Goal: Task Accomplishment & Management: Manage account settings

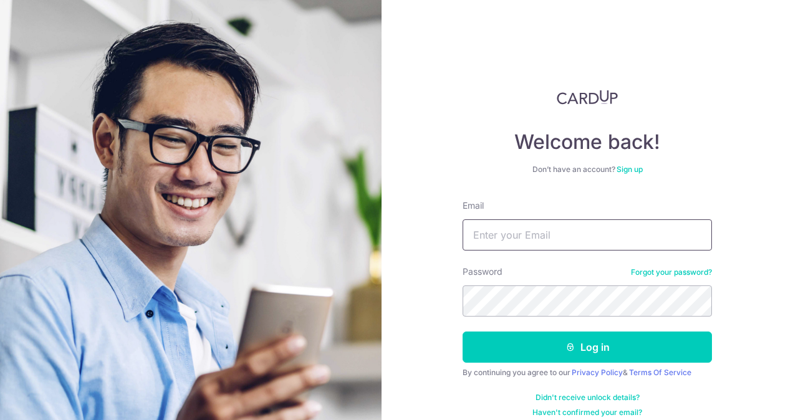
click at [567, 241] on input "Email" at bounding box center [587, 234] width 249 height 31
type input "[PERSON_NAME][EMAIL_ADDRESS][DOMAIN_NAME]"
click at [463, 332] on button "Log in" at bounding box center [587, 347] width 249 height 31
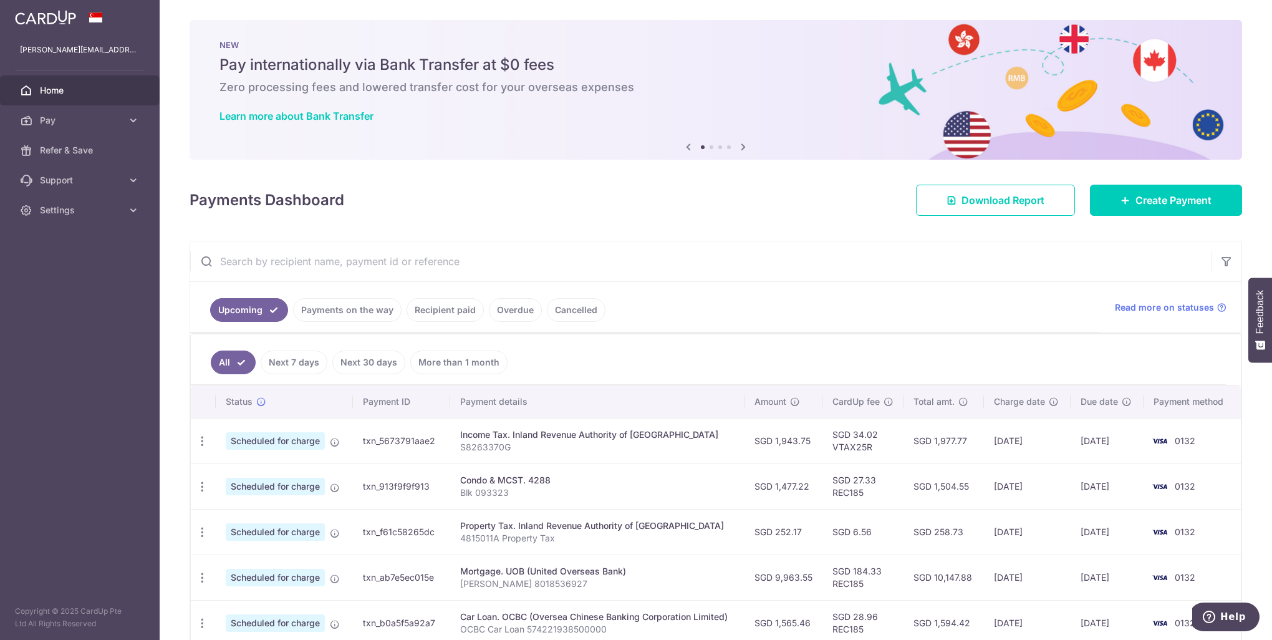
scroll to position [62, 0]
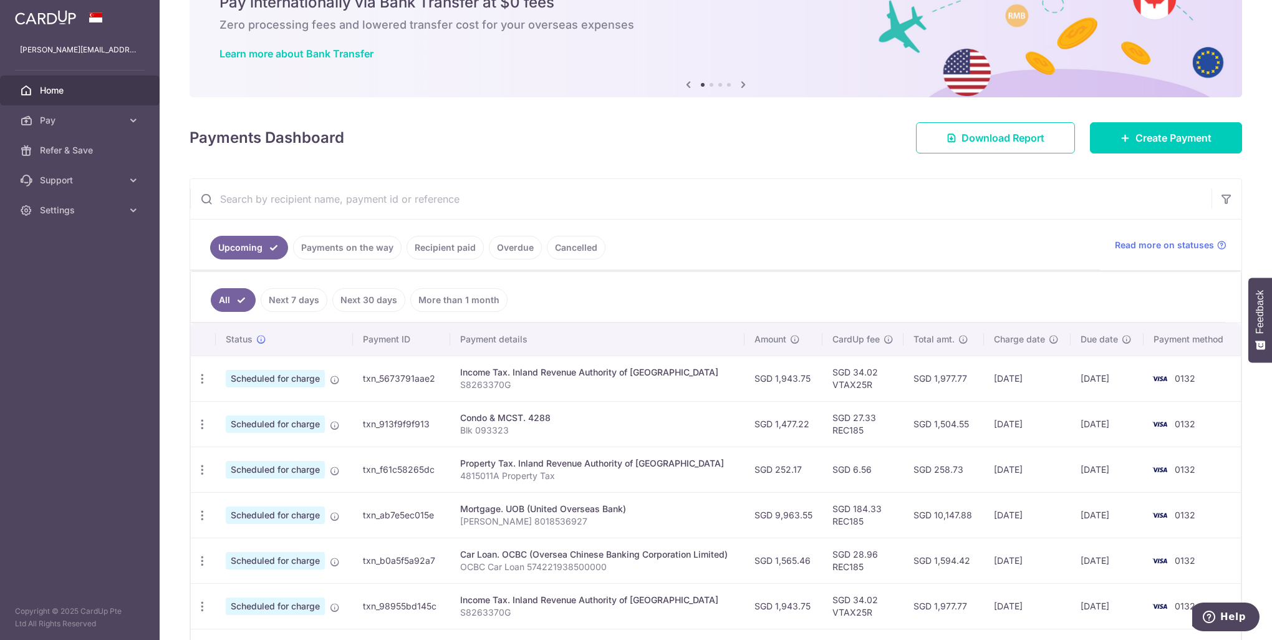
click at [362, 249] on link "Payments on the way" at bounding box center [347, 248] width 108 height 24
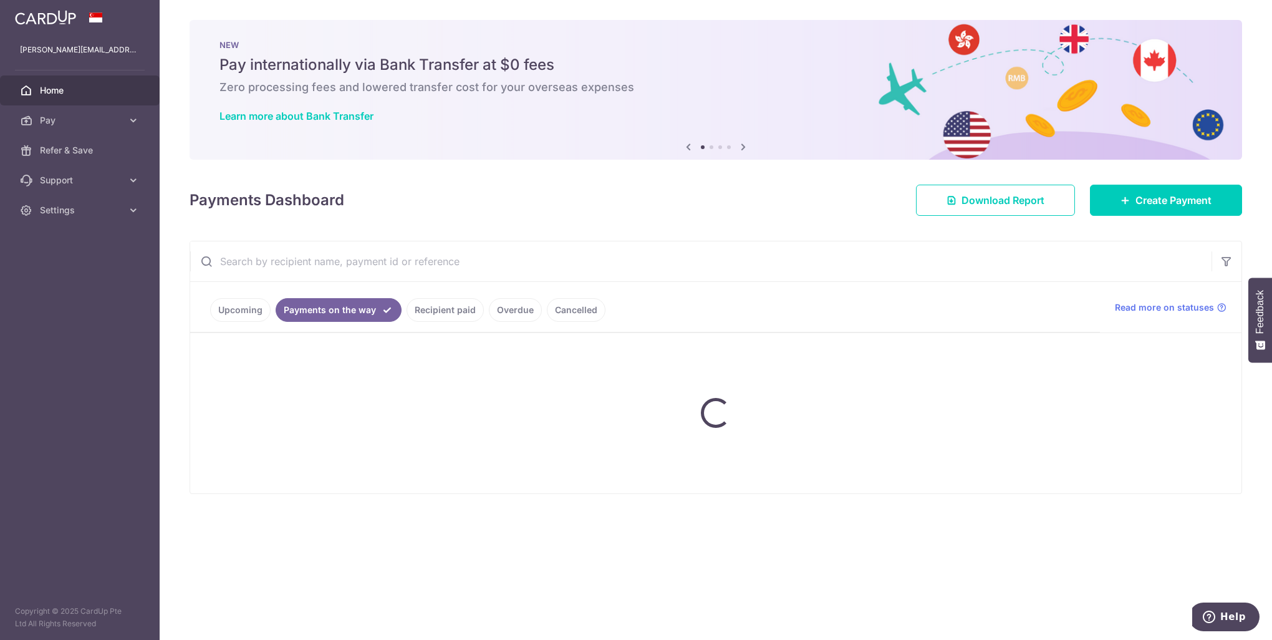
scroll to position [0, 0]
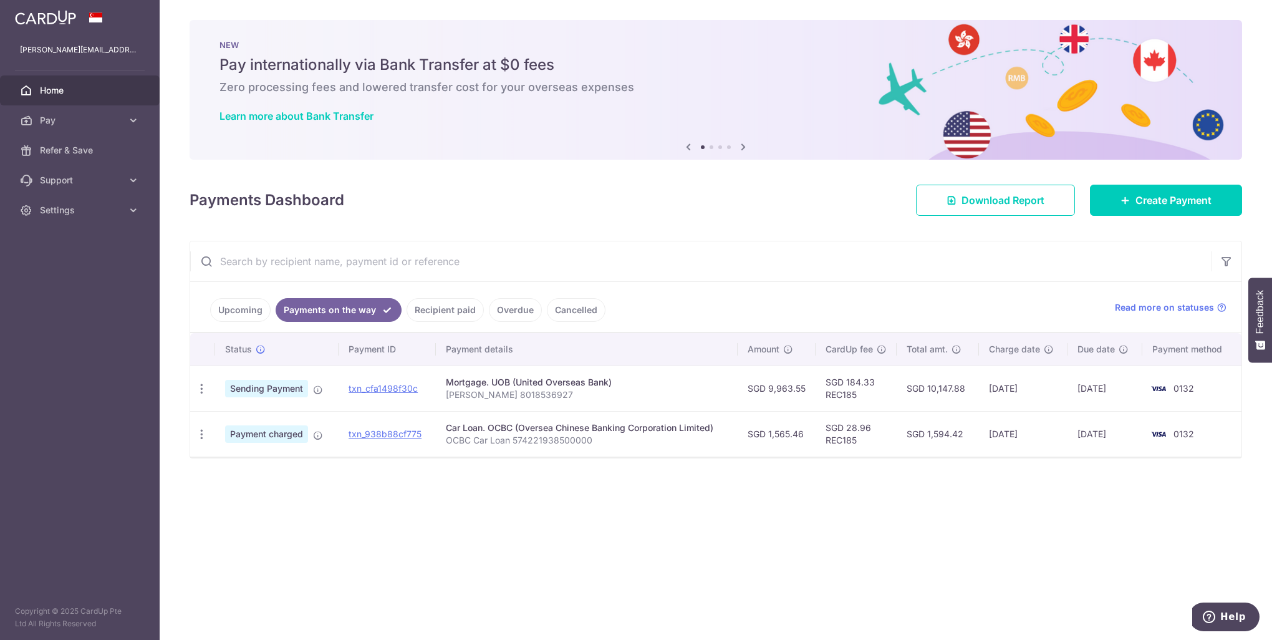
click at [226, 311] on link "Upcoming" at bounding box center [240, 310] width 60 height 24
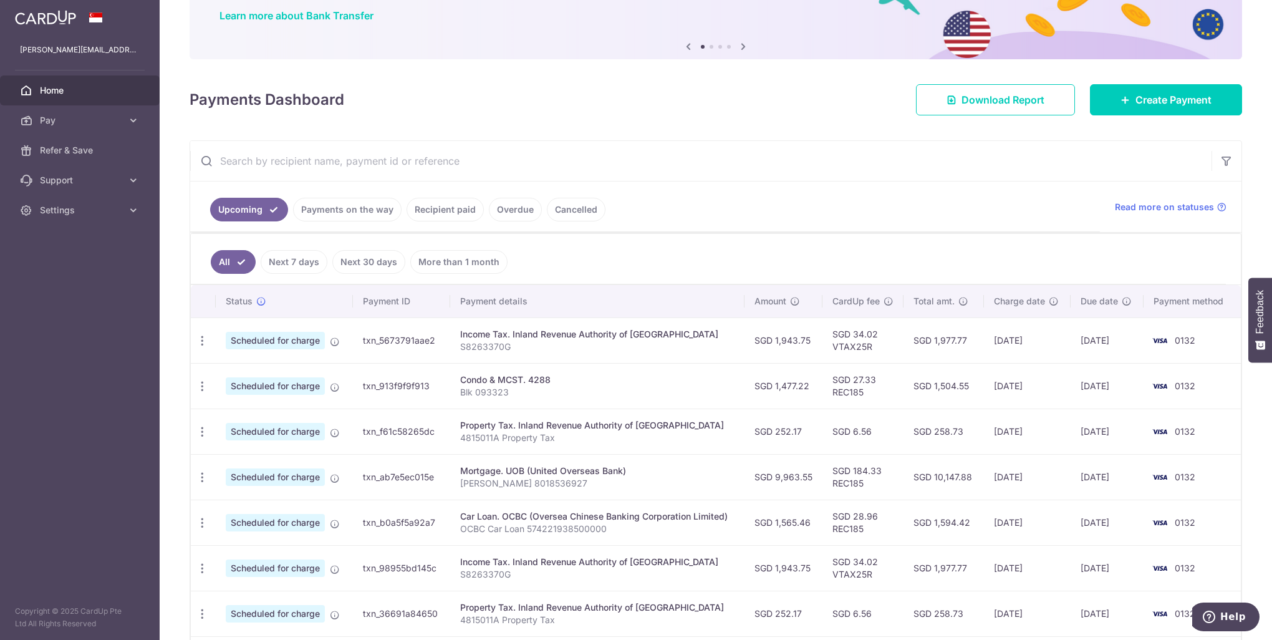
scroll to position [187, 0]
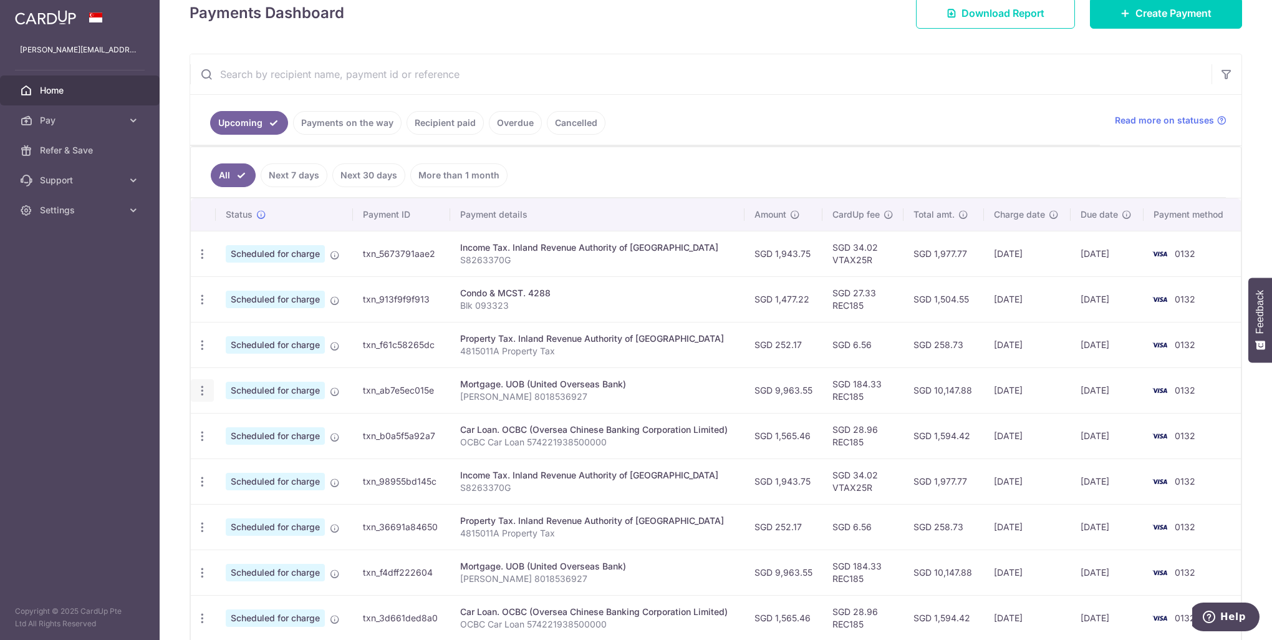
click at [198, 261] on icon "button" at bounding box center [202, 254] width 13 height 13
click at [243, 428] on span "Update payment" at bounding box center [268, 424] width 85 height 15
radio input "true"
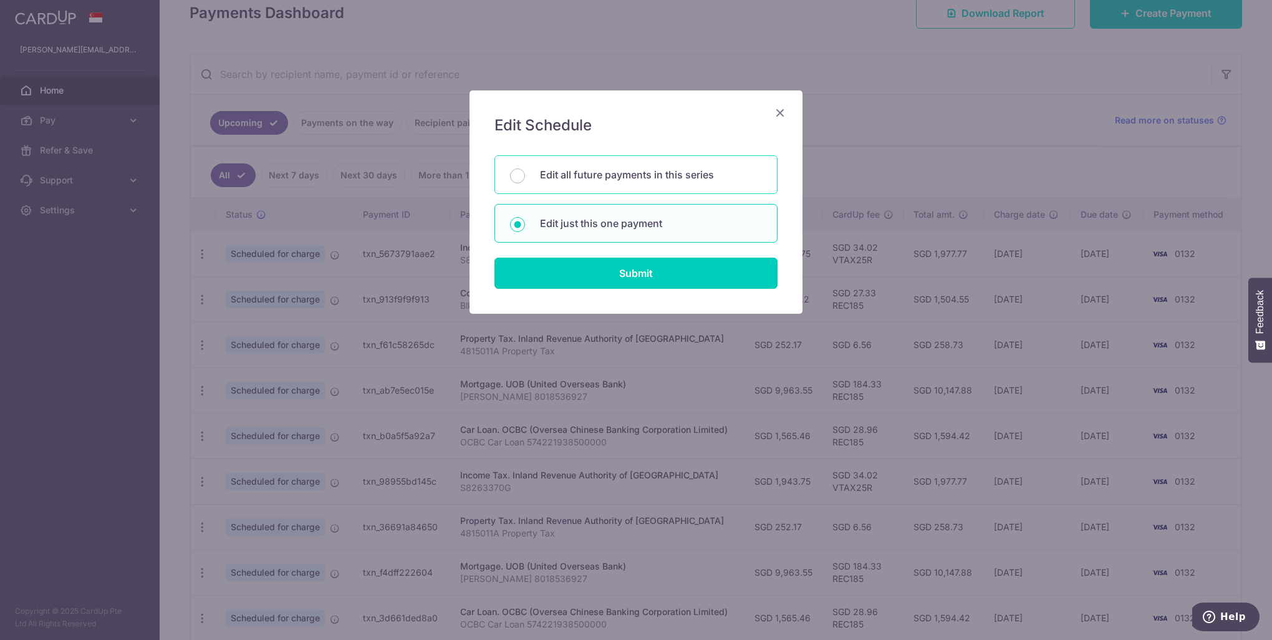
click at [560, 180] on p "Edit all future payments in this series" at bounding box center [651, 174] width 222 height 15
click at [525, 180] on input "Edit all future payments in this series" at bounding box center [517, 175] width 15 height 15
radio input "true"
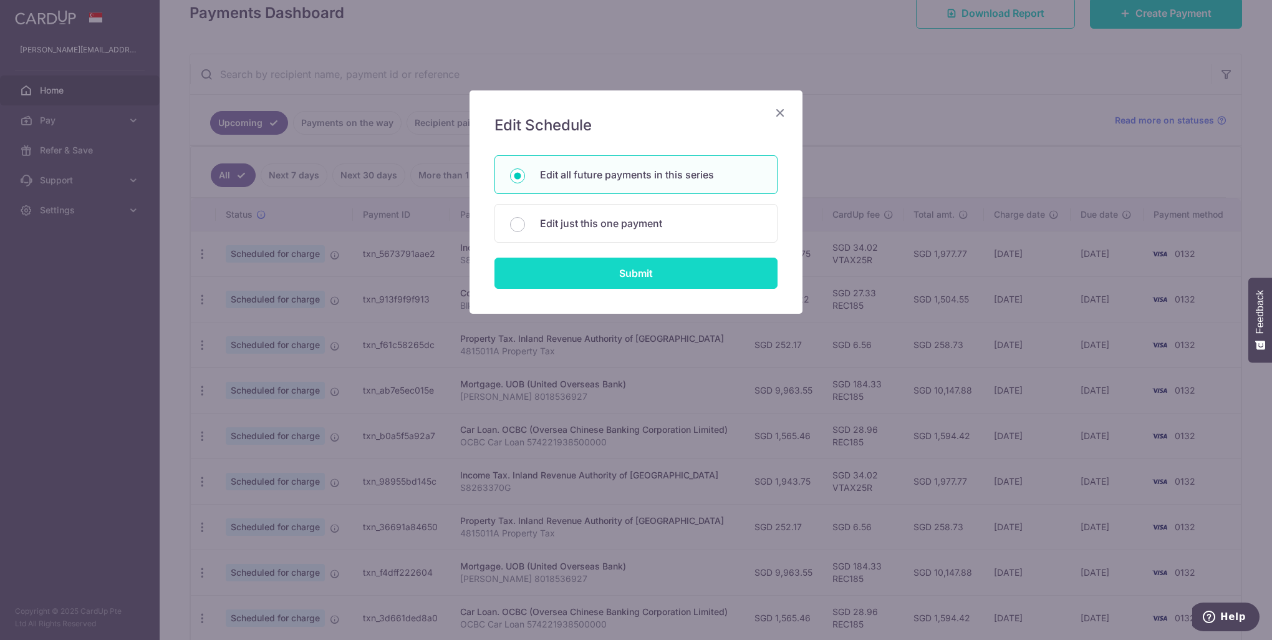
click at [594, 276] on input "Submit" at bounding box center [635, 273] width 283 height 31
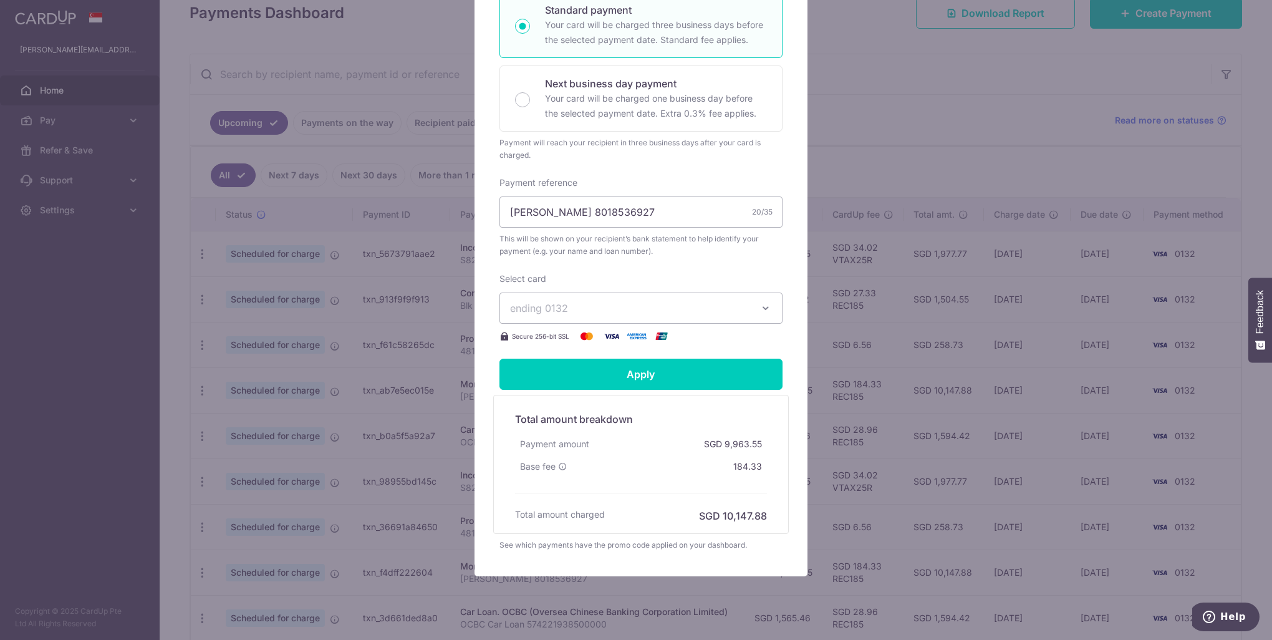
scroll to position [294, 0]
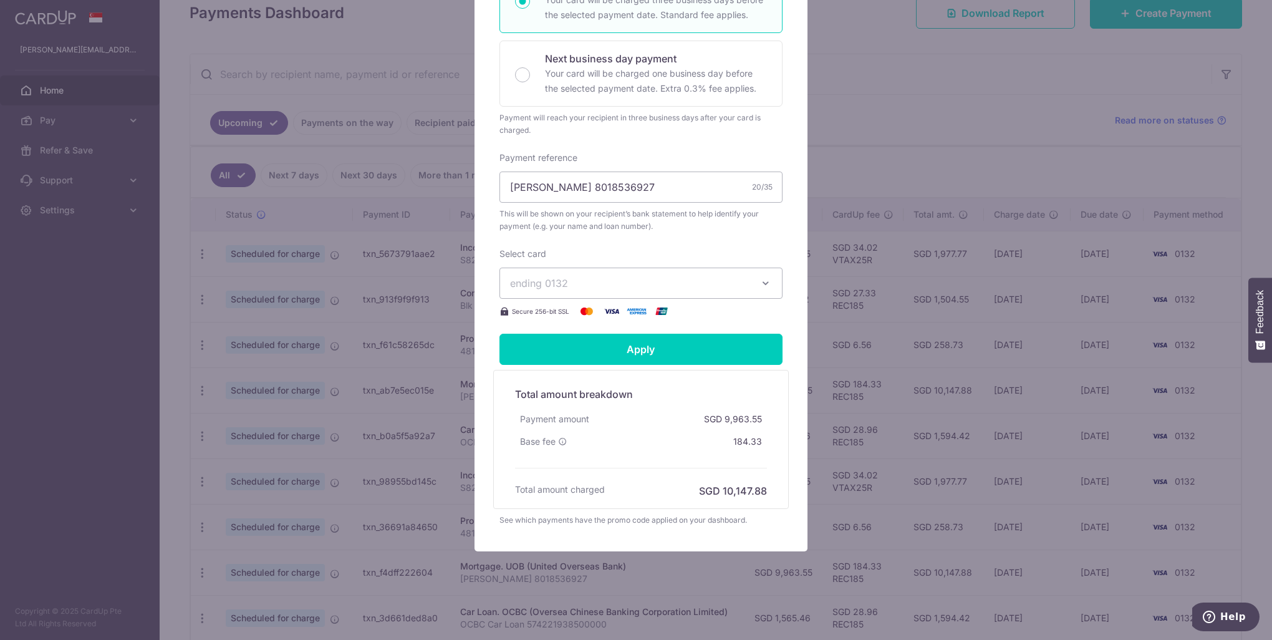
click at [740, 426] on div "SGD 9,963.55" at bounding box center [733, 419] width 68 height 22
click at [761, 286] on icon "button" at bounding box center [765, 283] width 12 height 12
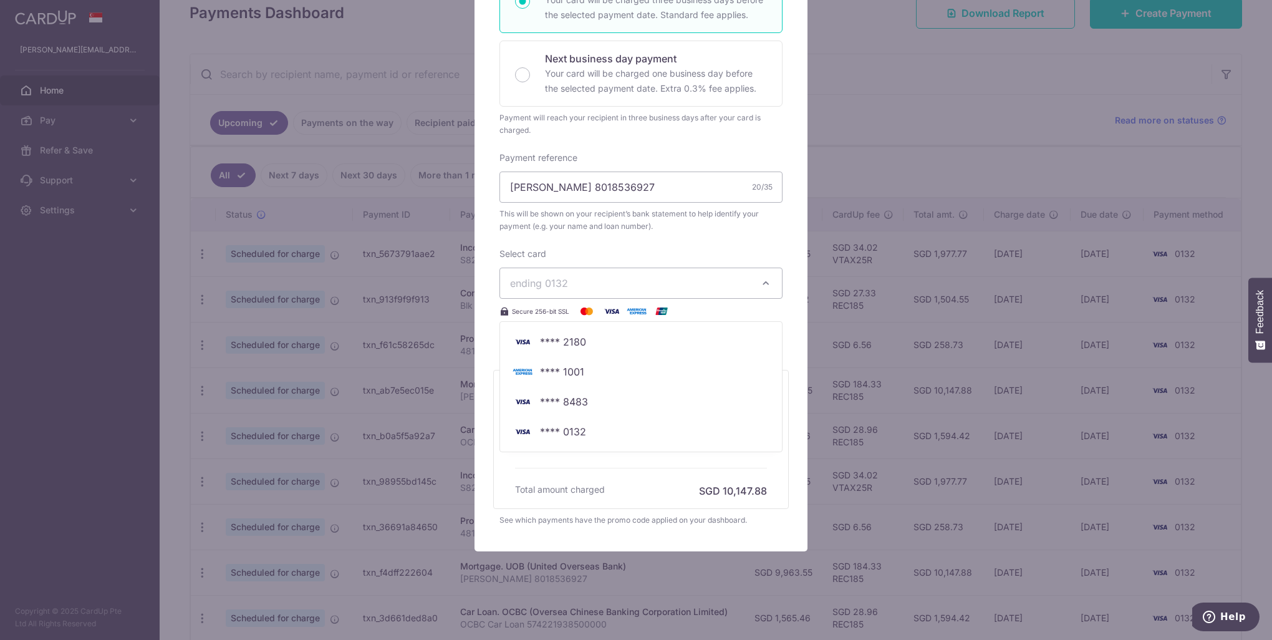
click at [789, 226] on div "Edit payment By clicking apply, you will make changes to all 5 payments to UOB …" at bounding box center [641, 173] width 333 height 755
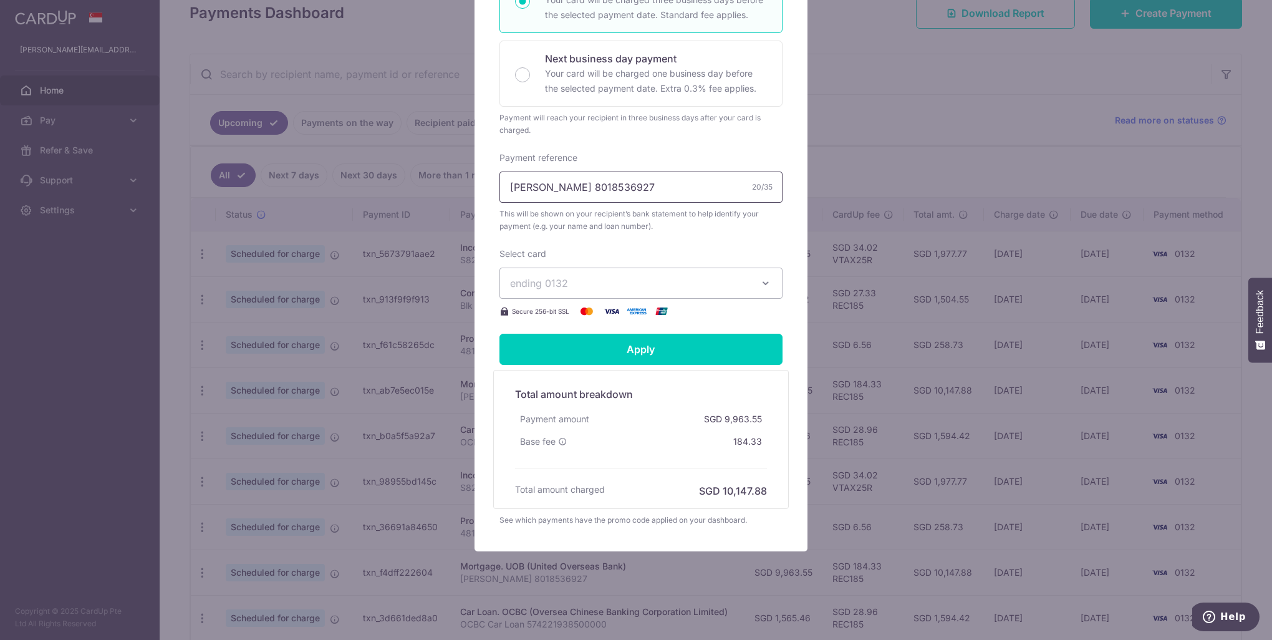
click at [706, 183] on input "[PERSON_NAME] 8018536927" at bounding box center [640, 186] width 283 height 31
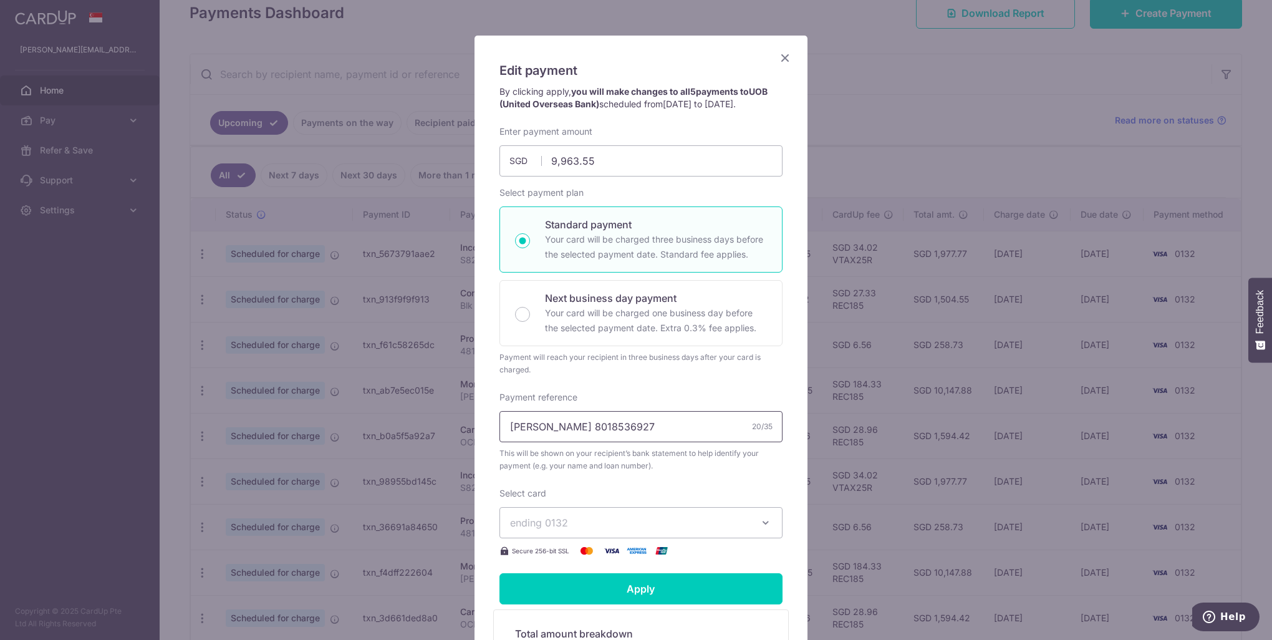
scroll to position [45, 0]
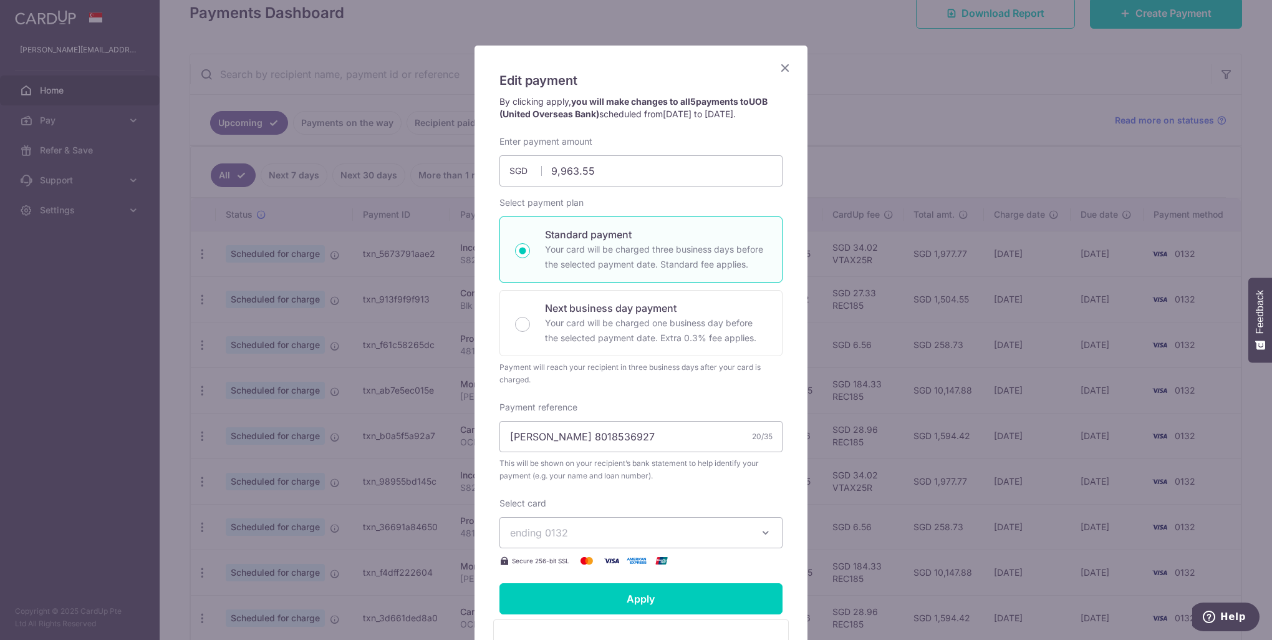
click at [779, 67] on icon "Close" at bounding box center [785, 68] width 15 height 16
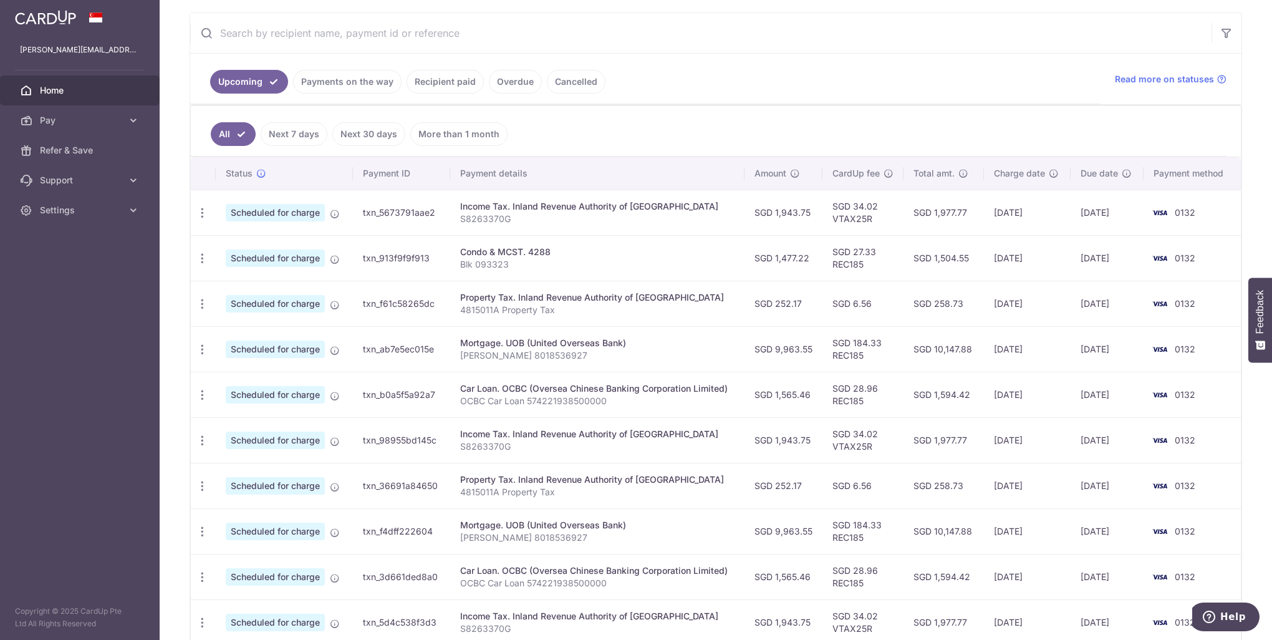
scroll to position [249, 0]
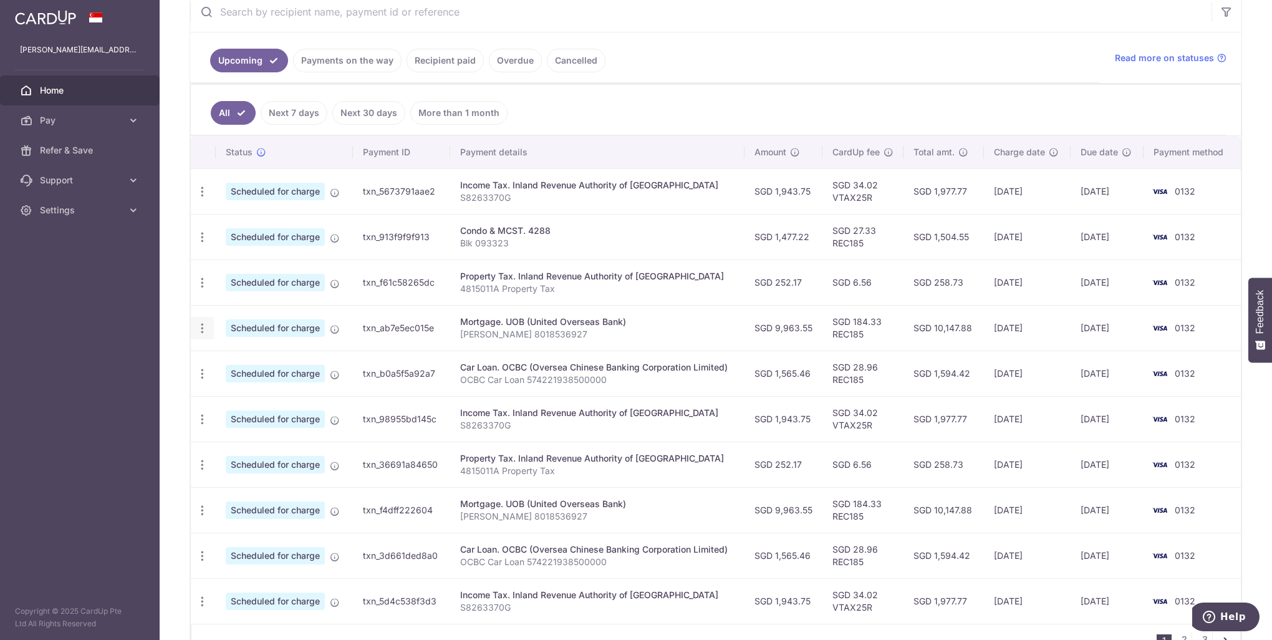
click at [205, 198] on icon "button" at bounding box center [202, 191] width 13 height 13
click at [226, 357] on span "Update payment" at bounding box center [268, 362] width 85 height 15
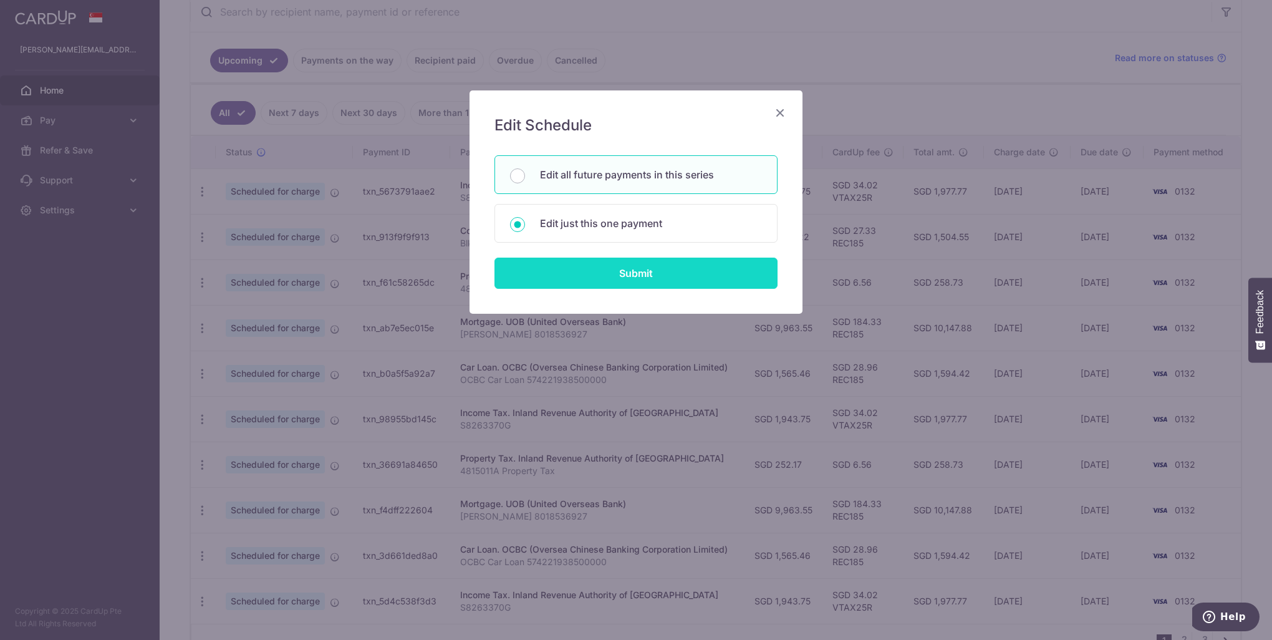
click at [570, 261] on input "Submit" at bounding box center [635, 273] width 283 height 31
radio input "true"
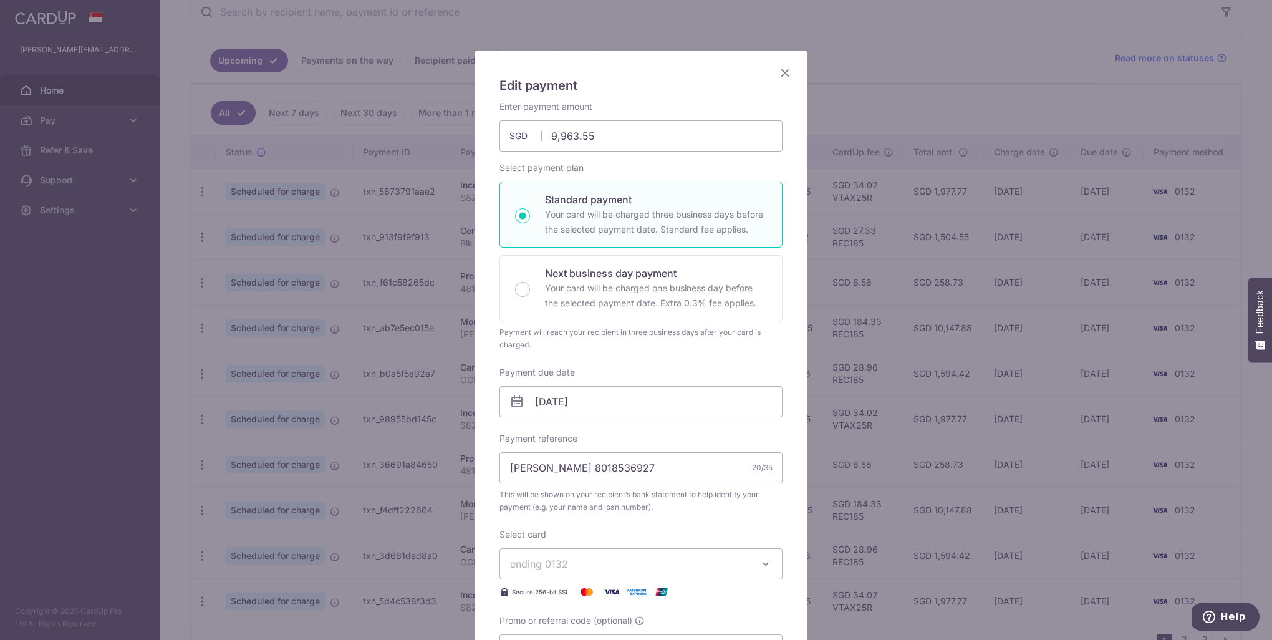
scroll to position [62, 0]
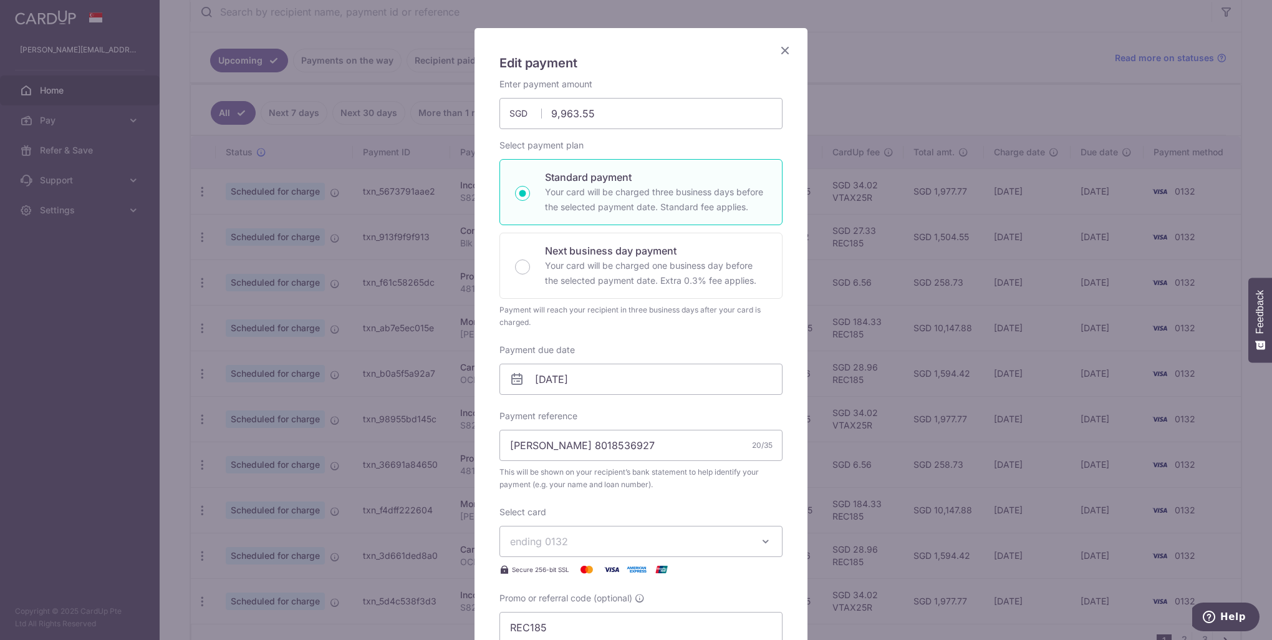
click at [514, 375] on icon at bounding box center [516, 379] width 15 height 15
click at [516, 380] on icon at bounding box center [516, 379] width 15 height 15
click at [563, 378] on input "01/10/2025" at bounding box center [640, 379] width 283 height 31
click at [519, 413] on link "Prev" at bounding box center [517, 412] width 15 height 15
click at [643, 540] on link "26" at bounding box center [645, 542] width 20 height 20
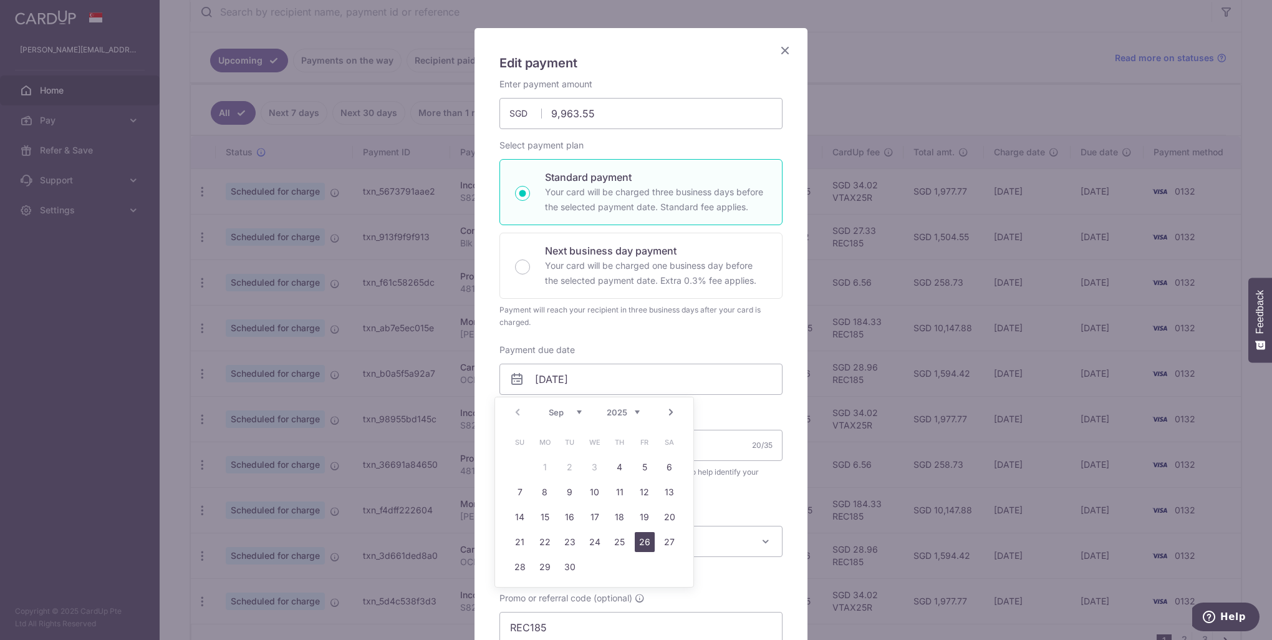
type input "[DATE]"
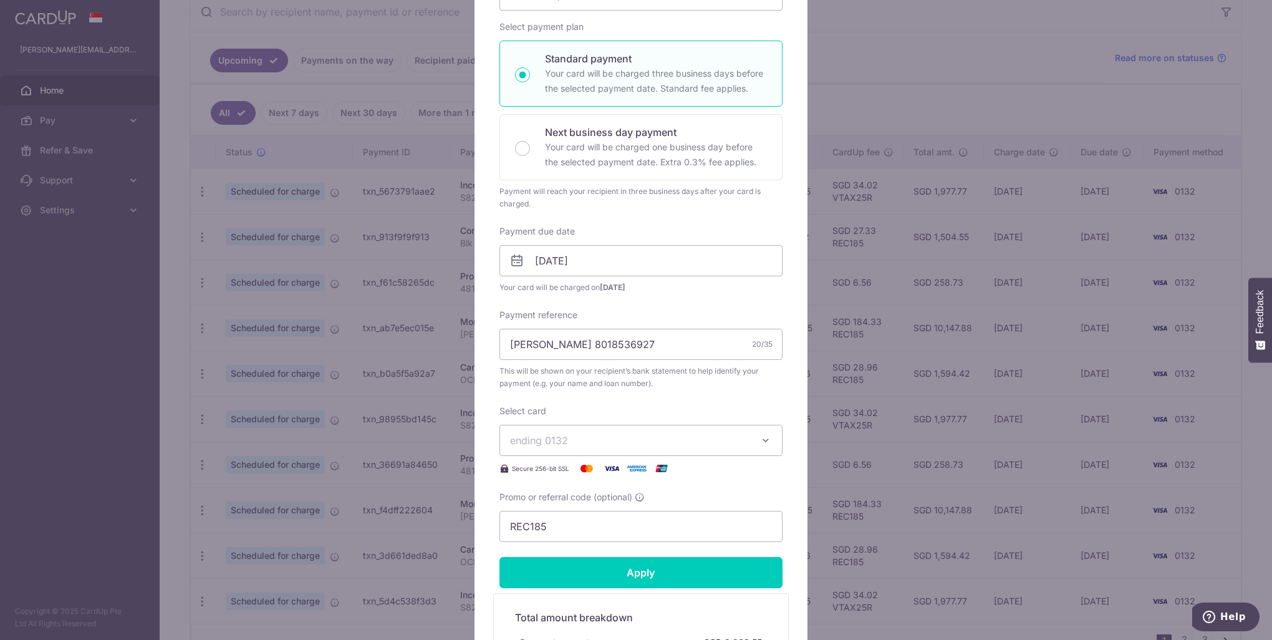
scroll to position [249, 0]
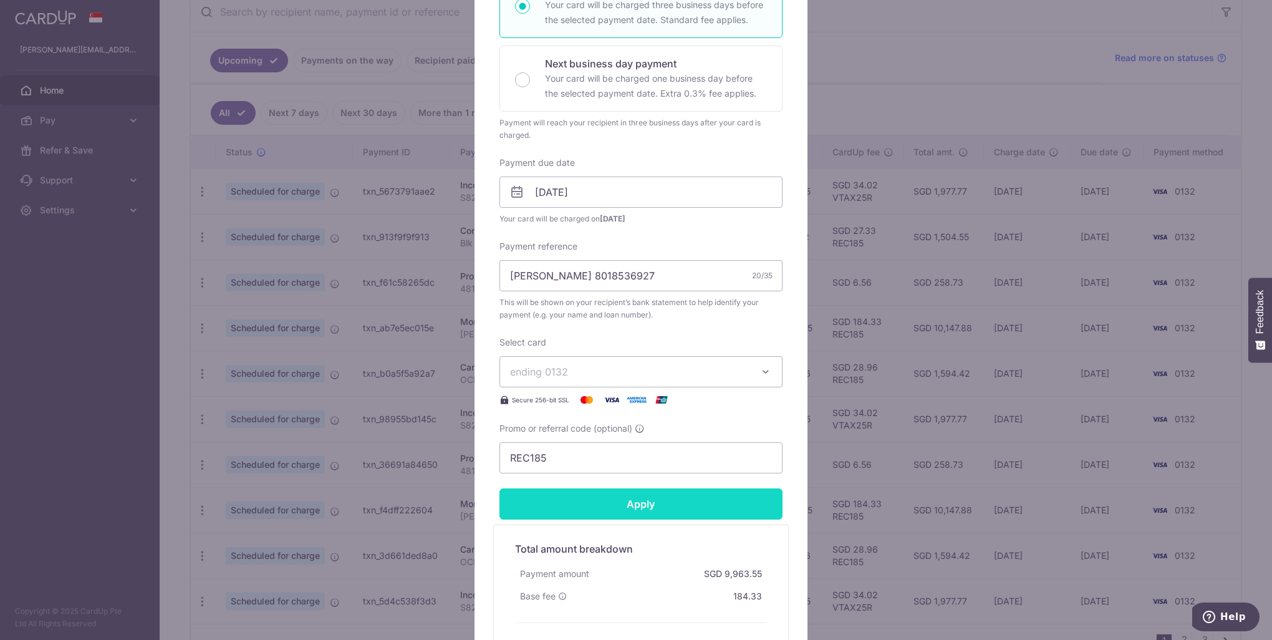
click at [634, 505] on input "Apply" at bounding box center [640, 503] width 283 height 31
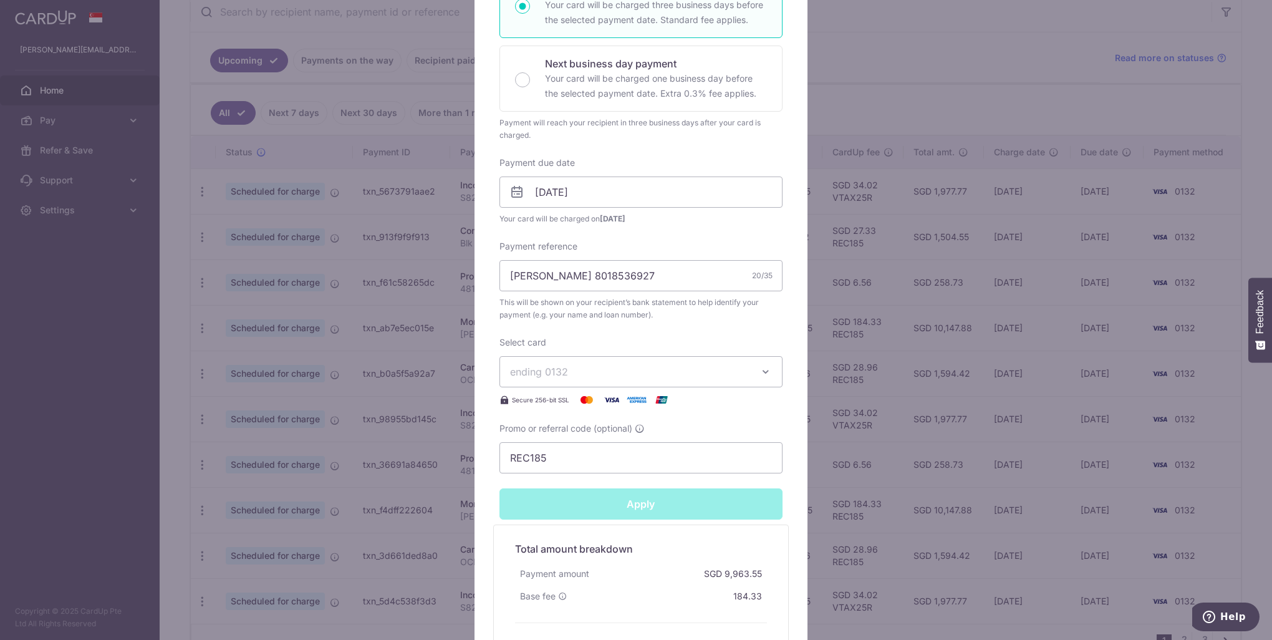
type input "Successfully Applied"
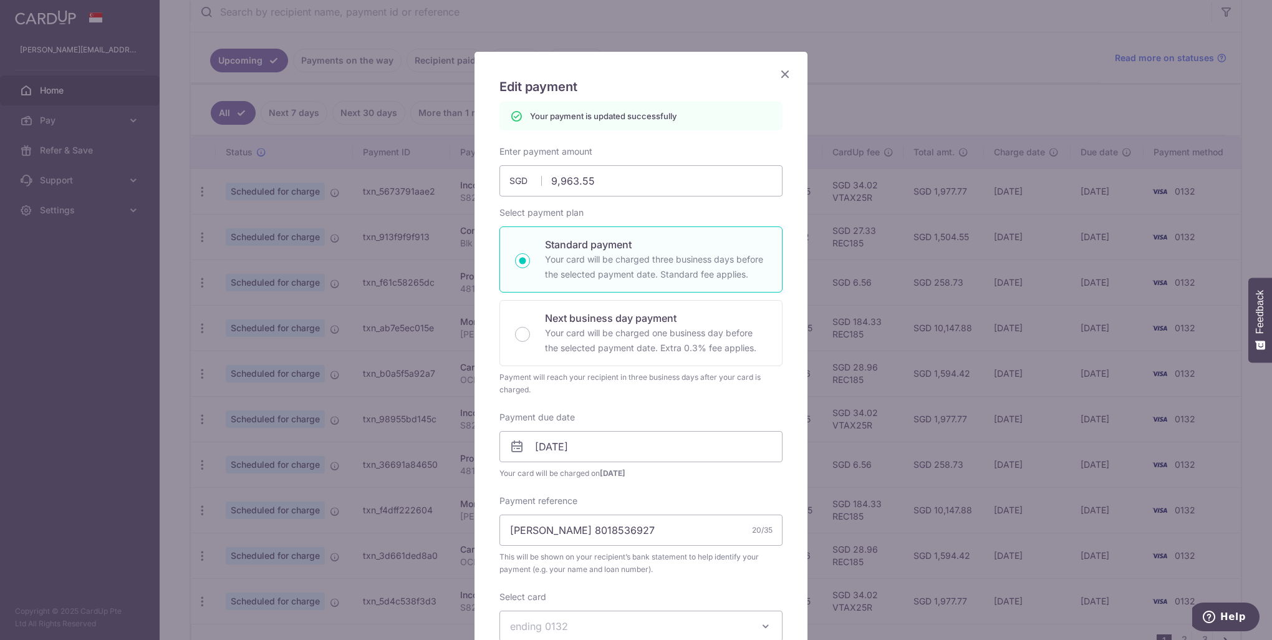
scroll to position [0, 0]
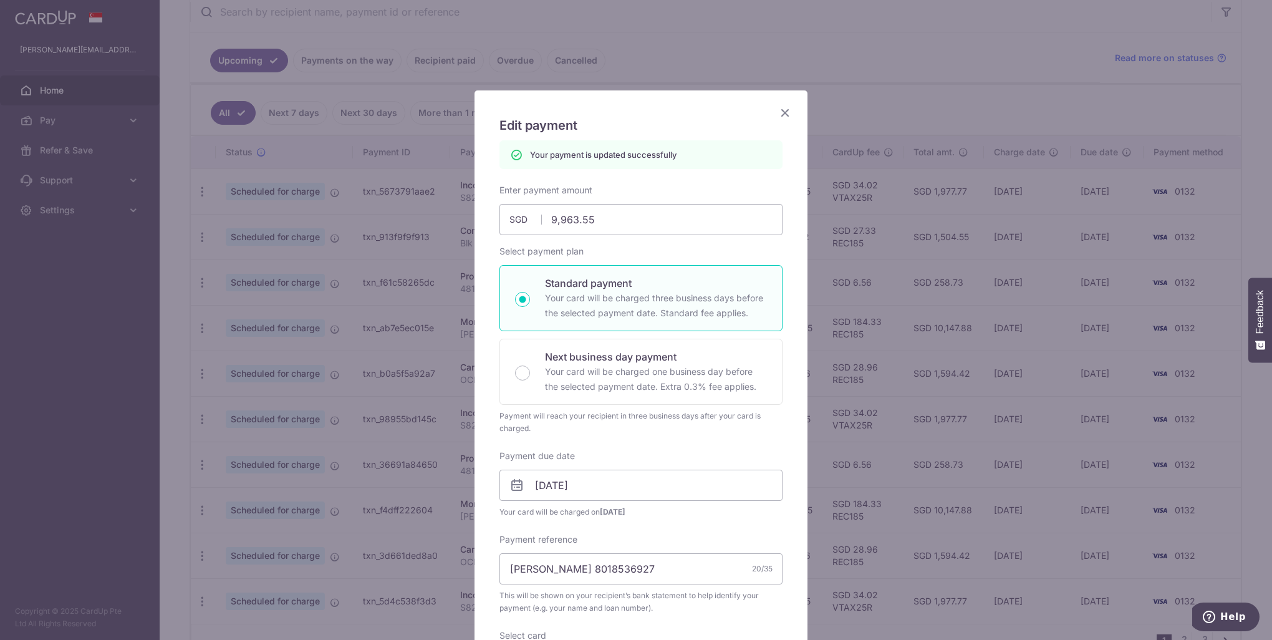
click at [783, 108] on icon "Close" at bounding box center [785, 113] width 15 height 16
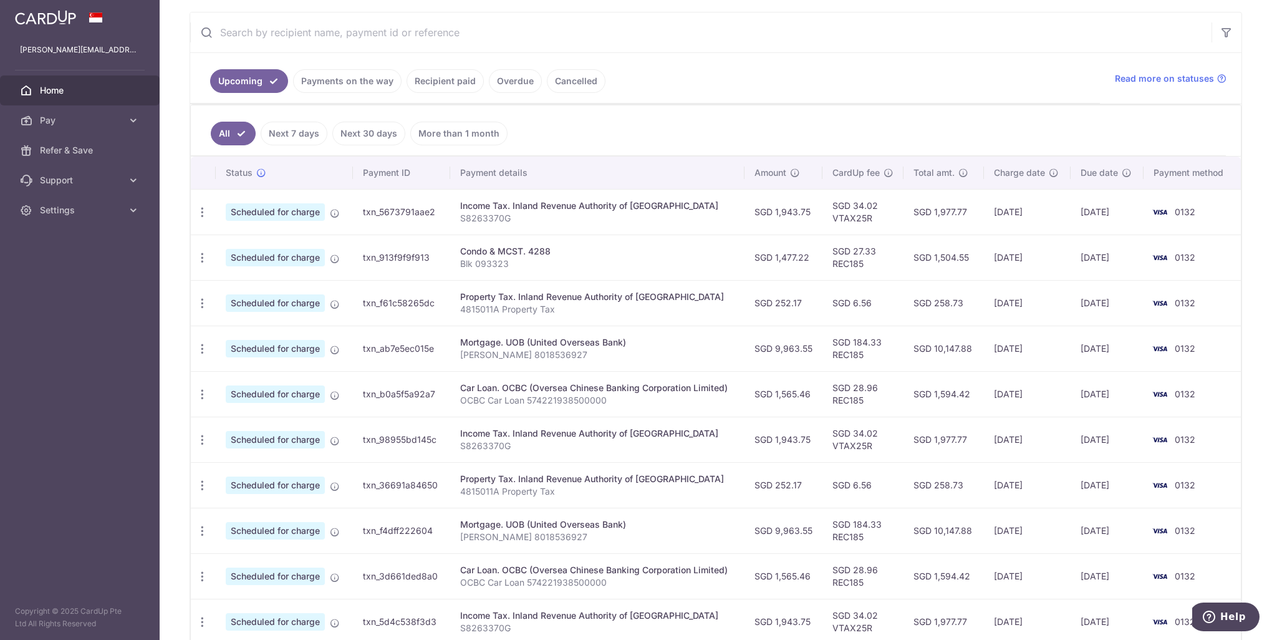
scroll to position [249, 0]
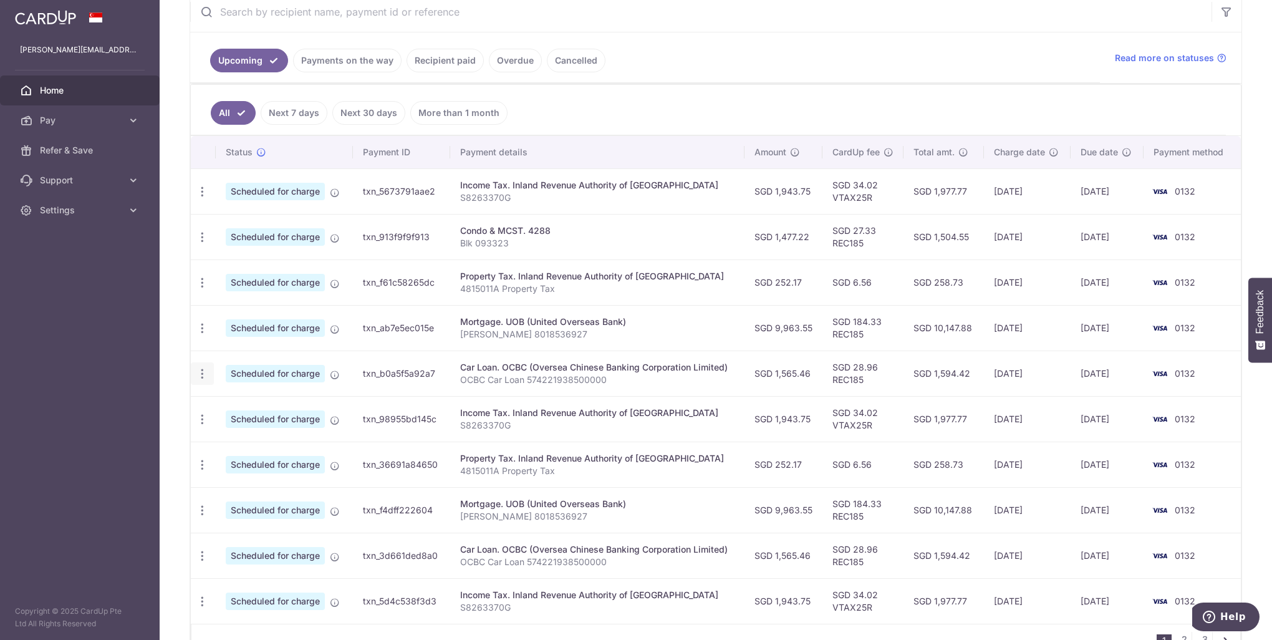
click at [203, 198] on icon "button" at bounding box center [202, 191] width 13 height 13
click at [235, 408] on span "Update payment" at bounding box center [268, 407] width 85 height 15
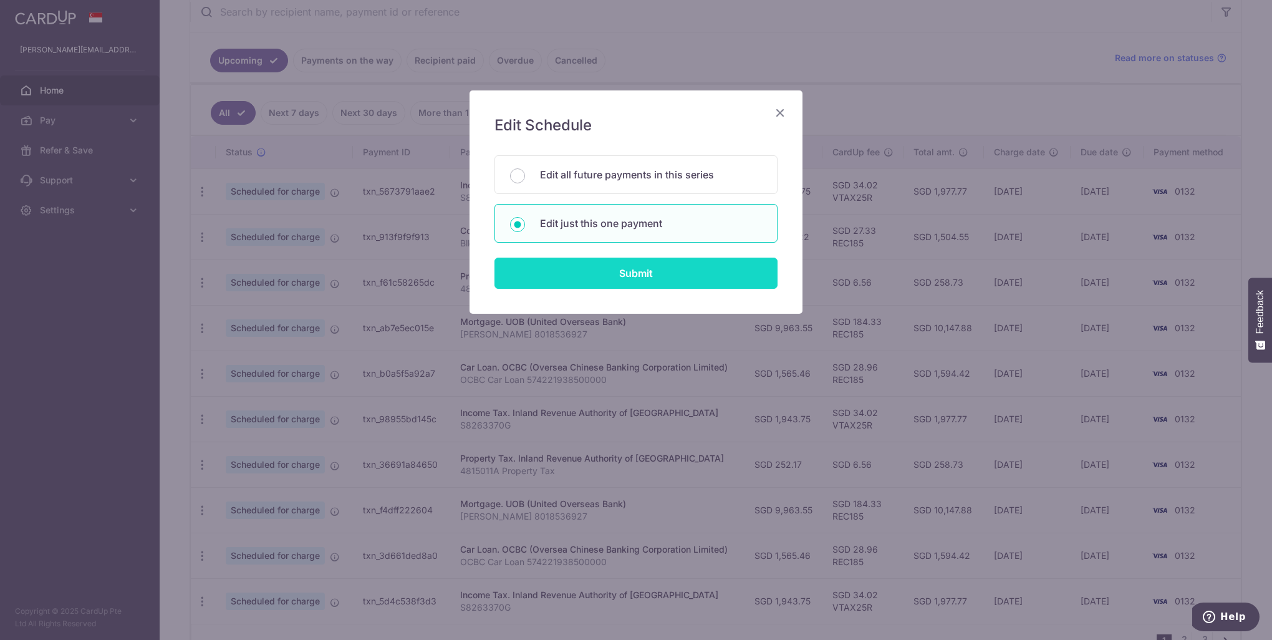
click at [553, 271] on input "Submit" at bounding box center [635, 273] width 283 height 31
radio input "true"
type input "1,565.46"
type input "03/10/2025"
type input "OCBC Car Loan 574221938500000"
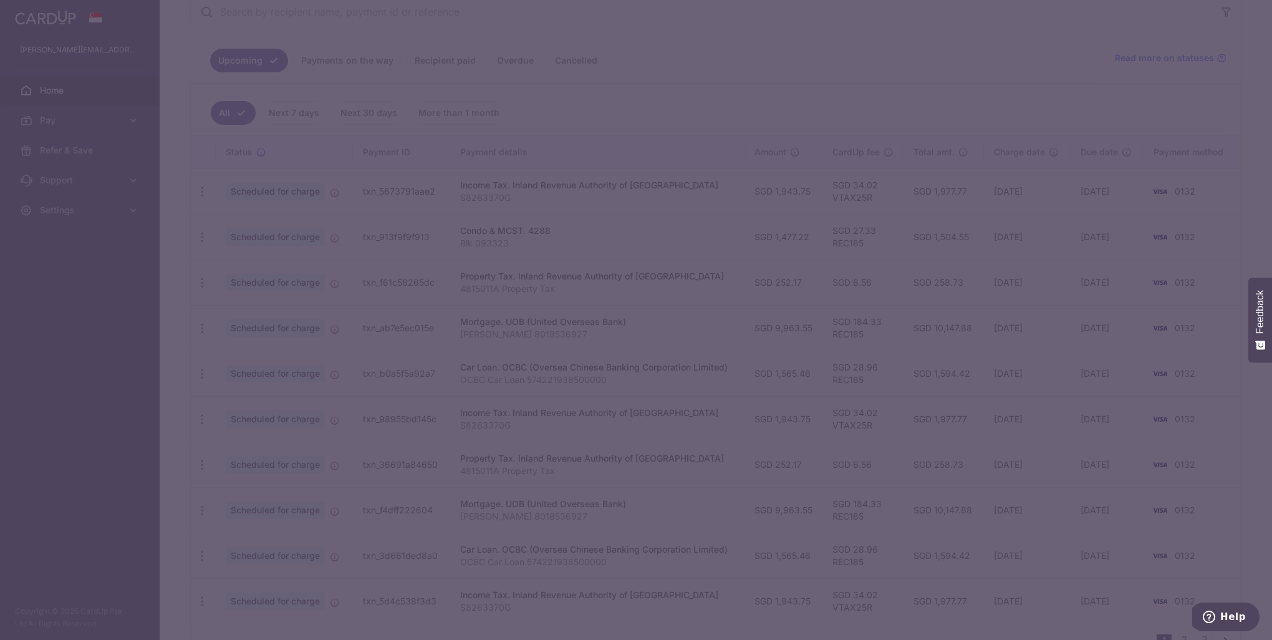
type input "REC185"
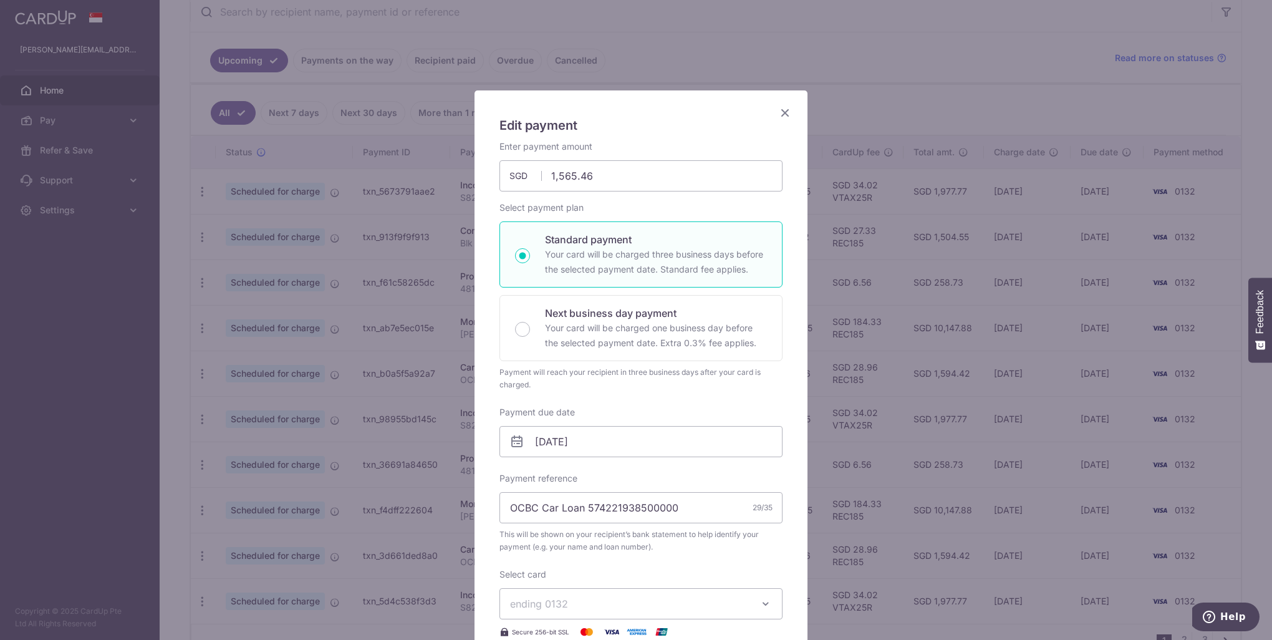
click at [509, 440] on icon at bounding box center [516, 441] width 15 height 15
click at [516, 442] on icon at bounding box center [516, 441] width 15 height 15
click at [573, 443] on input "03/10/2025" at bounding box center [640, 441] width 283 height 31
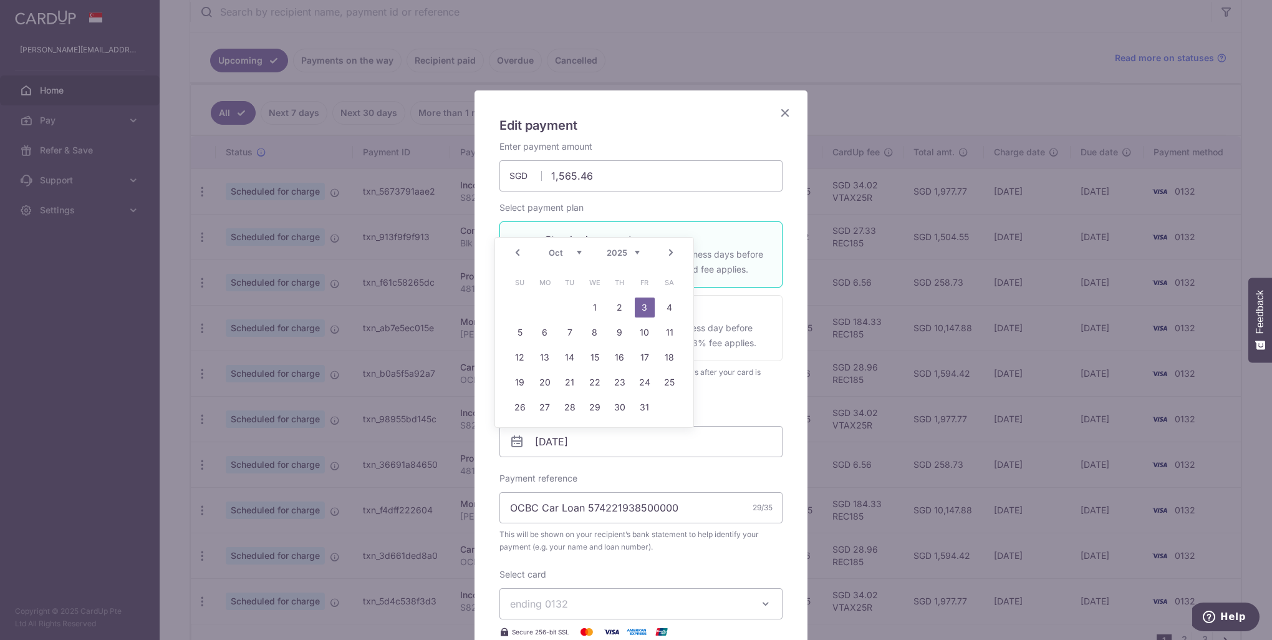
click at [516, 251] on link "Prev" at bounding box center [517, 252] width 15 height 15
click at [637, 382] on link "26" at bounding box center [645, 382] width 20 height 20
type input "[DATE]"
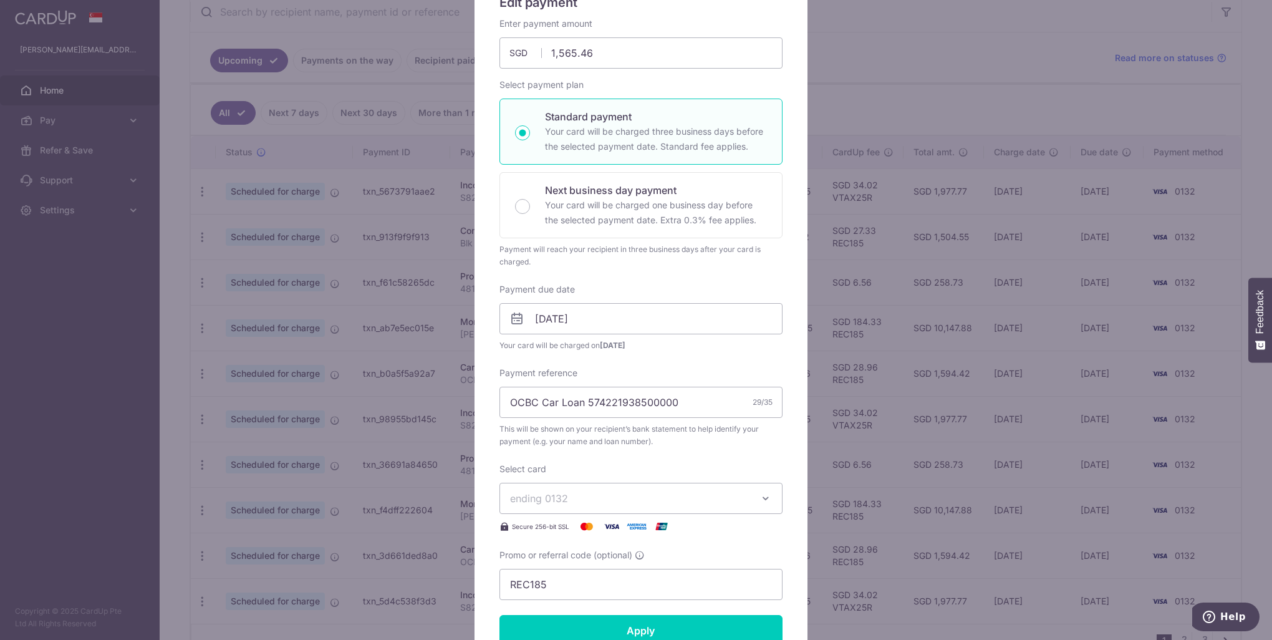
scroll to position [187, 0]
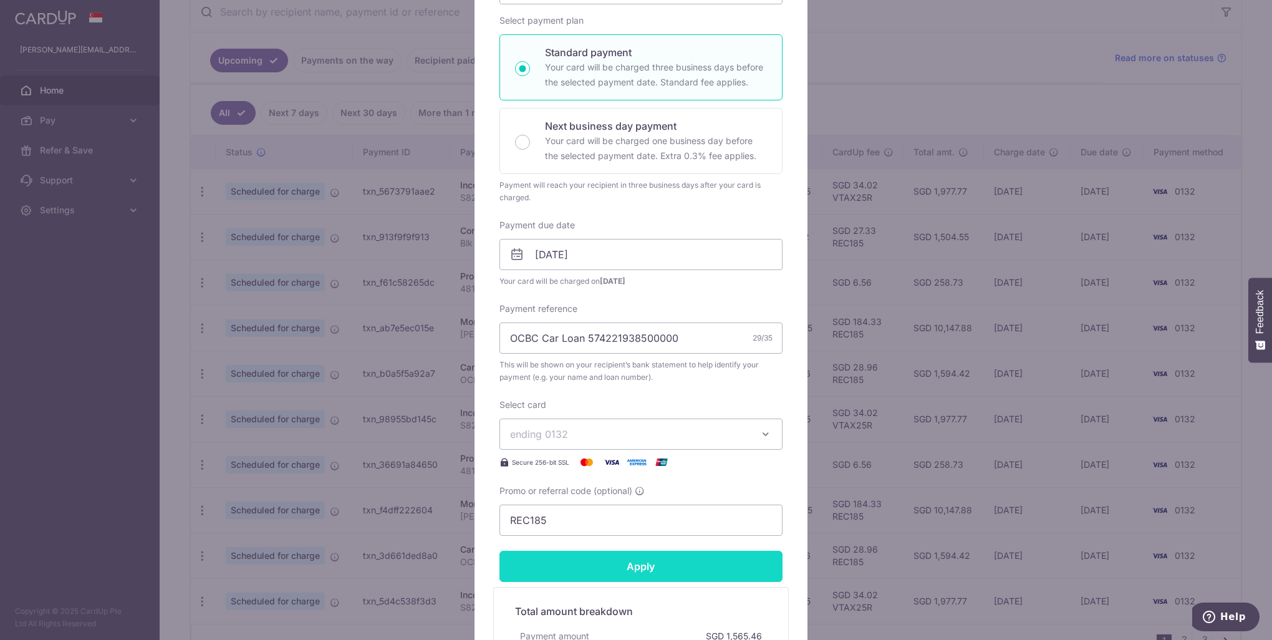
click at [584, 560] on input "Apply" at bounding box center [640, 566] width 283 height 31
type input "Successfully Applied"
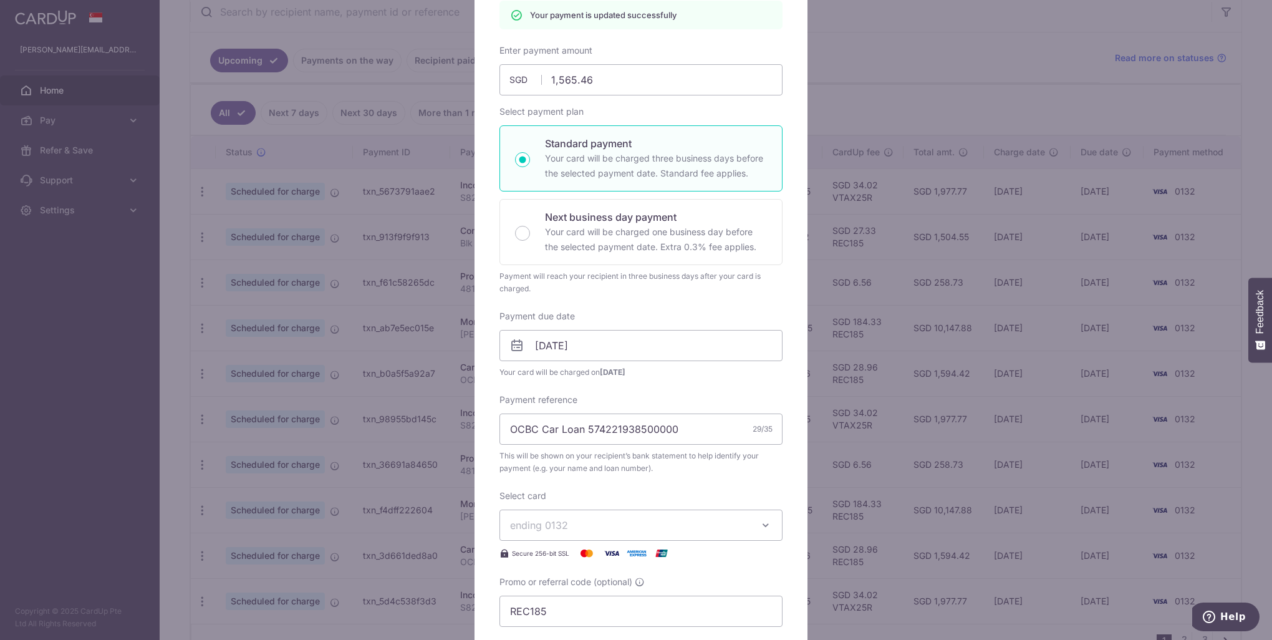
scroll to position [0, 0]
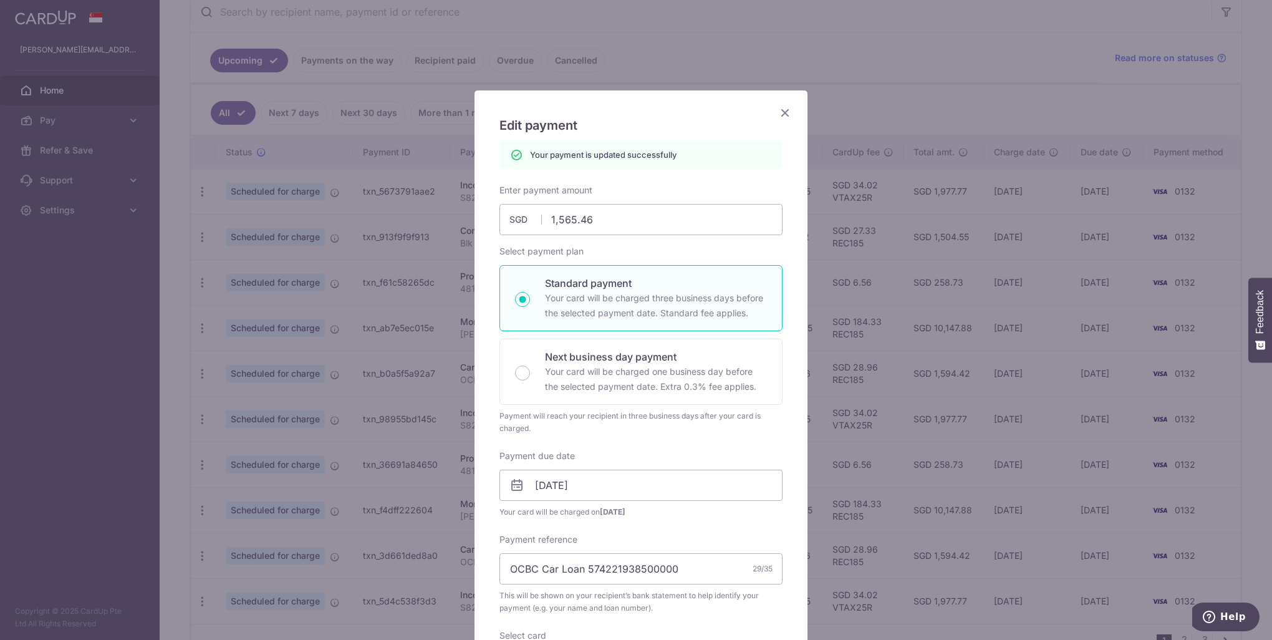
click at [778, 112] on icon "Close" at bounding box center [785, 113] width 15 height 16
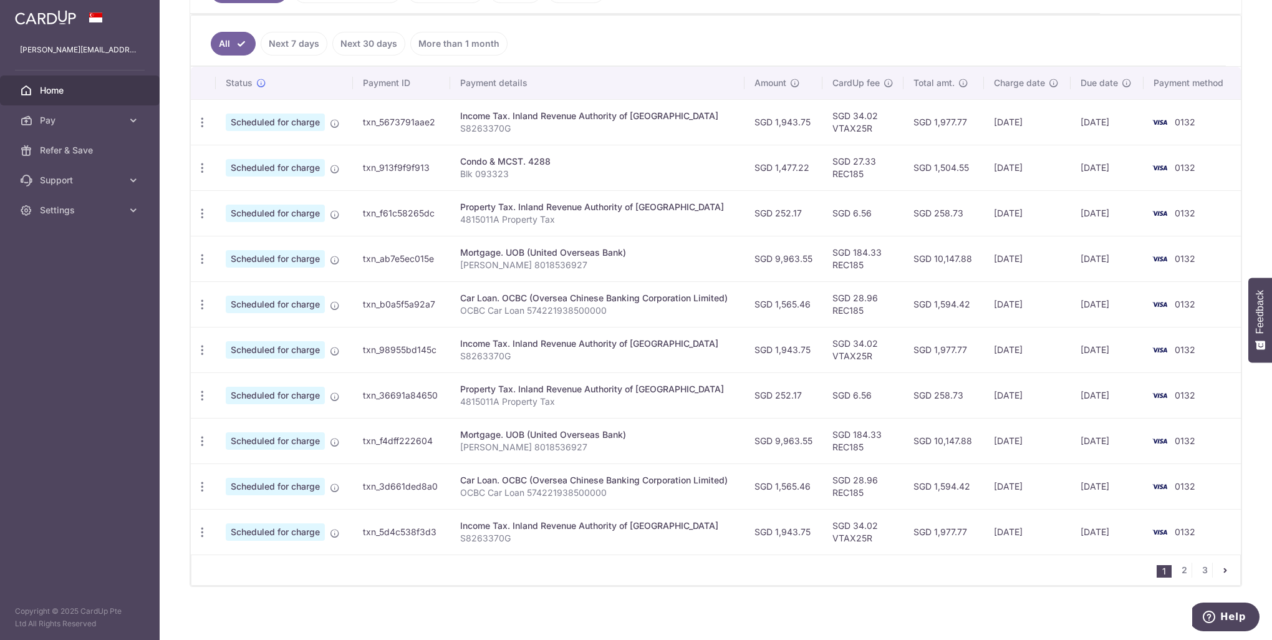
scroll to position [320, 0]
click at [205, 127] on icon "button" at bounding box center [202, 120] width 13 height 13
click at [244, 466] on span "Update payment" at bounding box center [268, 473] width 85 height 15
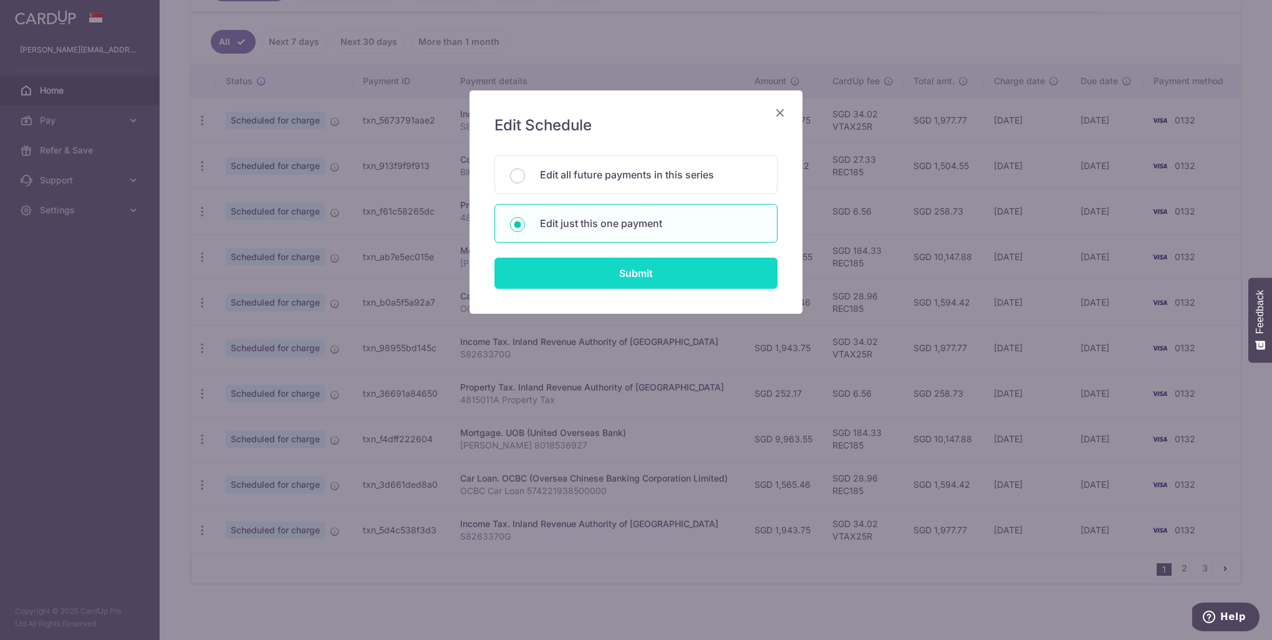
click at [616, 267] on input "Submit" at bounding box center [635, 273] width 283 height 31
radio input "true"
type input "9,963.55"
type input "01/11/2025"
type input "[PERSON_NAME] 8018536927"
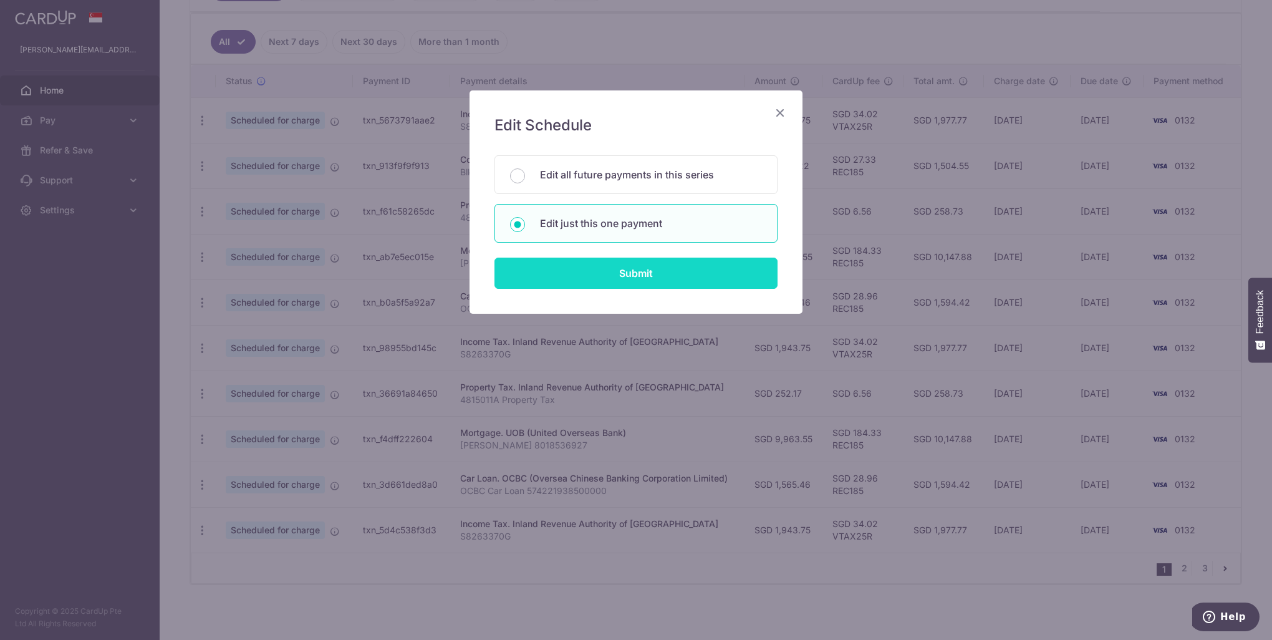
type input "REC185"
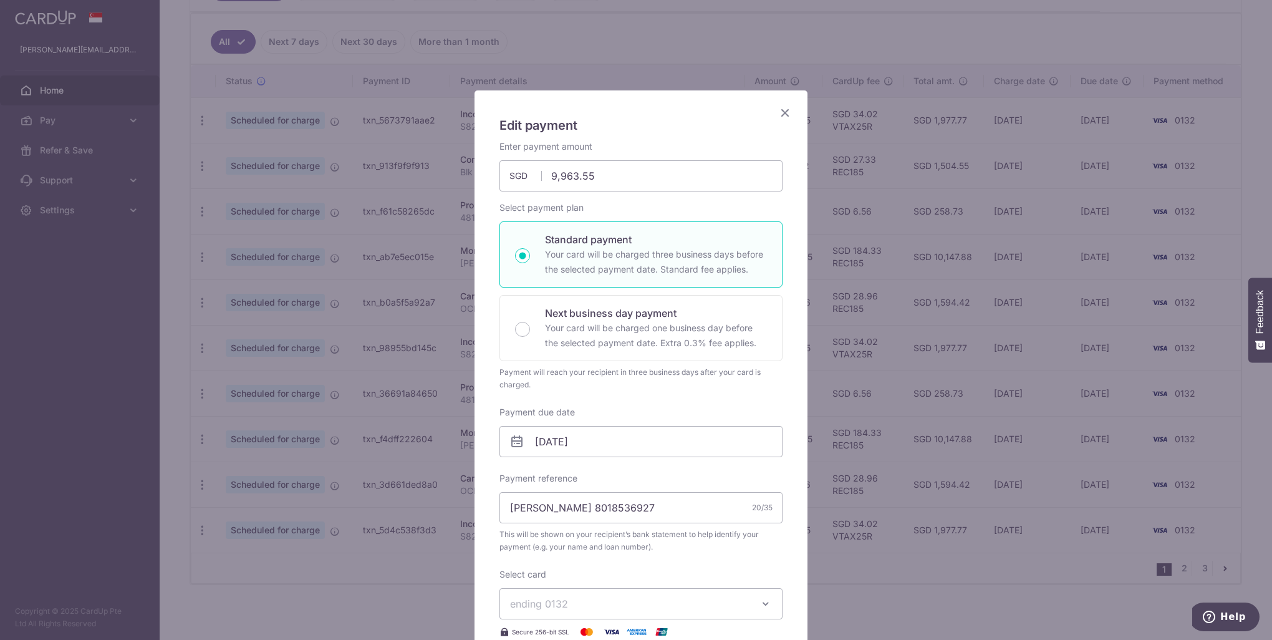
click at [511, 440] on icon at bounding box center [516, 441] width 15 height 15
click at [517, 440] on icon at bounding box center [516, 441] width 15 height 15
click at [541, 443] on input "01/11/2025" at bounding box center [640, 441] width 283 height 31
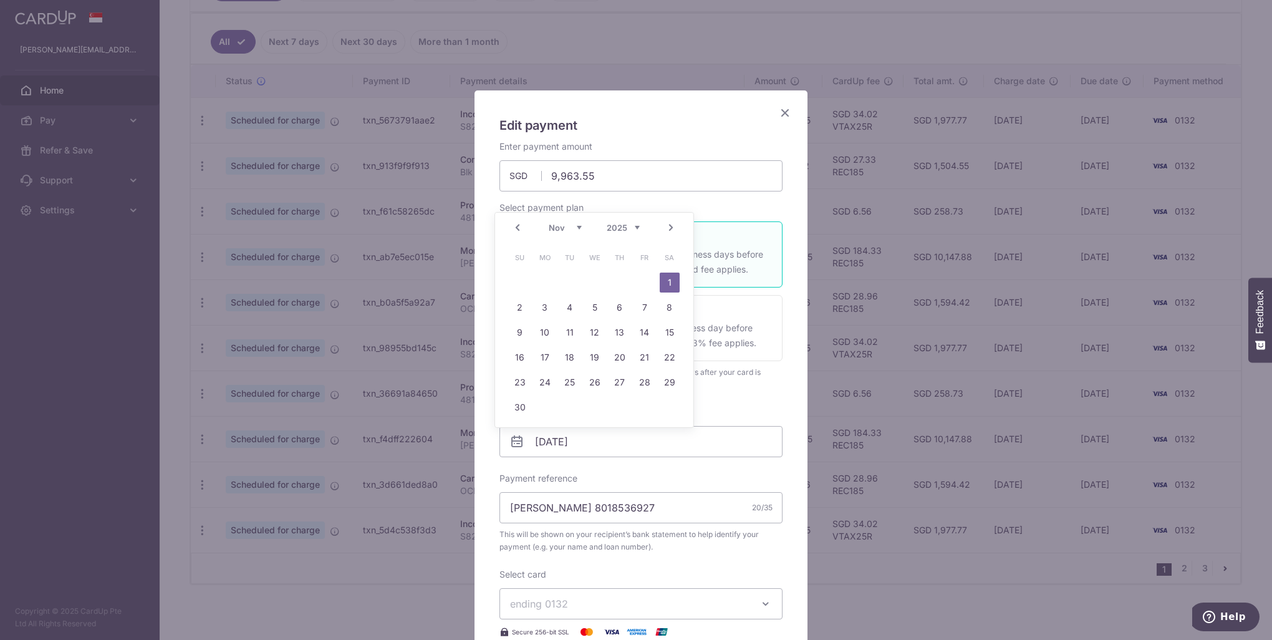
click at [516, 231] on link "Prev" at bounding box center [517, 227] width 15 height 15
click at [562, 383] on link "28" at bounding box center [570, 382] width 20 height 20
type input "[DATE]"
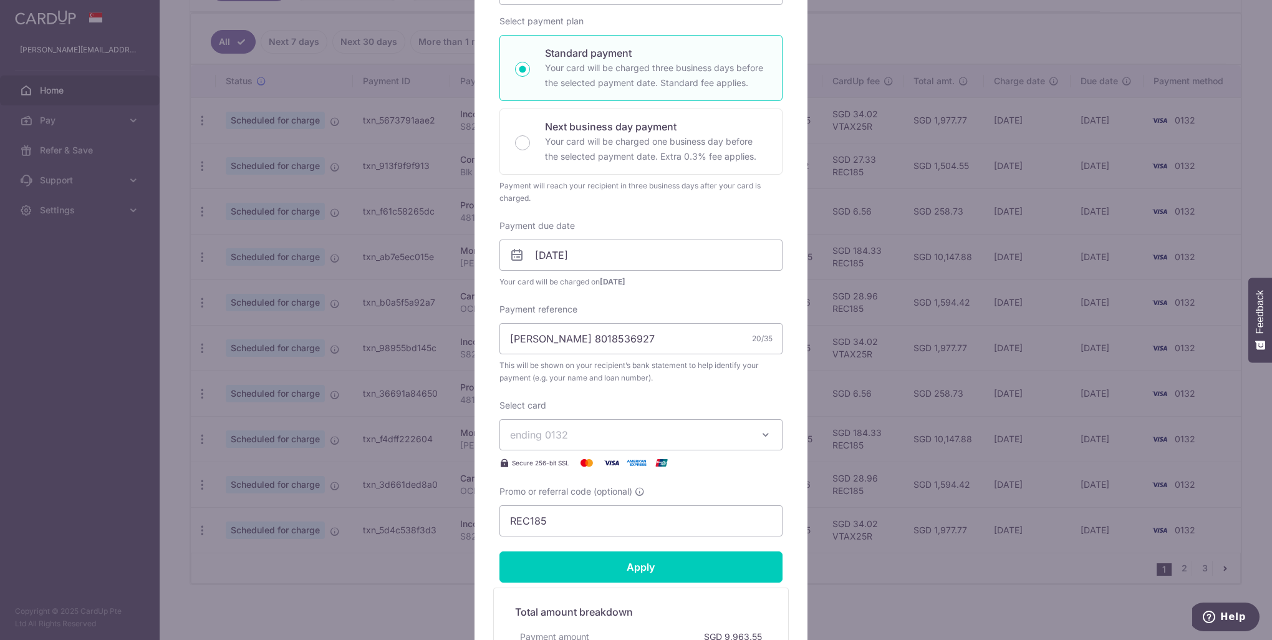
scroll to position [187, 0]
click at [591, 570] on input "Apply" at bounding box center [640, 566] width 283 height 31
type input "Successfully Applied"
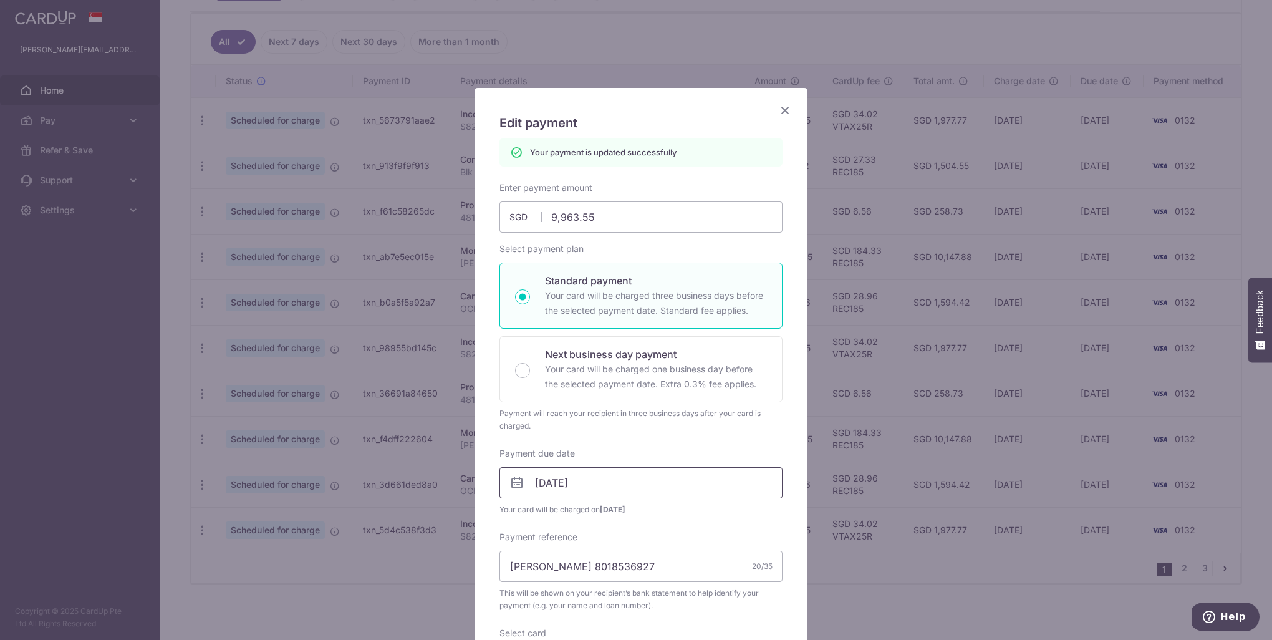
scroll to position [0, 0]
click at [781, 115] on icon "Close" at bounding box center [785, 113] width 15 height 16
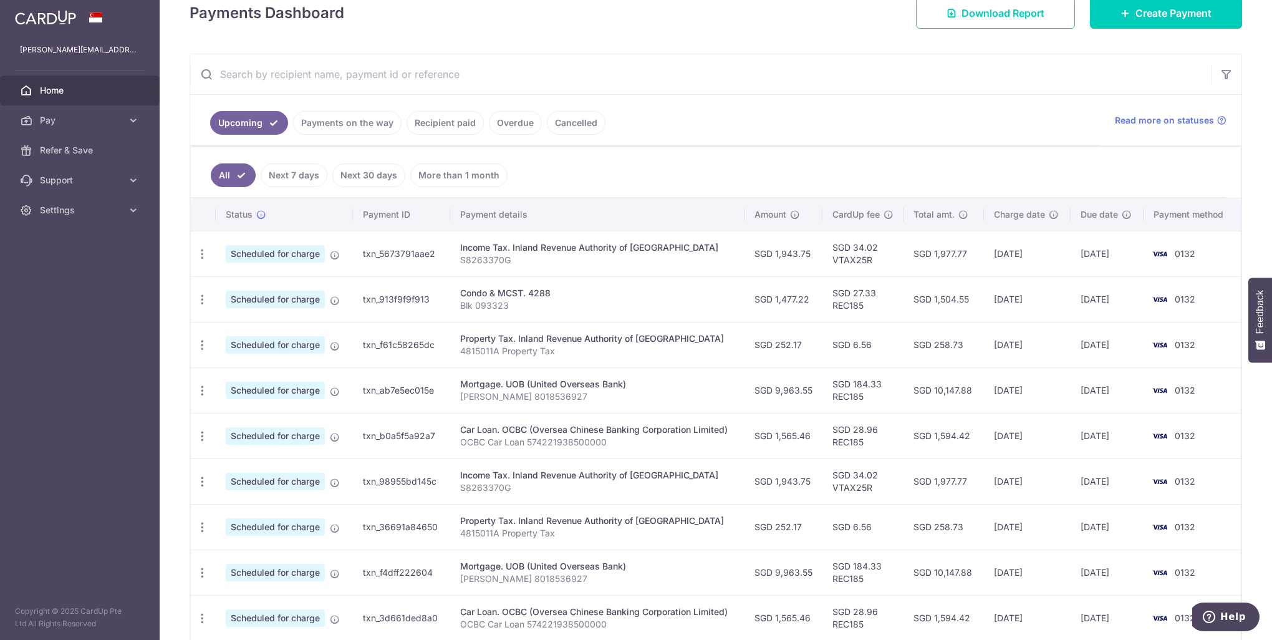
scroll to position [320, 0]
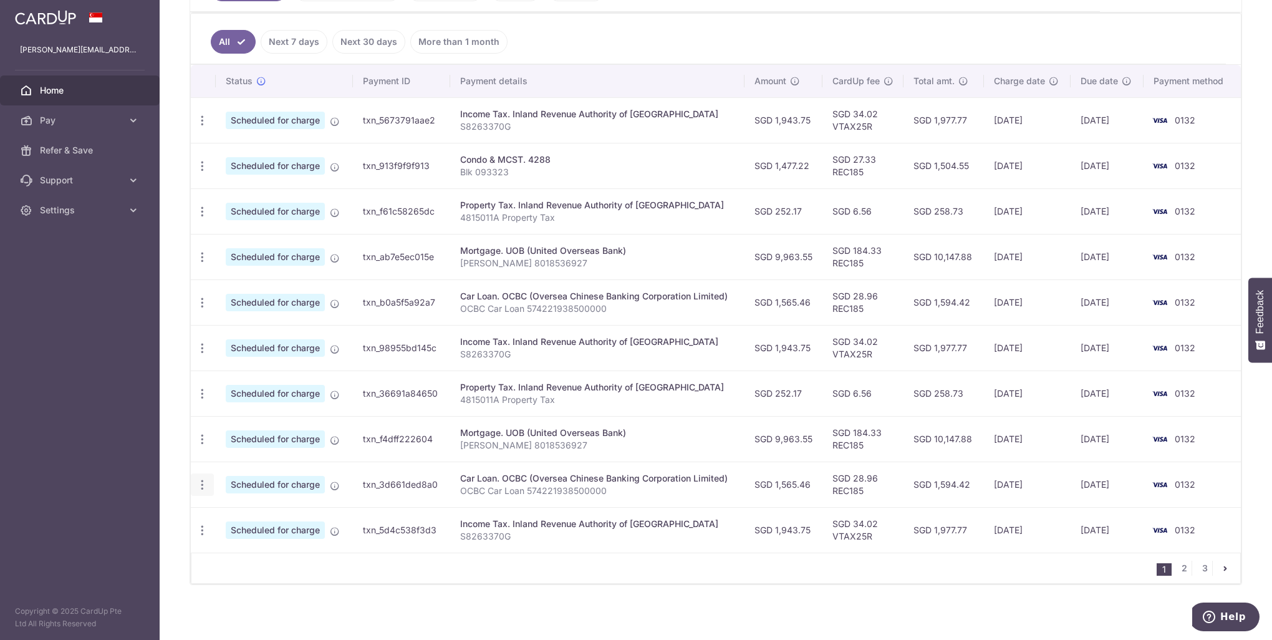
click at [205, 127] on icon "button" at bounding box center [202, 120] width 13 height 13
click at [228, 518] on span "Update payment" at bounding box center [268, 518] width 85 height 15
radio input "true"
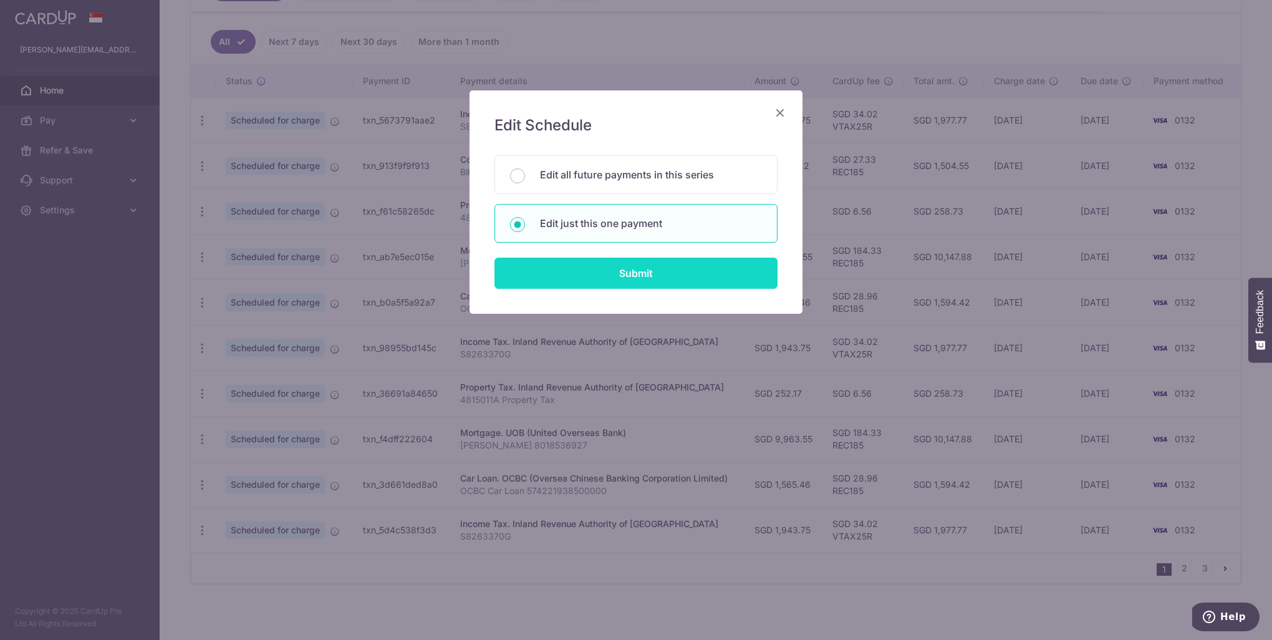
click at [540, 270] on input "Submit" at bounding box center [635, 273] width 283 height 31
radio input "true"
type input "1,565.46"
type input "[DATE]"
type input "OCBC Car Loan 574221938500000"
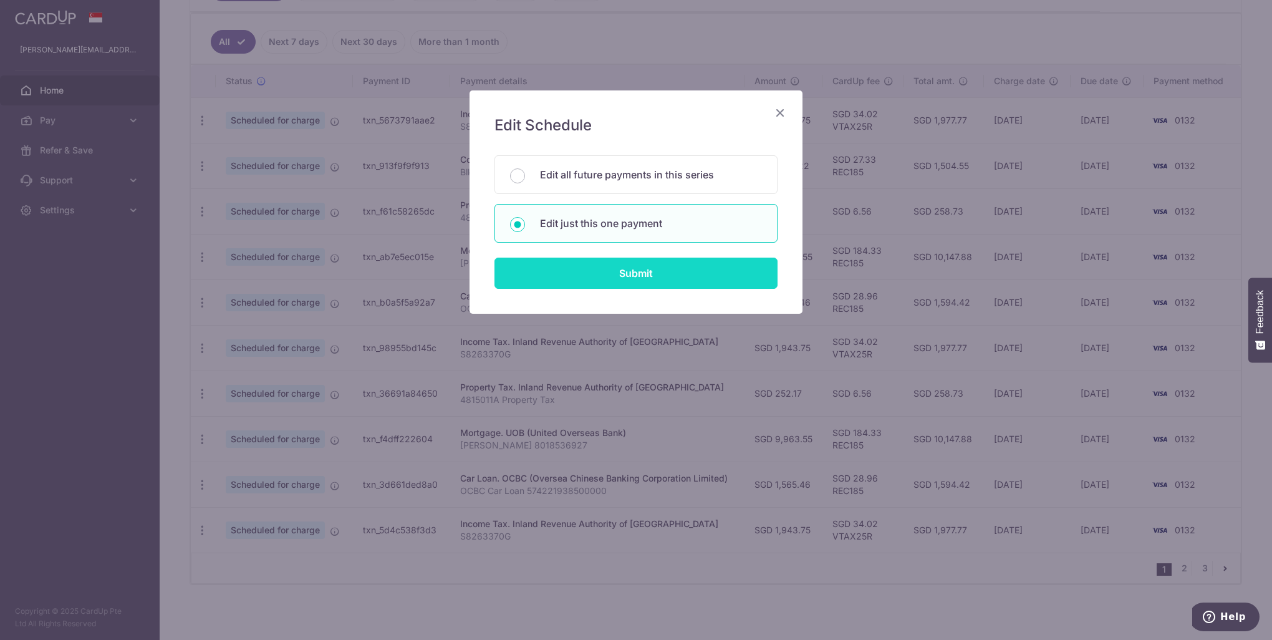
type input "REC185"
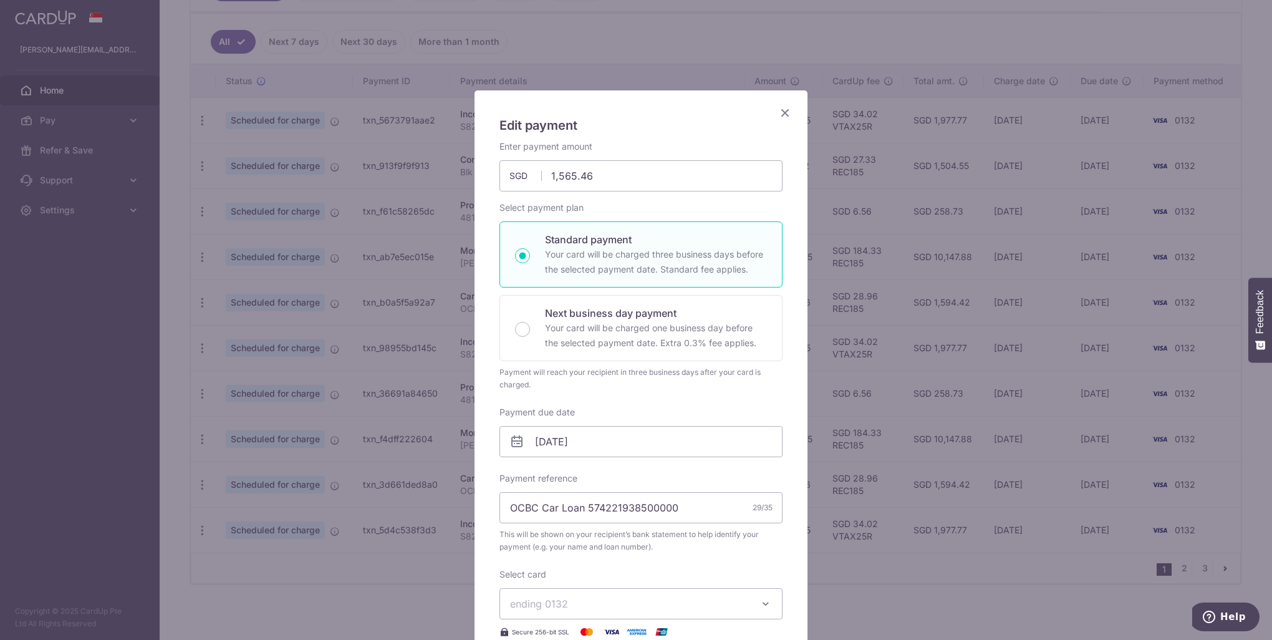
scroll to position [62, 0]
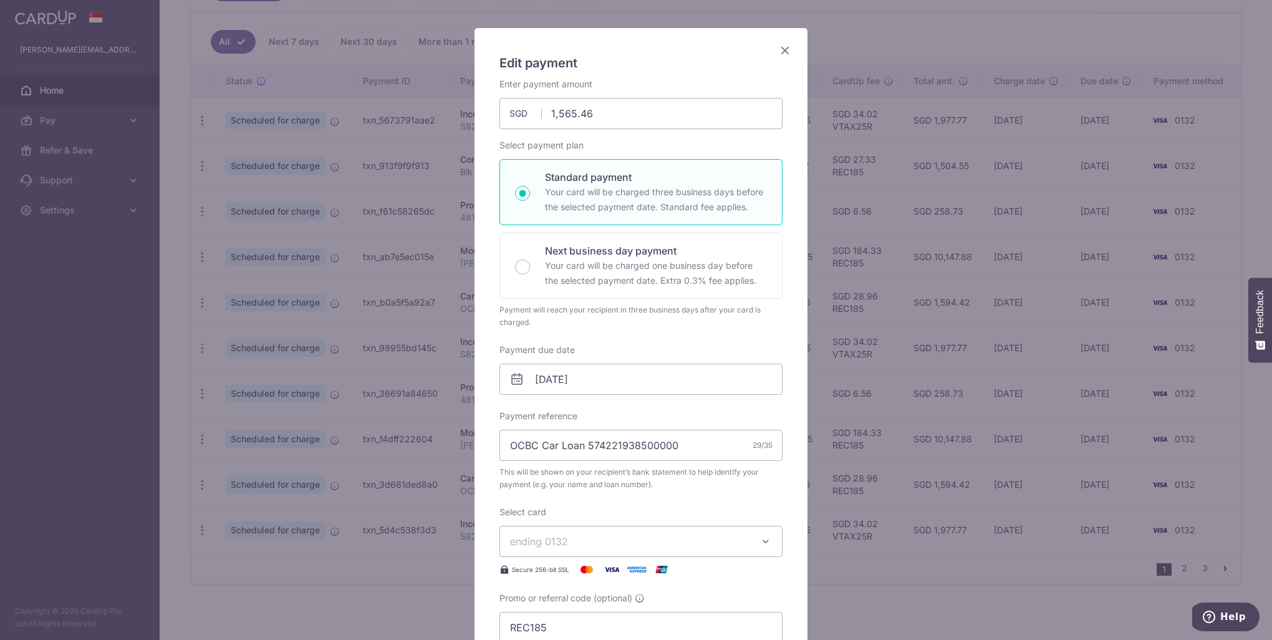
click at [515, 383] on icon at bounding box center [516, 379] width 15 height 15
click at [531, 377] on input "[DATE]" at bounding box center [640, 379] width 283 height 31
click at [517, 412] on link "Prev" at bounding box center [517, 412] width 15 height 15
click at [570, 562] on link "28" at bounding box center [570, 567] width 20 height 20
type input "[DATE]"
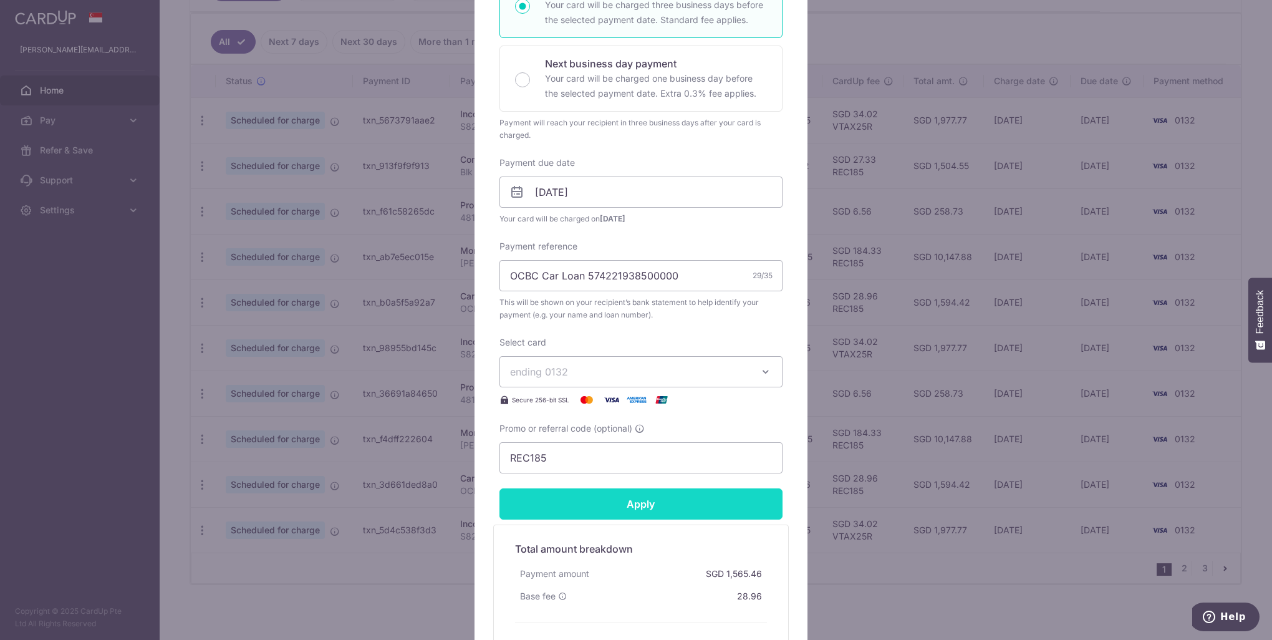
click at [665, 499] on input "Apply" at bounding box center [640, 503] width 283 height 31
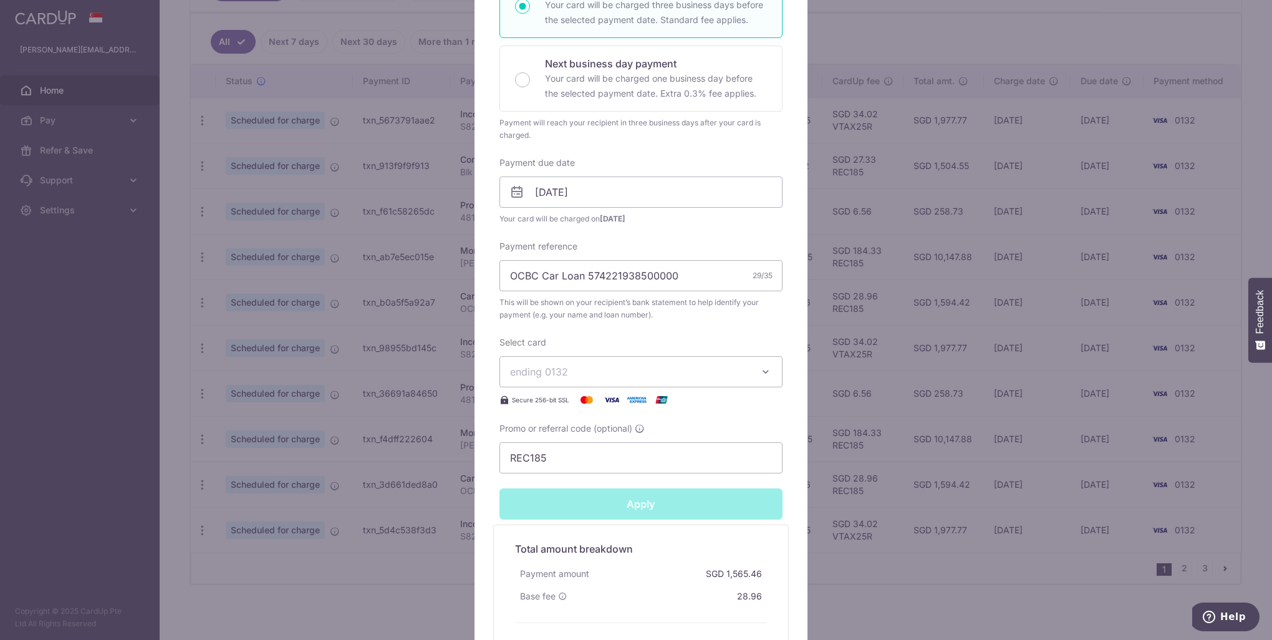
type input "Successfully Applied"
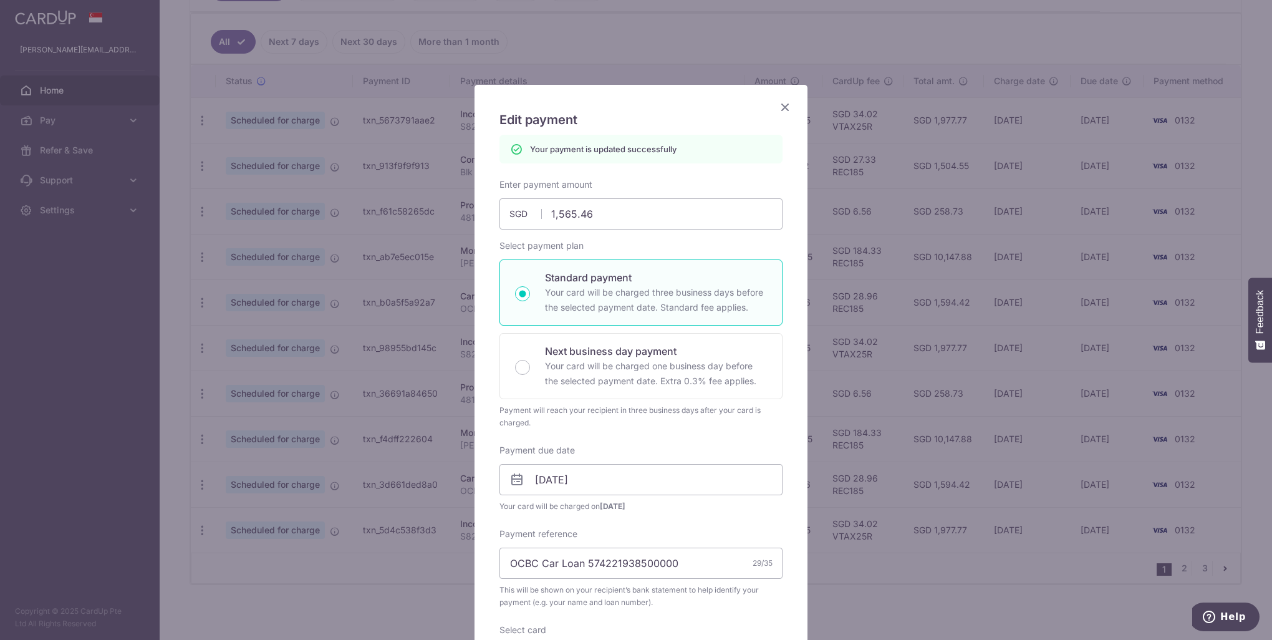
scroll to position [0, 0]
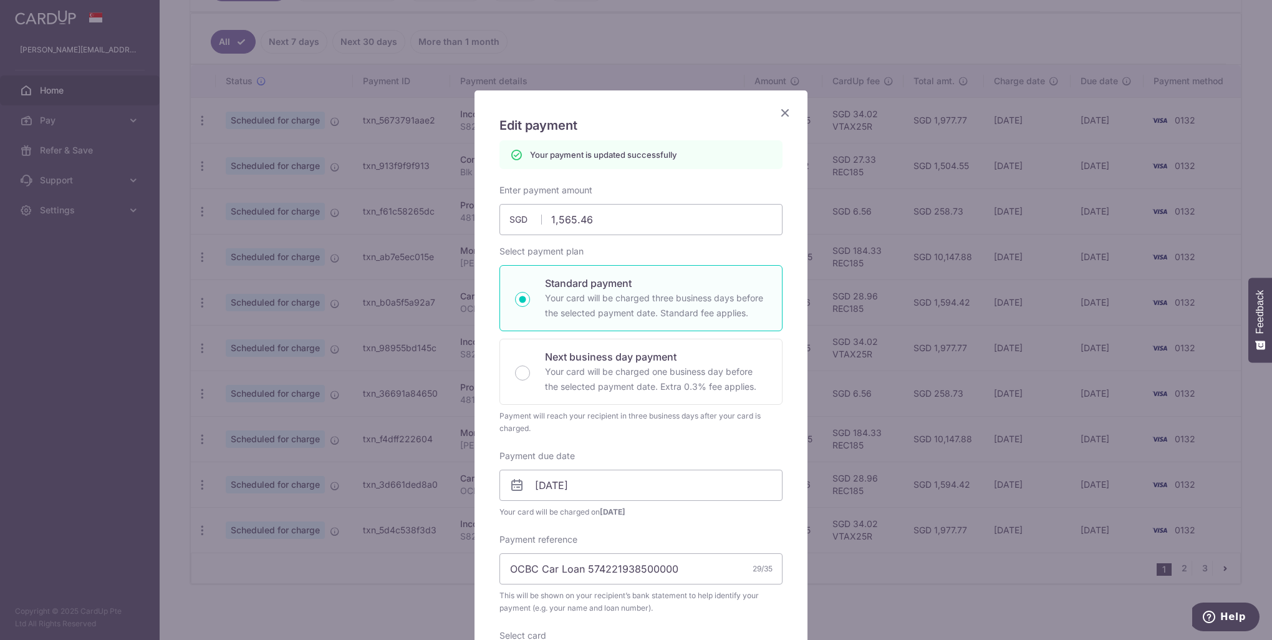
click at [778, 108] on icon "Close" at bounding box center [785, 113] width 15 height 16
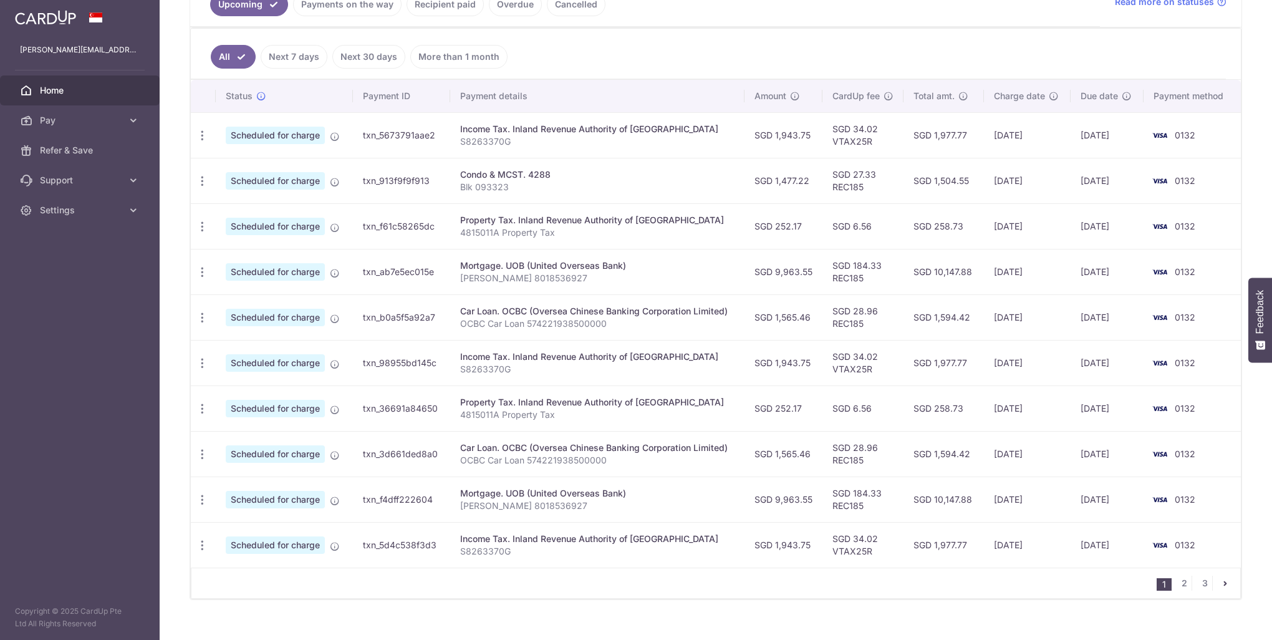
scroll to position [320, 0]
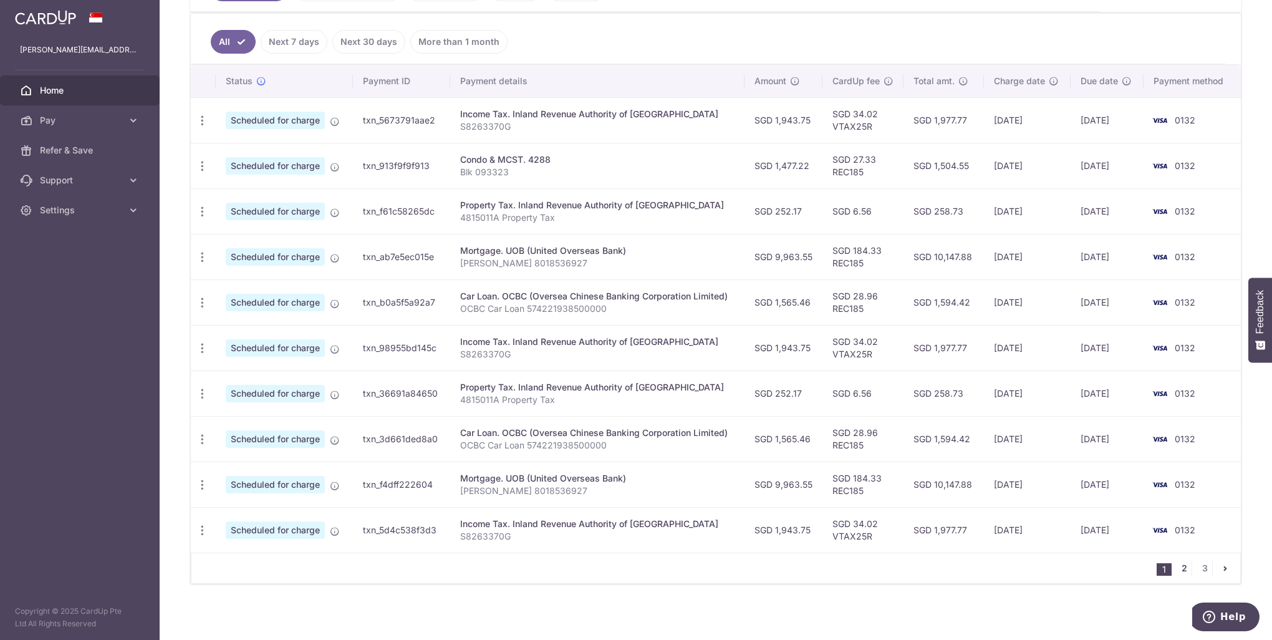
click at [1177, 567] on link "2" at bounding box center [1184, 568] width 15 height 15
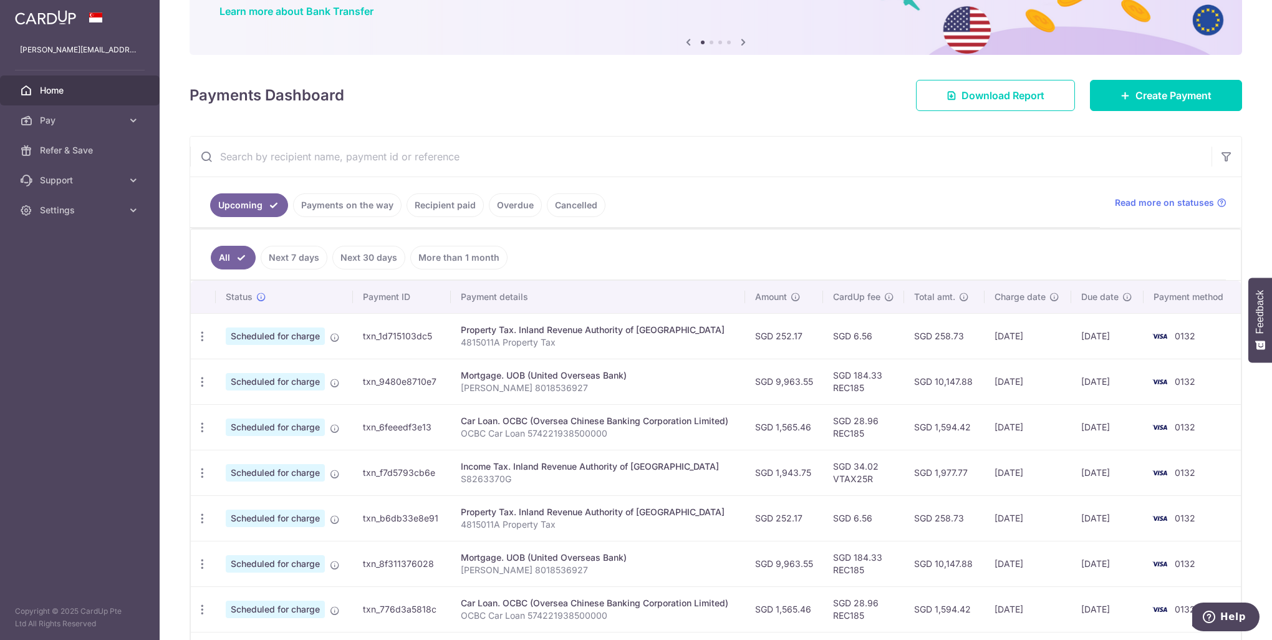
scroll to position [125, 0]
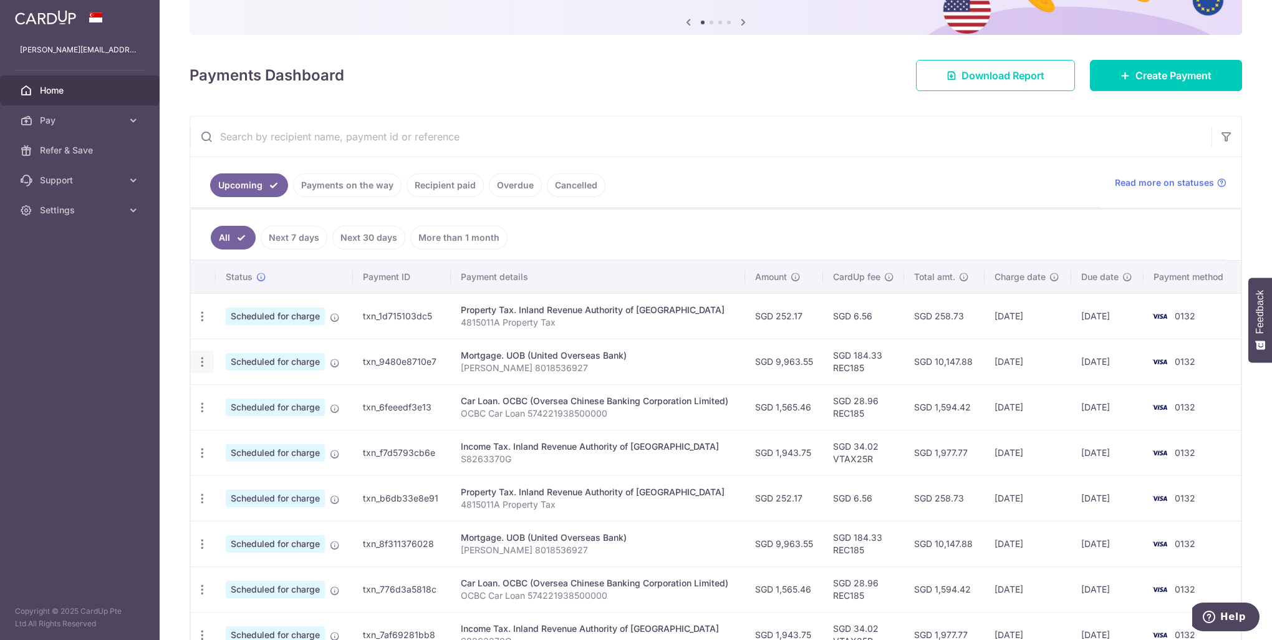
click at [204, 323] on icon "button" at bounding box center [202, 316] width 13 height 13
click at [230, 390] on span "Update payment" at bounding box center [268, 395] width 85 height 15
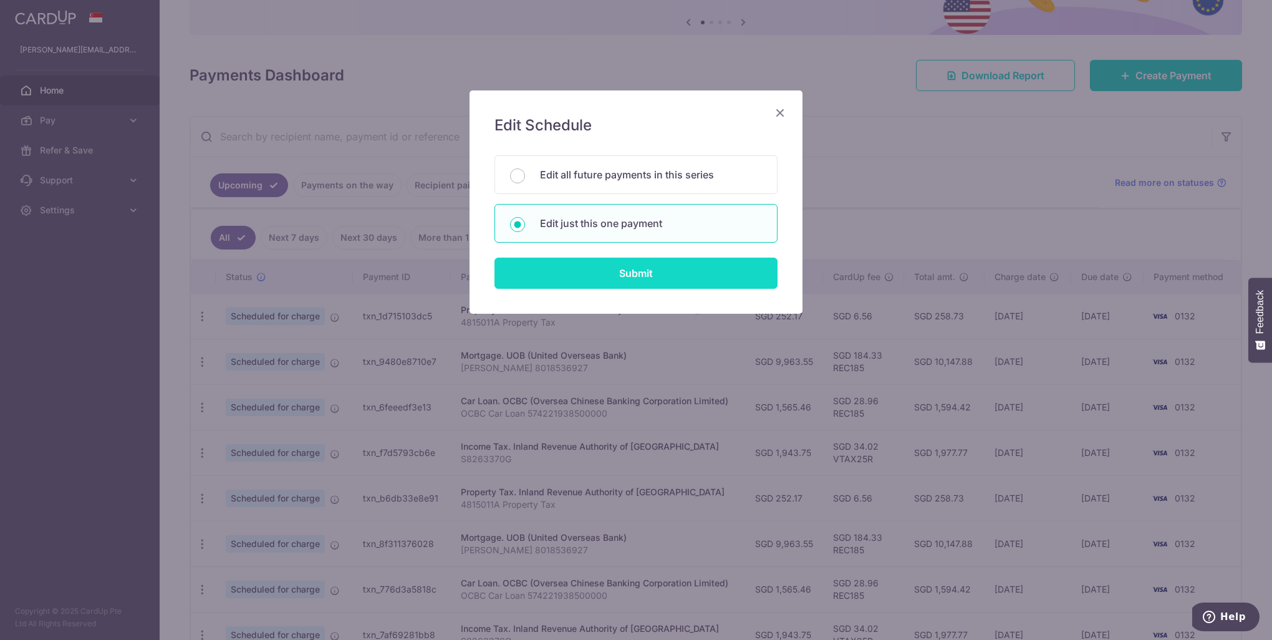
click at [552, 272] on input "Submit" at bounding box center [635, 273] width 283 height 31
radio input "true"
type input "9,963.55"
type input "01/12/2025"
type input "[PERSON_NAME] 8018536927"
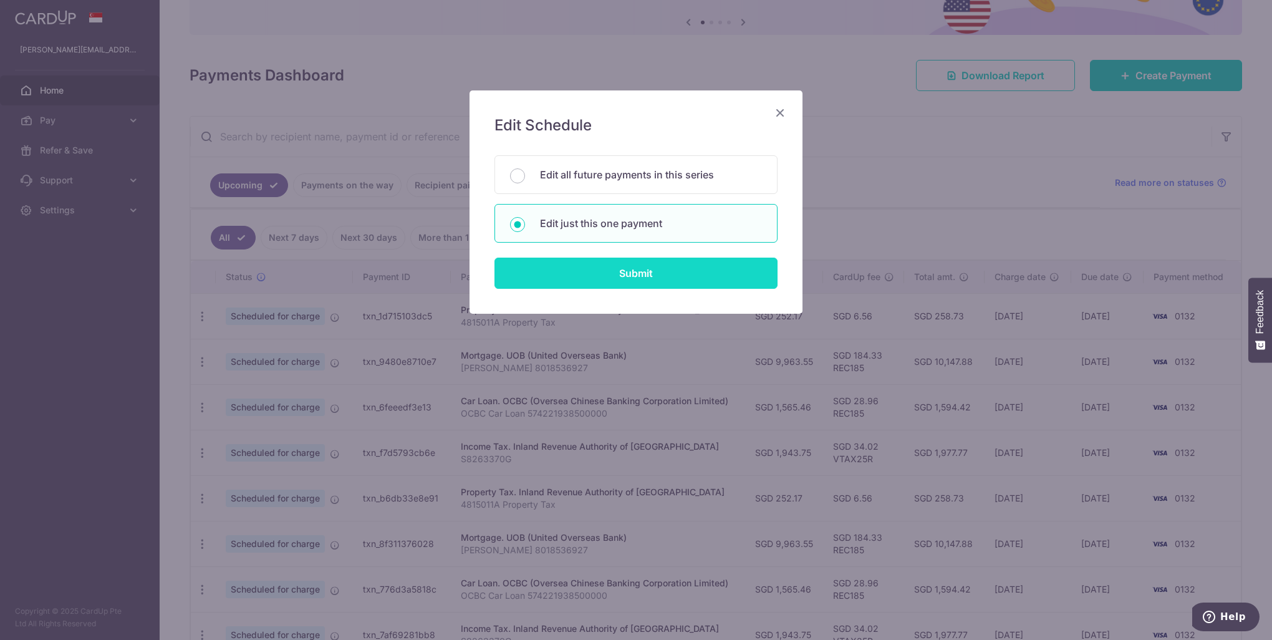
type input "REC185"
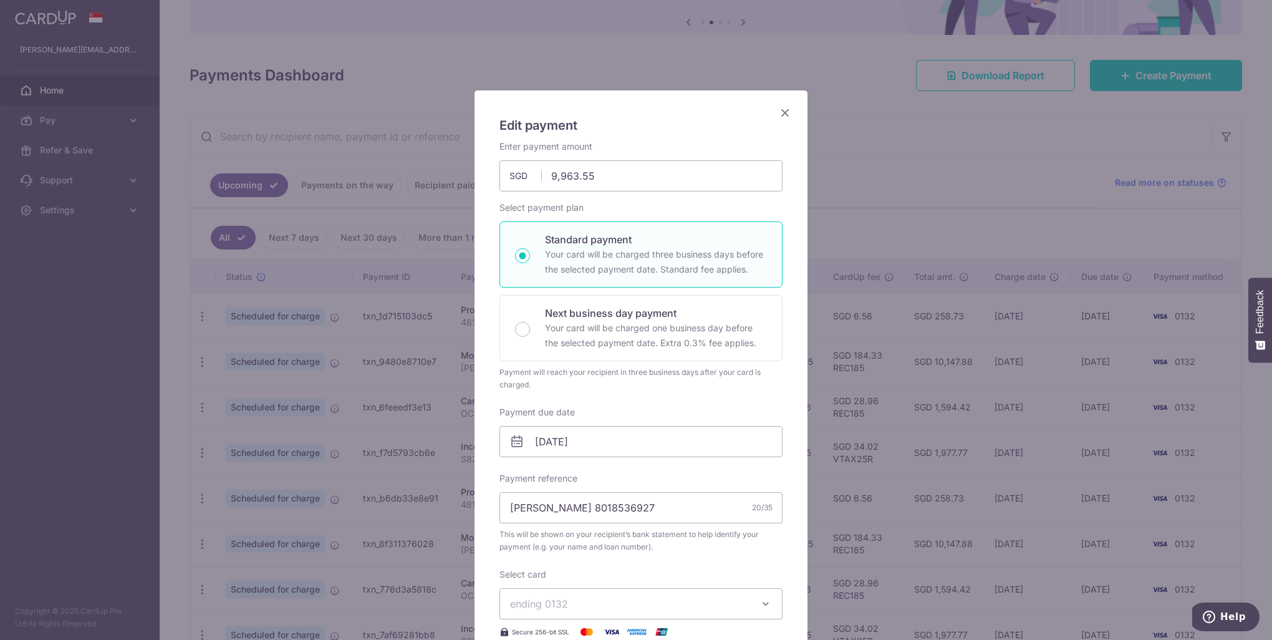
click at [514, 440] on icon at bounding box center [516, 441] width 15 height 15
click at [556, 438] on input "01/12/2025" at bounding box center [640, 441] width 283 height 31
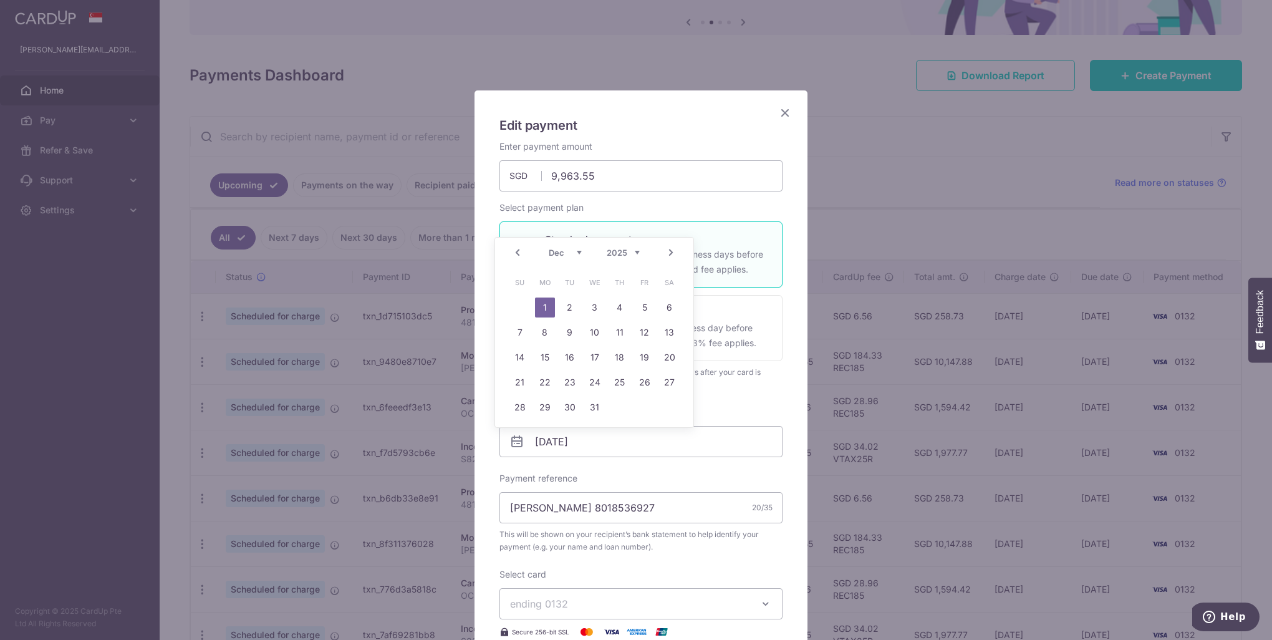
click at [519, 253] on link "Prev" at bounding box center [517, 252] width 15 height 15
click at [587, 407] on link "26" at bounding box center [595, 407] width 20 height 20
type input "[DATE]"
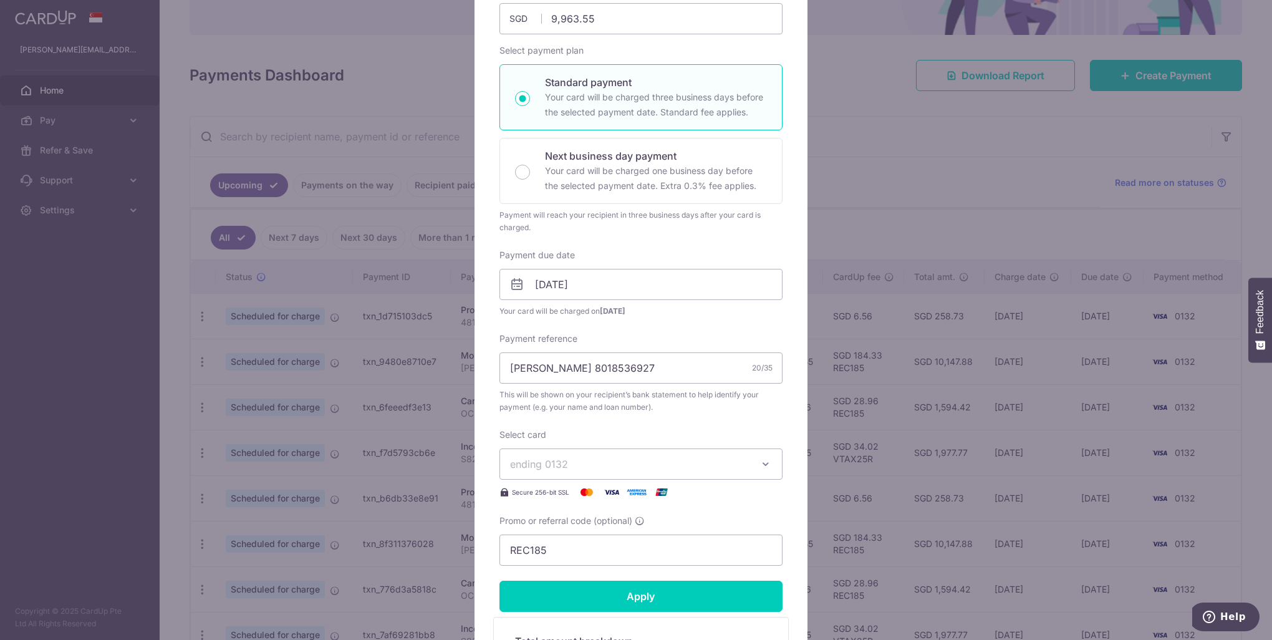
scroll to position [187, 0]
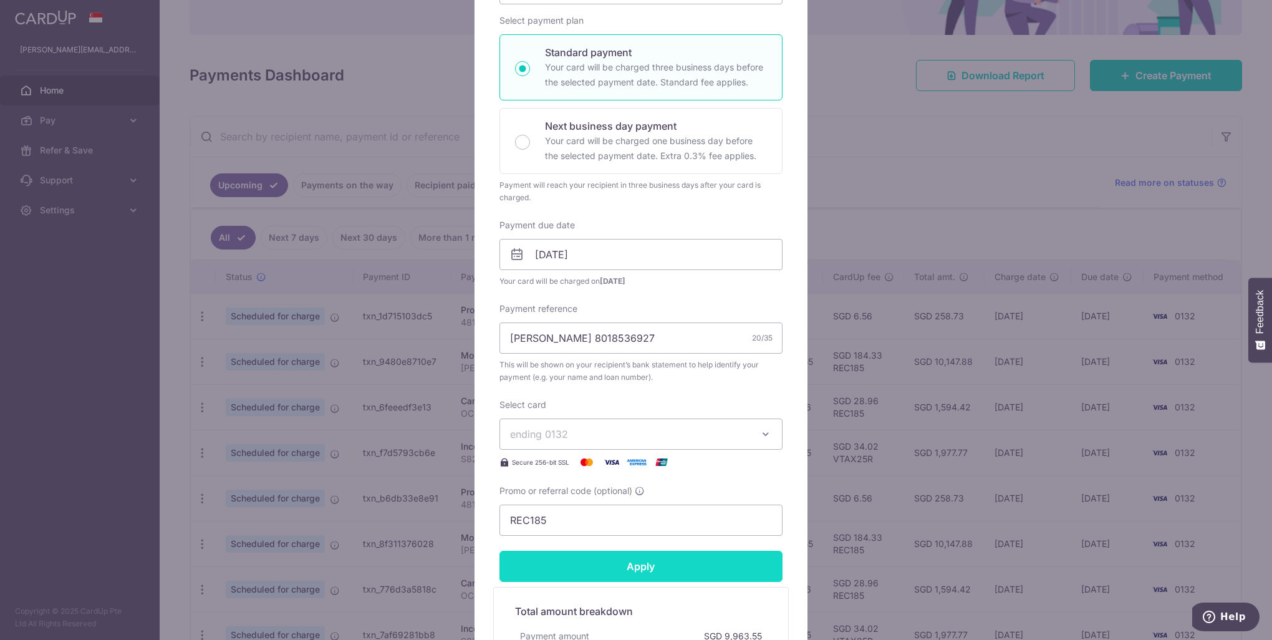
click at [609, 559] on input "Apply" at bounding box center [640, 566] width 283 height 31
type input "Successfully Applied"
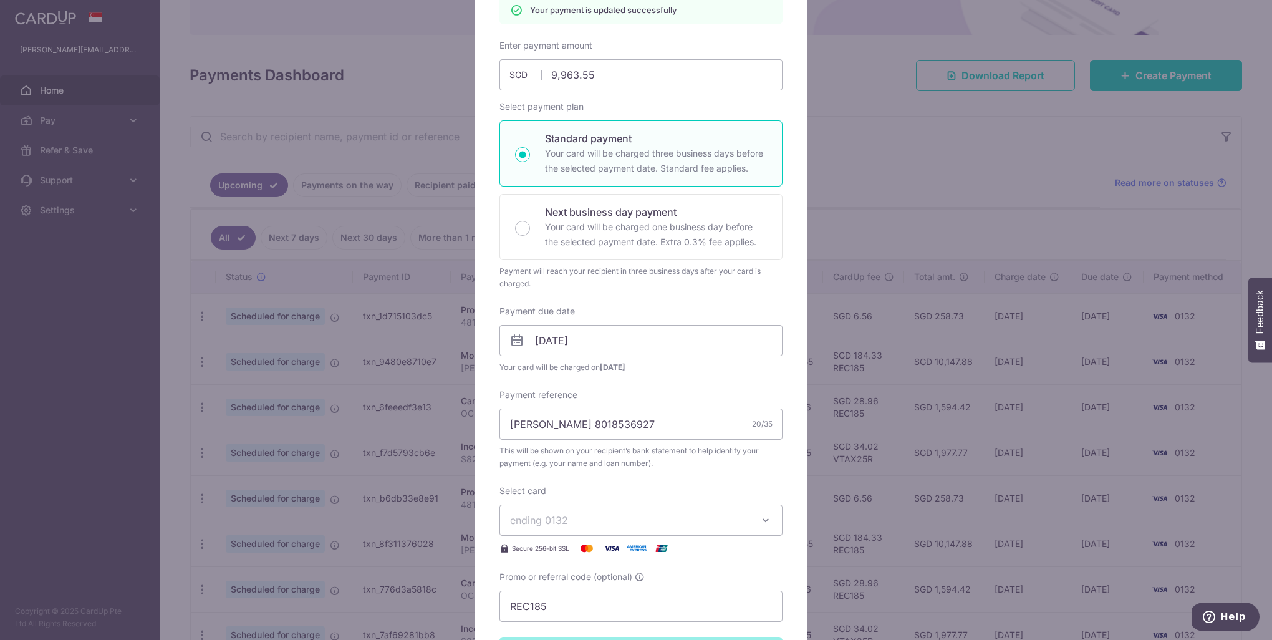
scroll to position [0, 0]
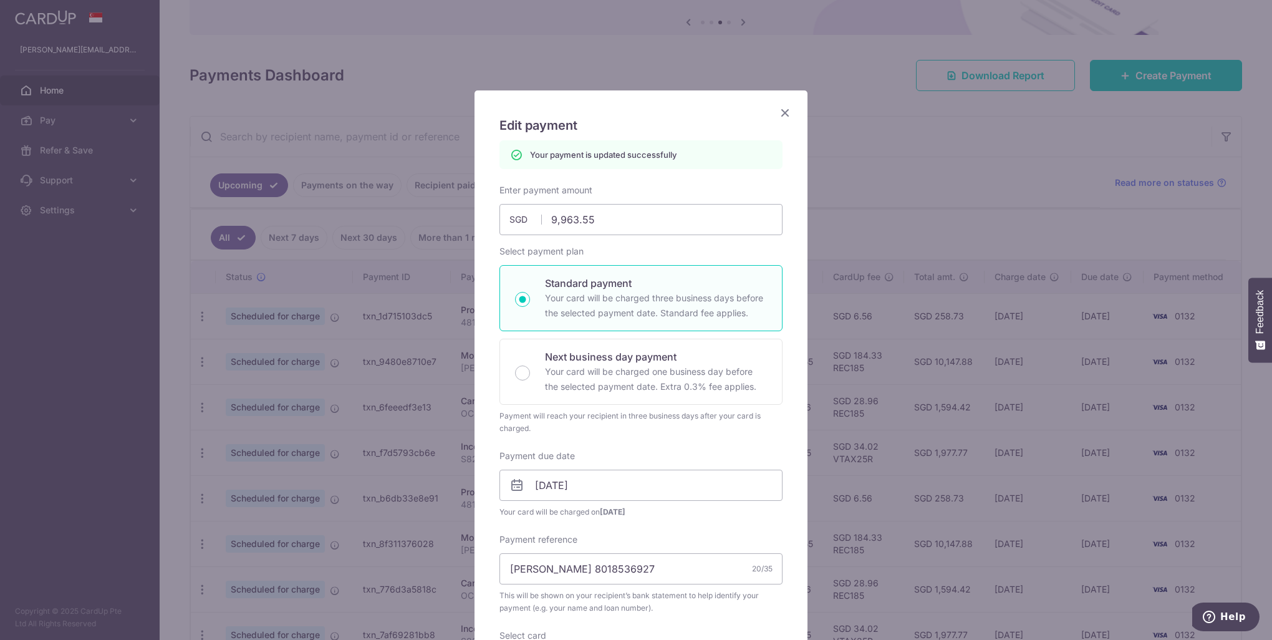
click at [778, 112] on icon "Close" at bounding box center [785, 113] width 15 height 16
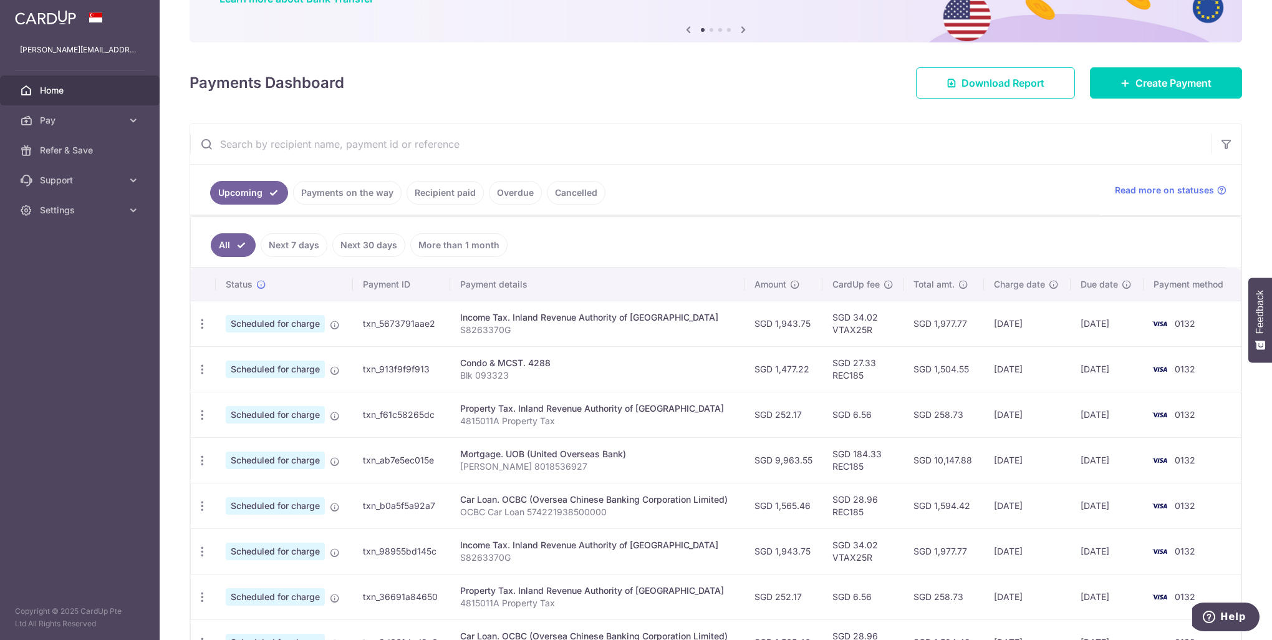
scroll to position [125, 0]
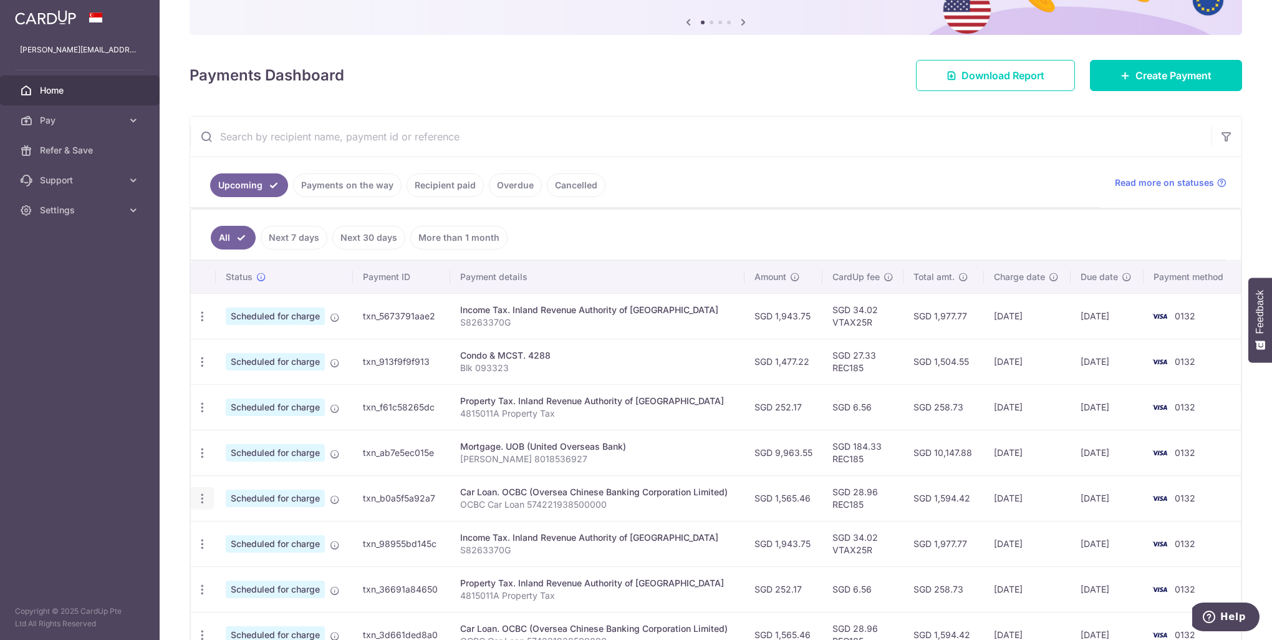
click at [205, 323] on icon "button" at bounding box center [202, 316] width 13 height 13
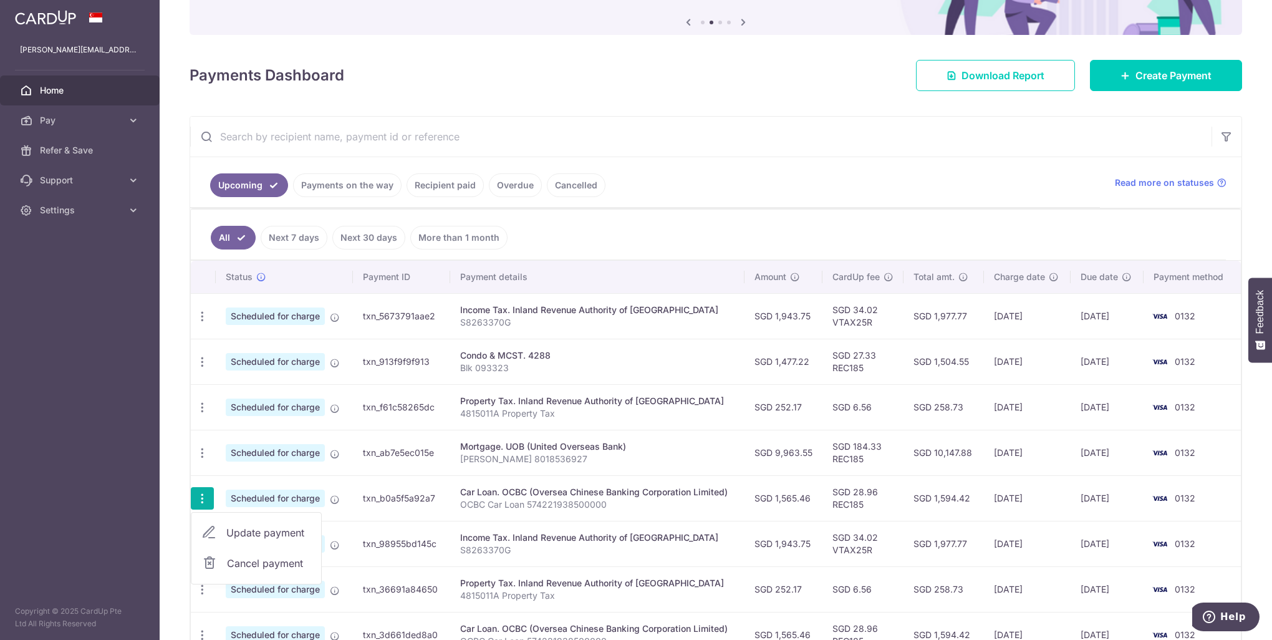
click at [247, 530] on span "Update payment" at bounding box center [268, 532] width 85 height 15
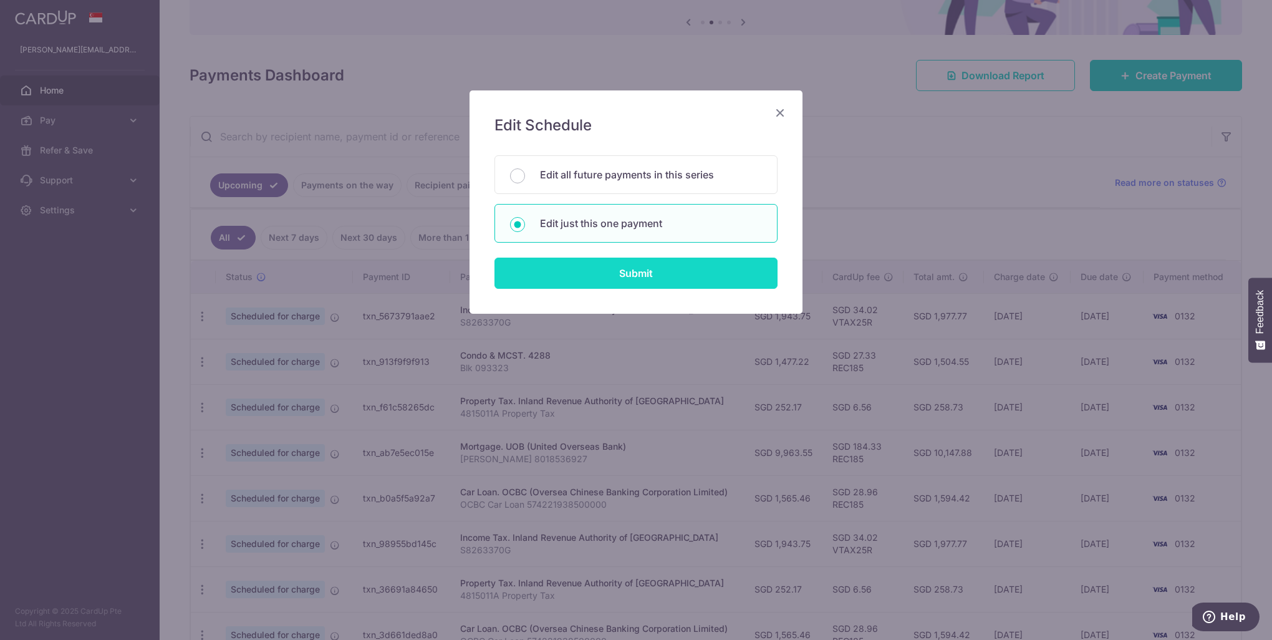
click at [581, 276] on input "Submit" at bounding box center [635, 273] width 283 height 31
radio input "true"
type input "1,565.46"
type input "[DATE]"
type input "OCBC Car Loan 574221938500000"
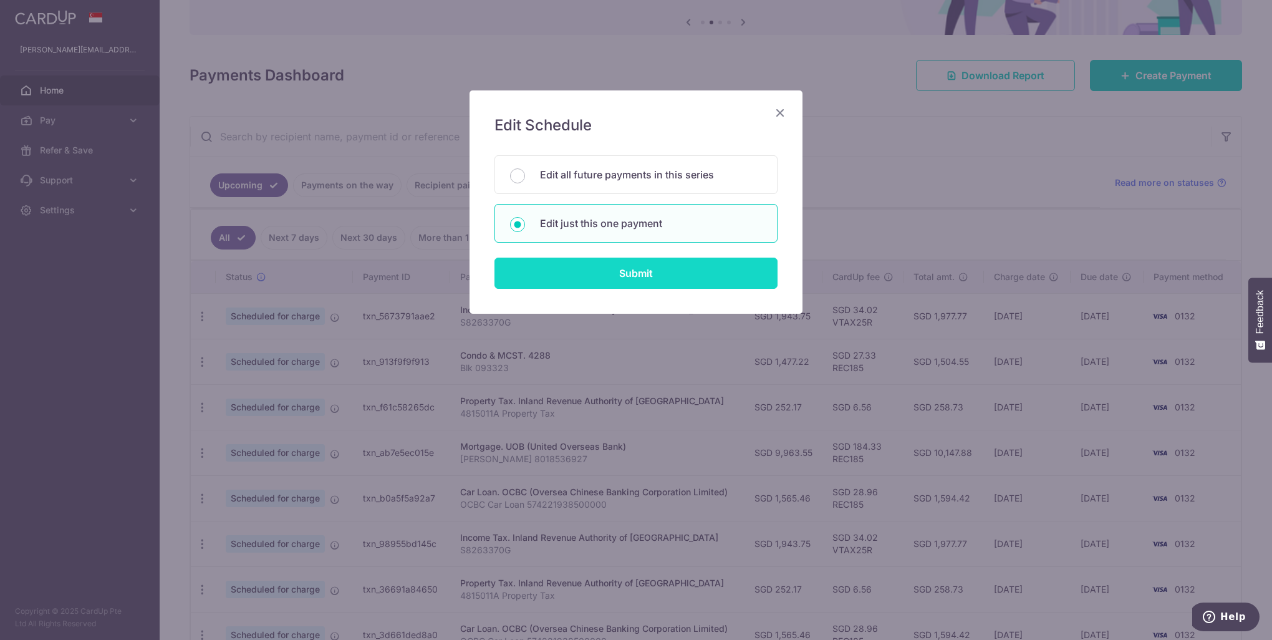
type input "REC185"
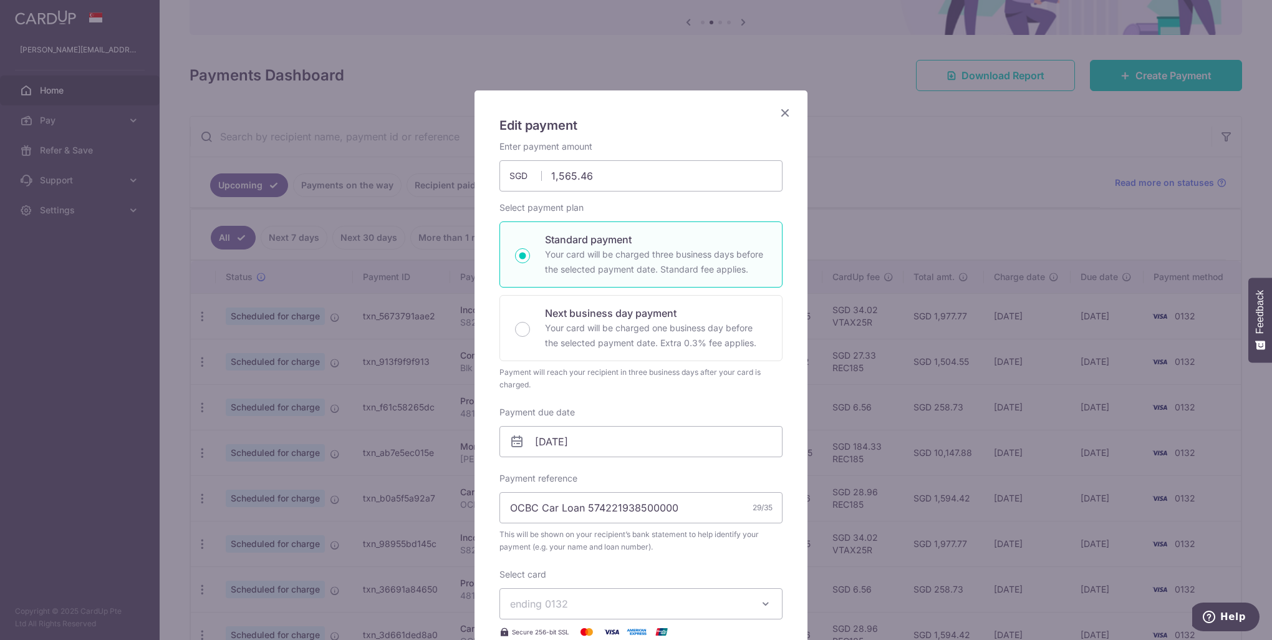
click at [511, 439] on icon at bounding box center [516, 441] width 15 height 15
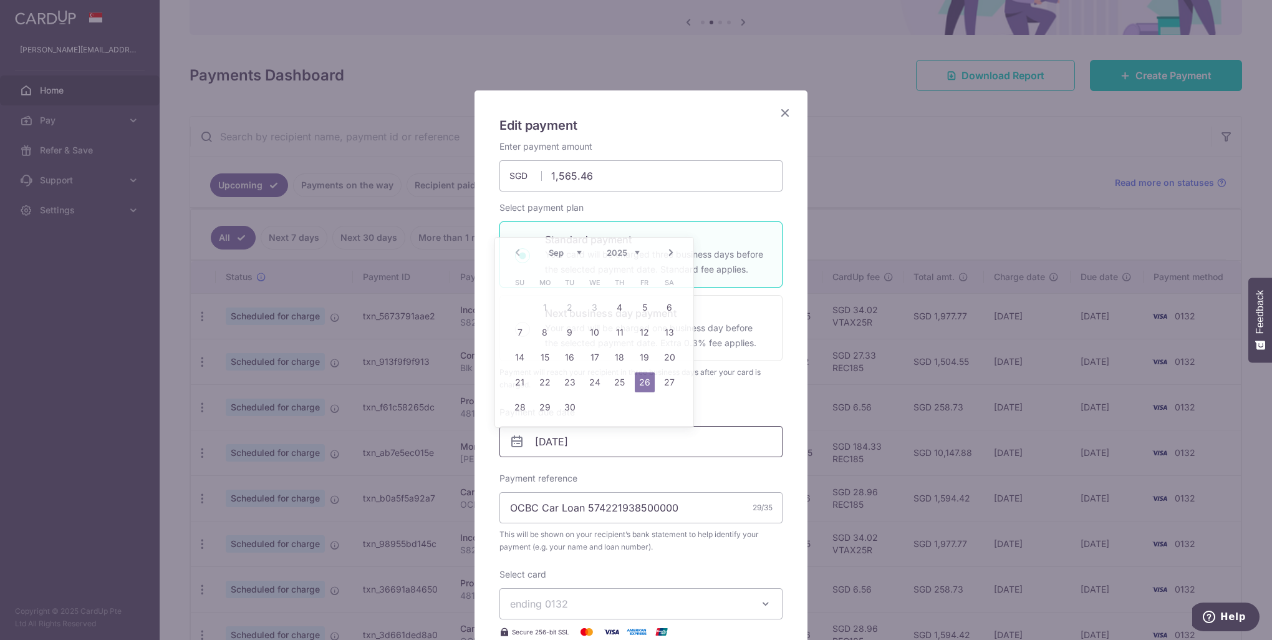
click at [529, 442] on input "[DATE]" at bounding box center [640, 441] width 283 height 31
click at [597, 382] on link "24" at bounding box center [595, 382] width 20 height 20
type input "24/09/2025"
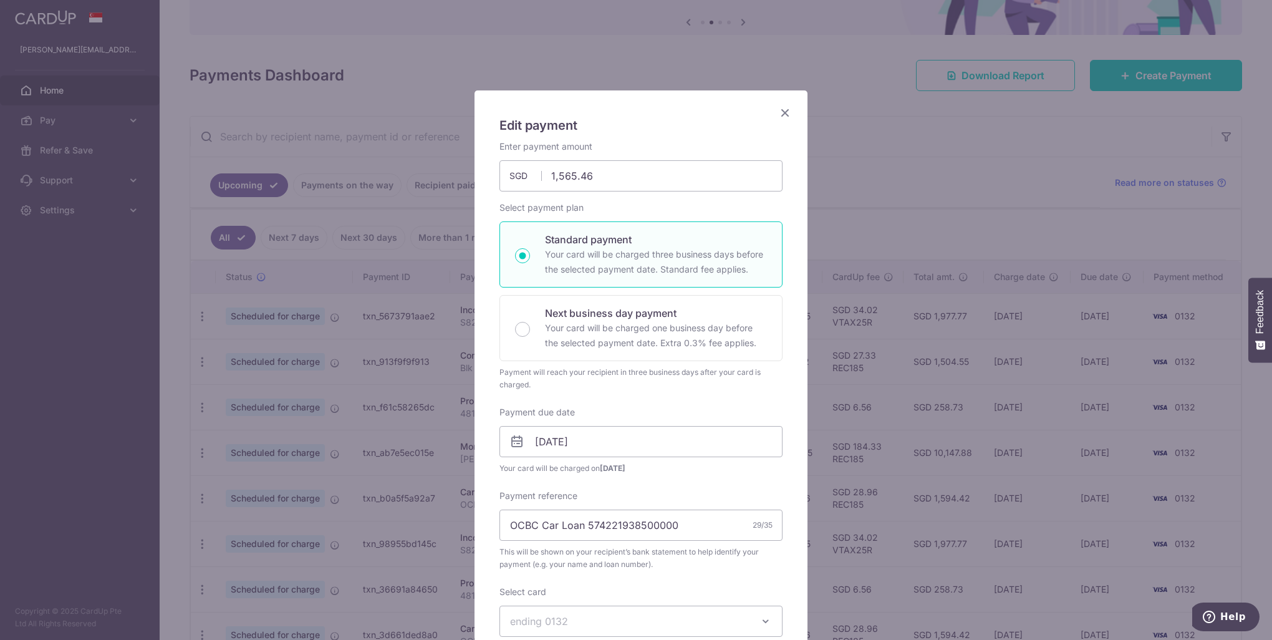
click at [780, 112] on icon "Close" at bounding box center [785, 113] width 15 height 16
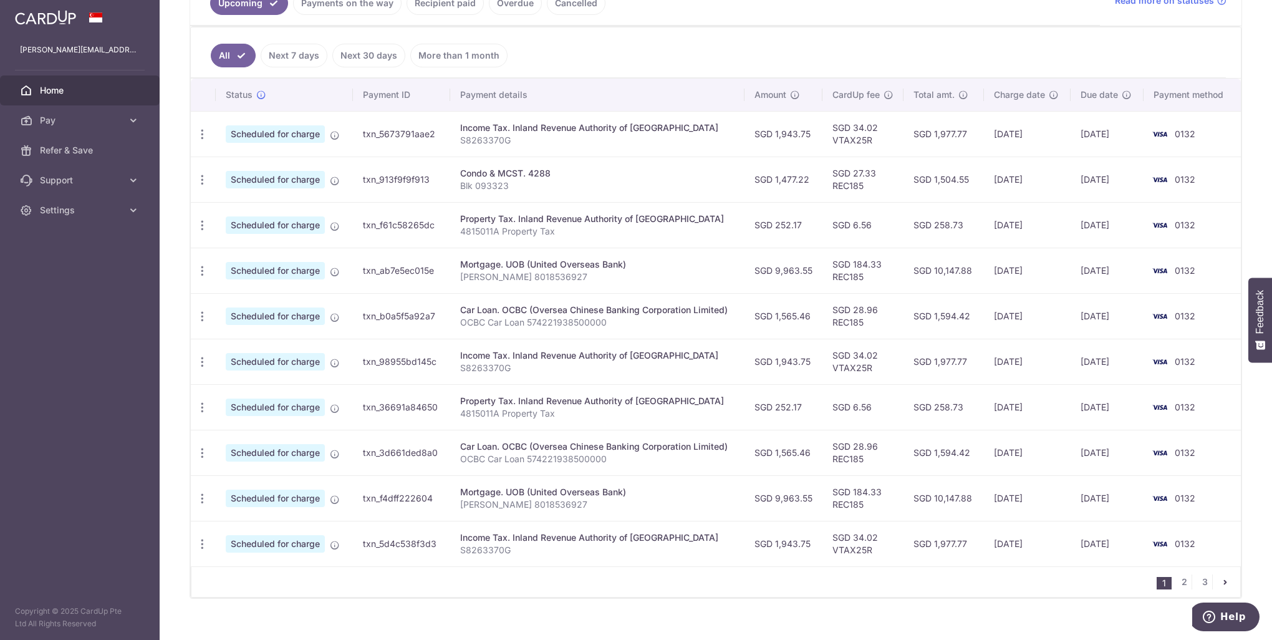
scroll to position [320, 0]
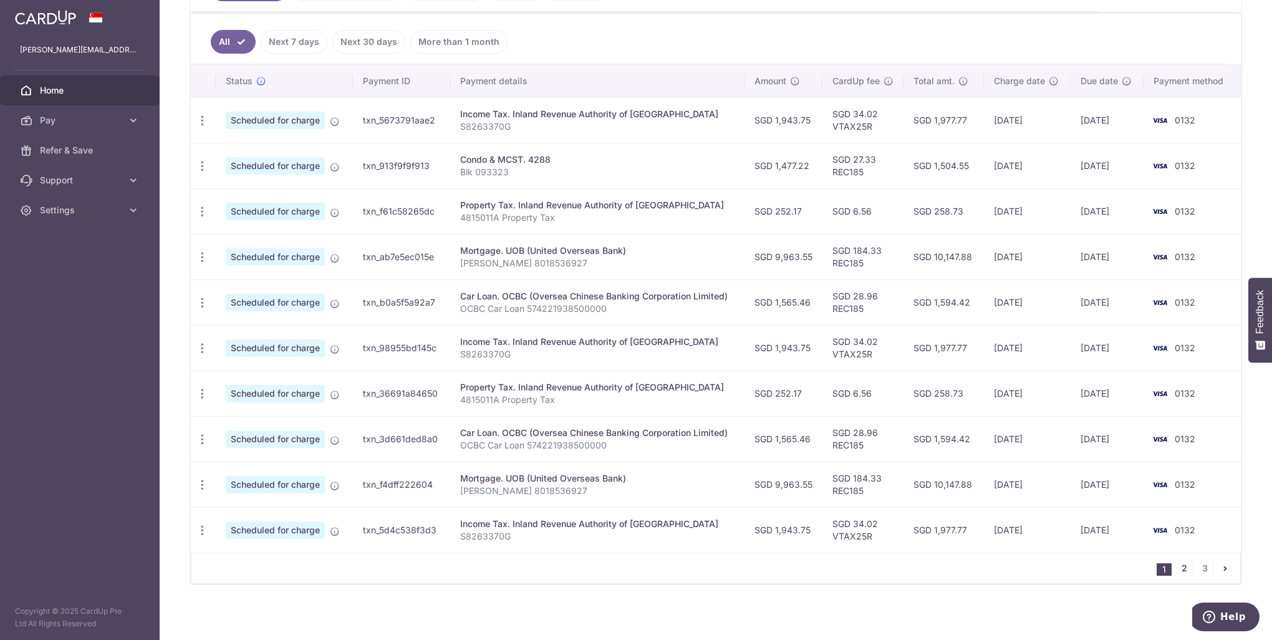
click at [1181, 563] on link "2" at bounding box center [1184, 568] width 15 height 15
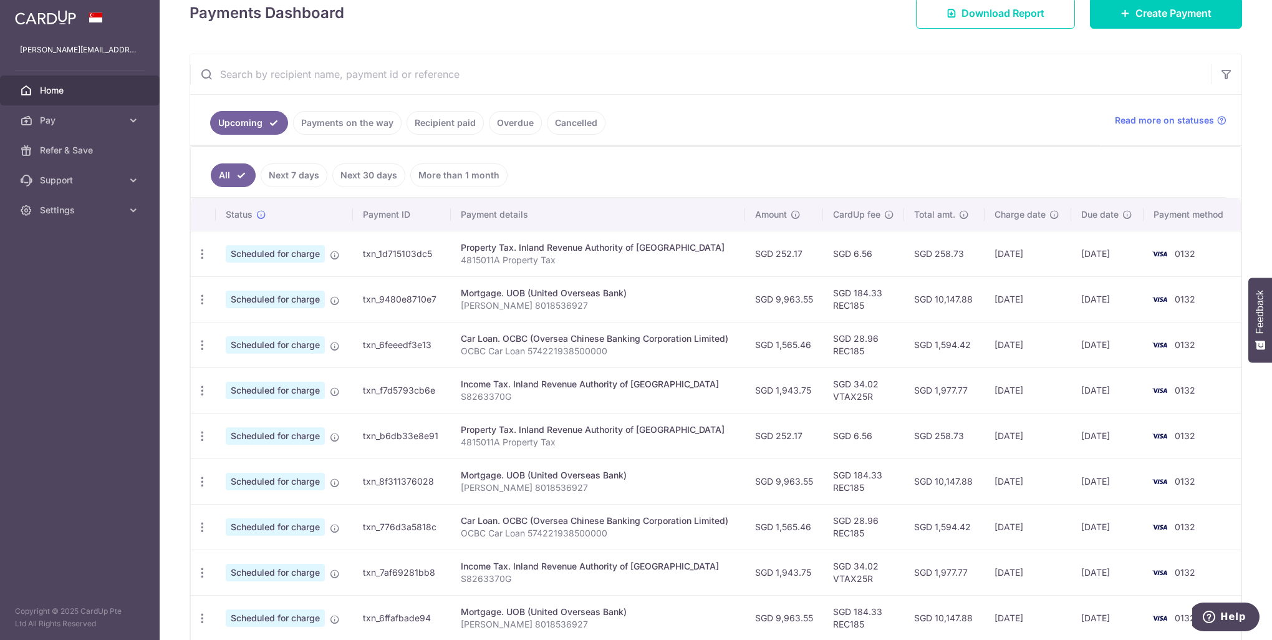
scroll to position [249, 0]
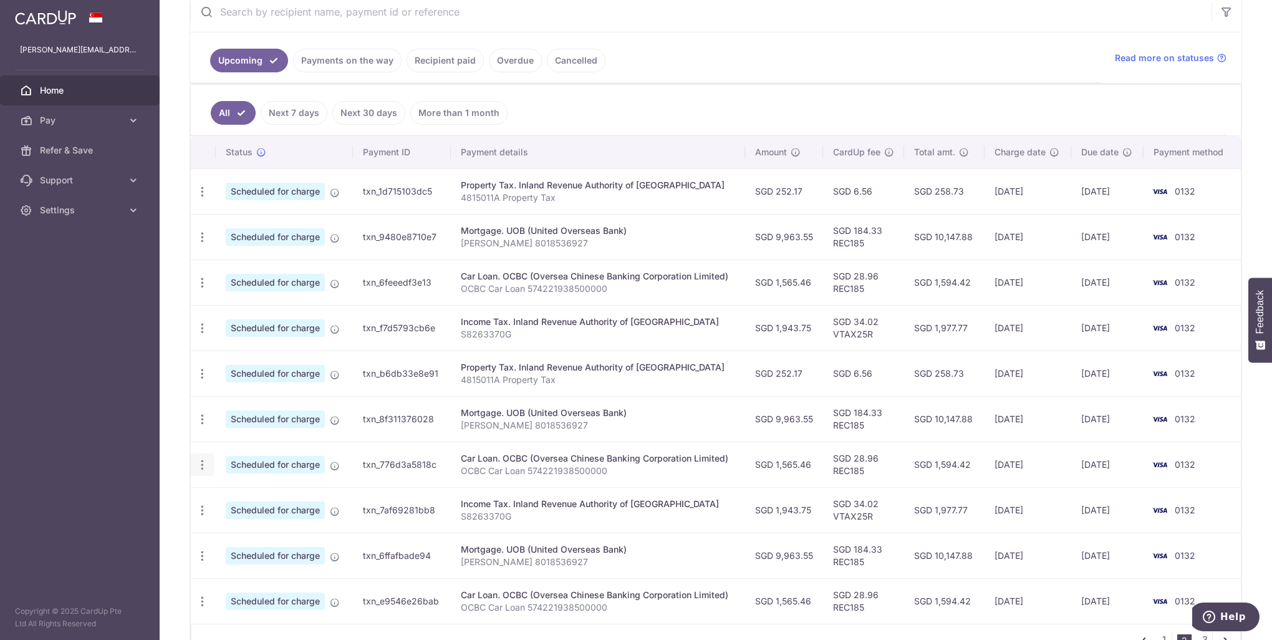
click at [206, 198] on icon "button" at bounding box center [202, 191] width 13 height 13
click at [238, 496] on span "Update payment" at bounding box center [268, 498] width 85 height 15
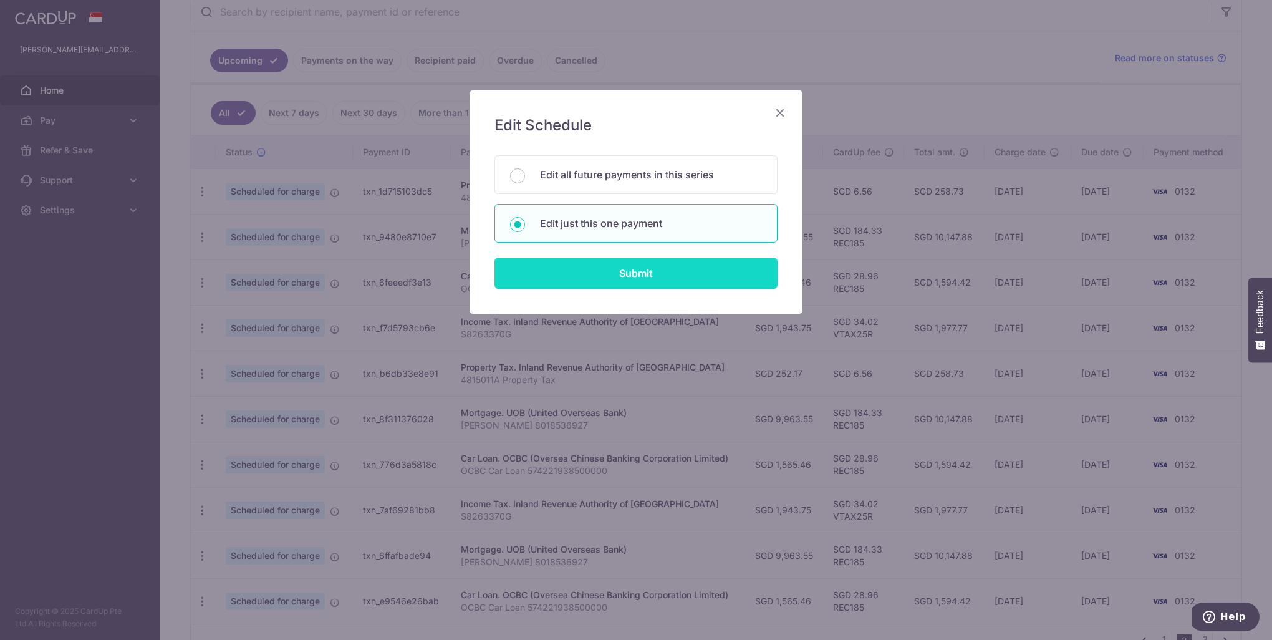
click at [614, 273] on input "Submit" at bounding box center [635, 273] width 283 height 31
radio input "true"
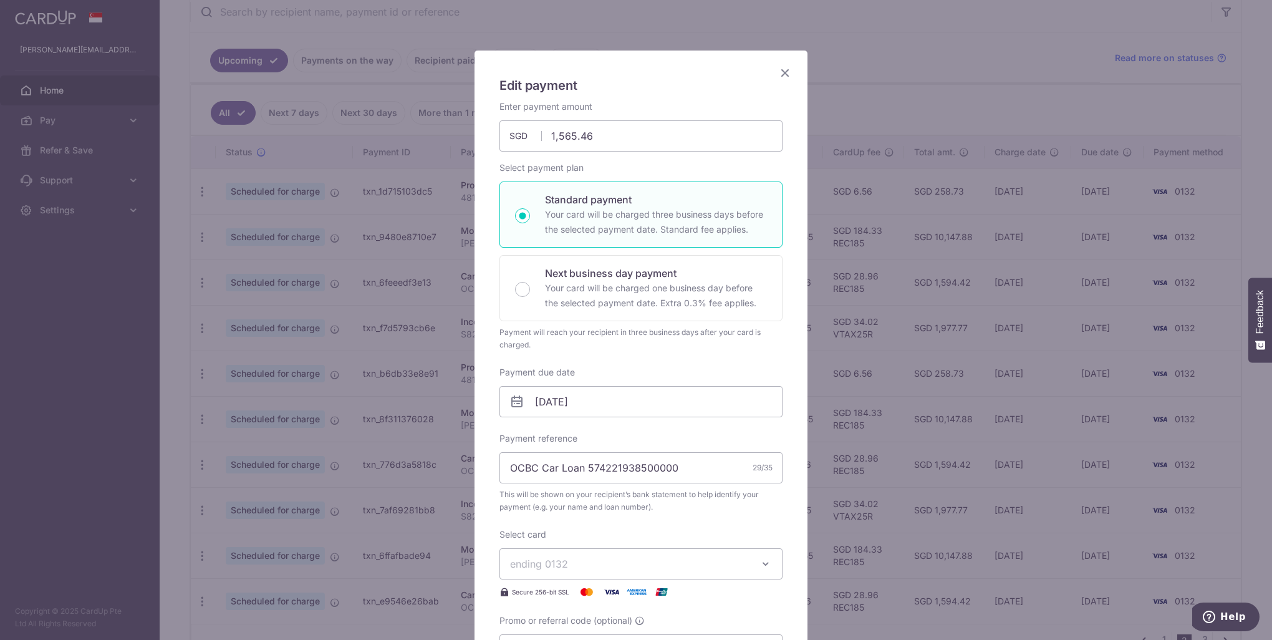
scroll to position [62, 0]
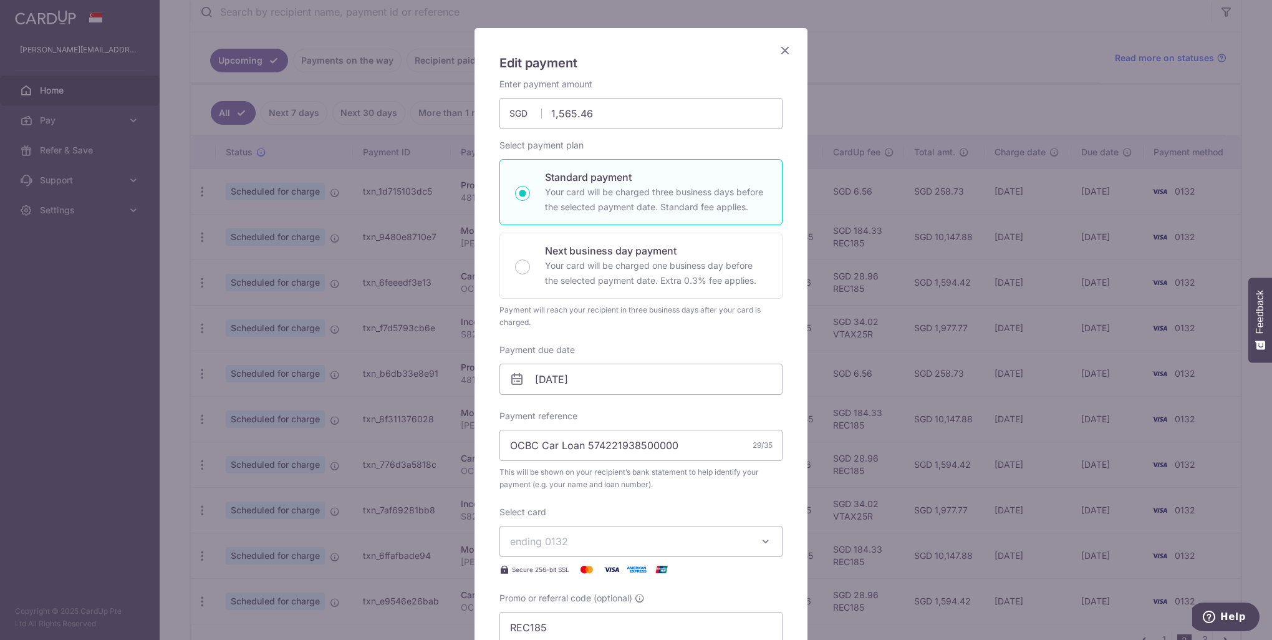
click at [513, 379] on icon at bounding box center [516, 379] width 15 height 15
click at [552, 378] on input "03/01/2026" at bounding box center [640, 379] width 283 height 31
click at [519, 408] on link "Prev" at bounding box center [517, 412] width 15 height 15
click at [597, 543] on link "24" at bounding box center [595, 542] width 20 height 20
type input "[DATE]"
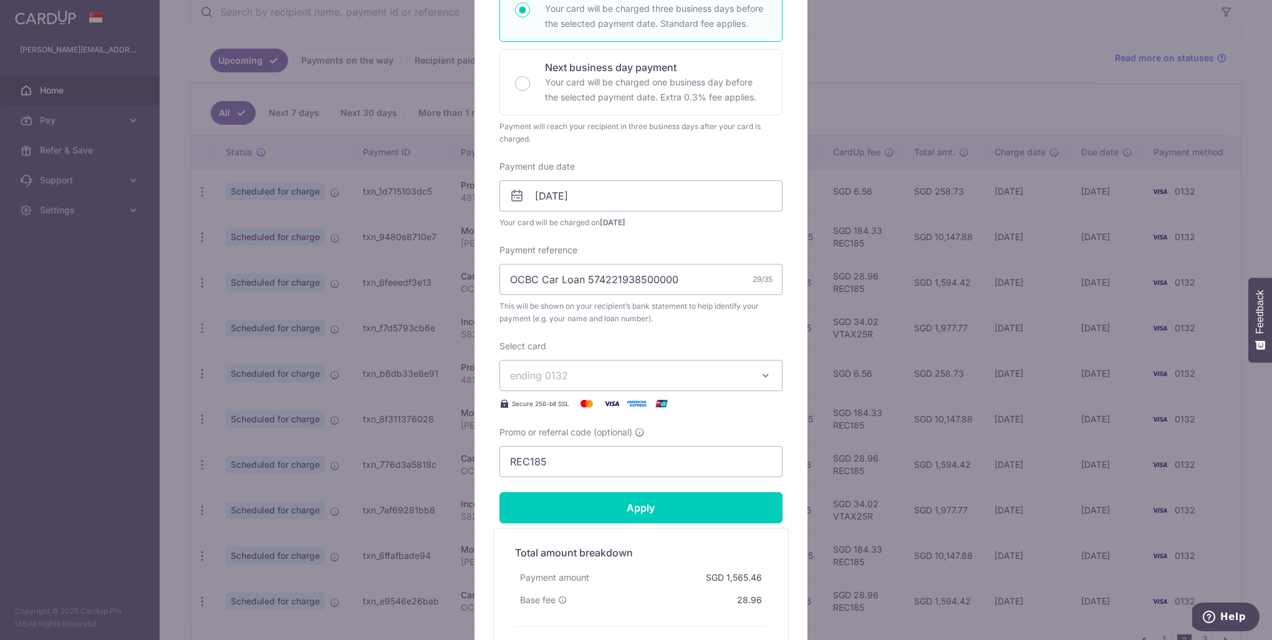
scroll to position [312, 0]
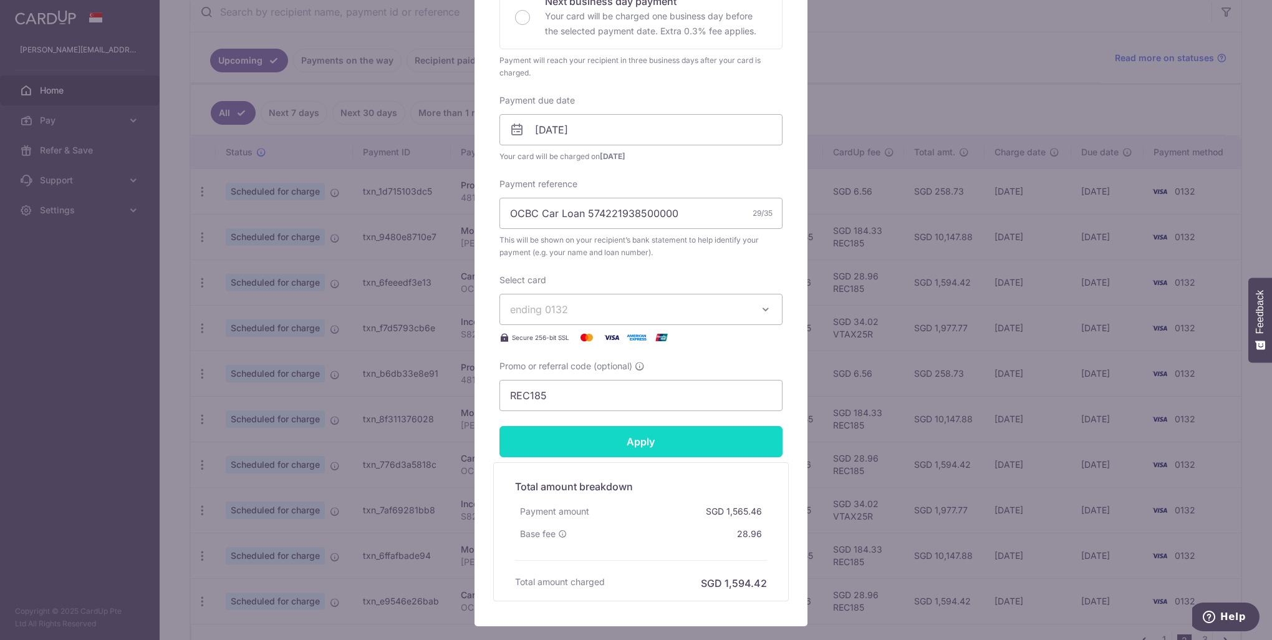
click at [629, 442] on input "Apply" at bounding box center [640, 441] width 283 height 31
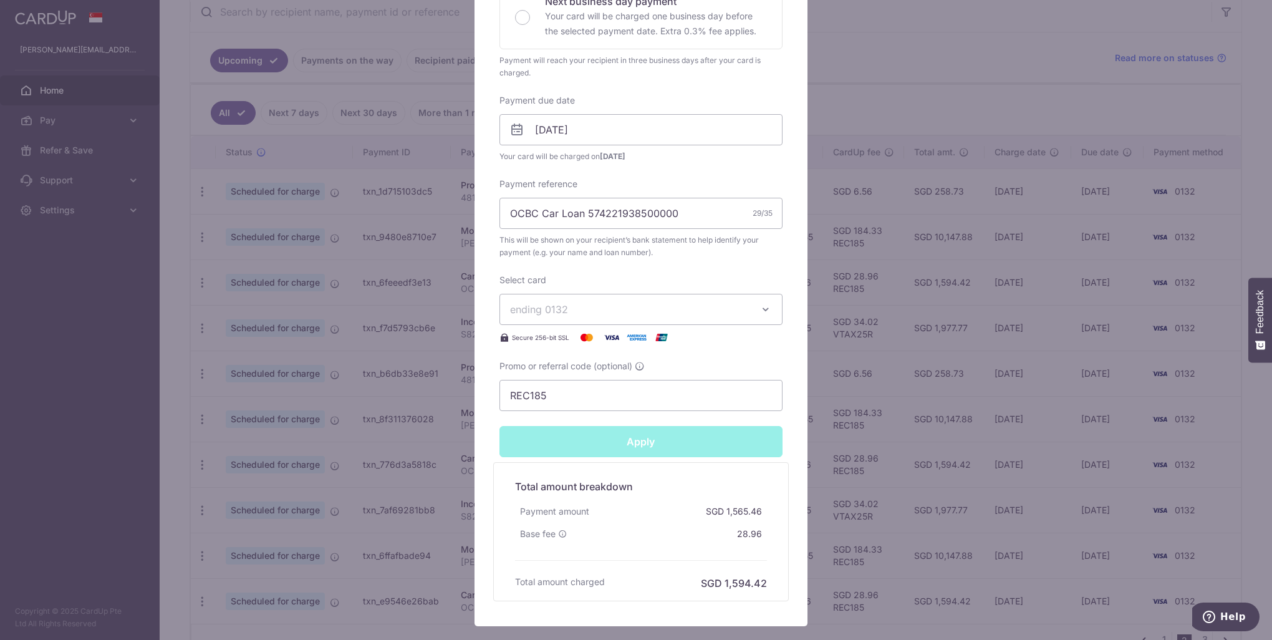
type input "Successfully Applied"
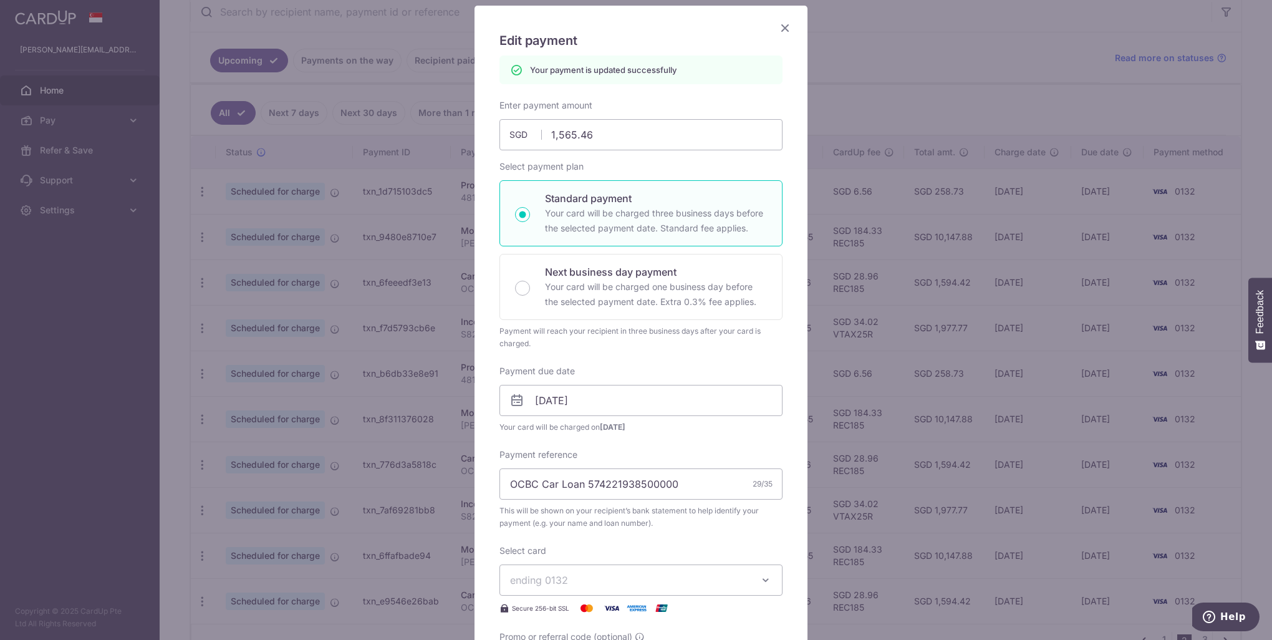
scroll to position [43, 0]
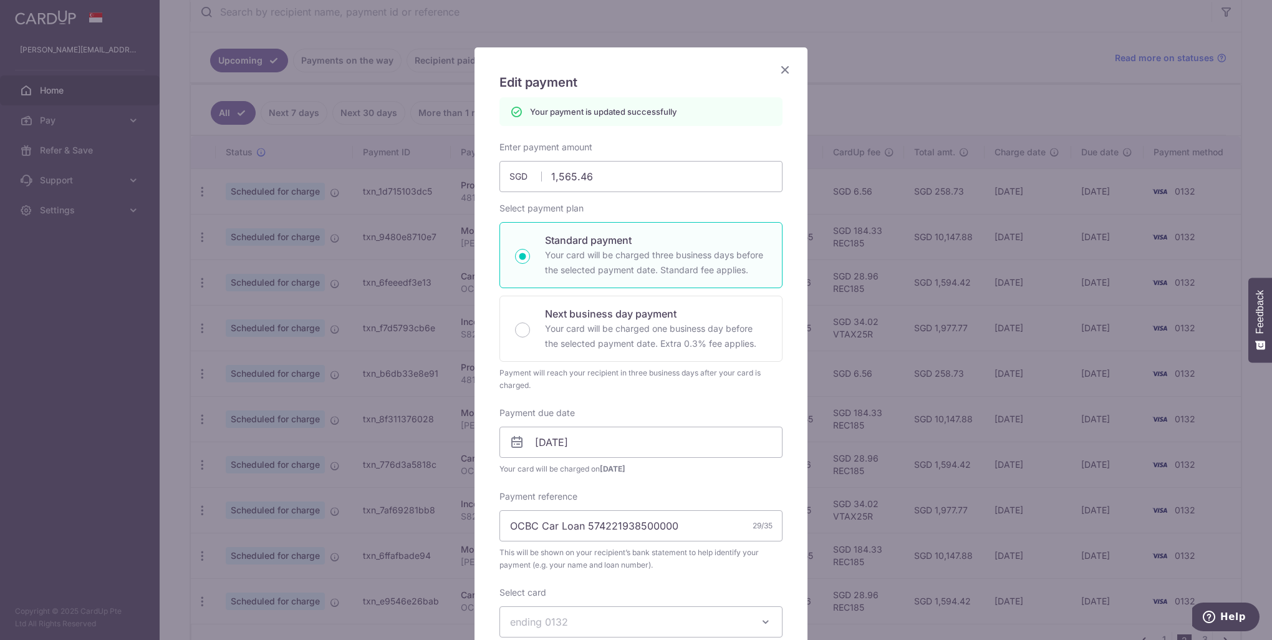
click at [778, 71] on icon "Close" at bounding box center [785, 70] width 15 height 16
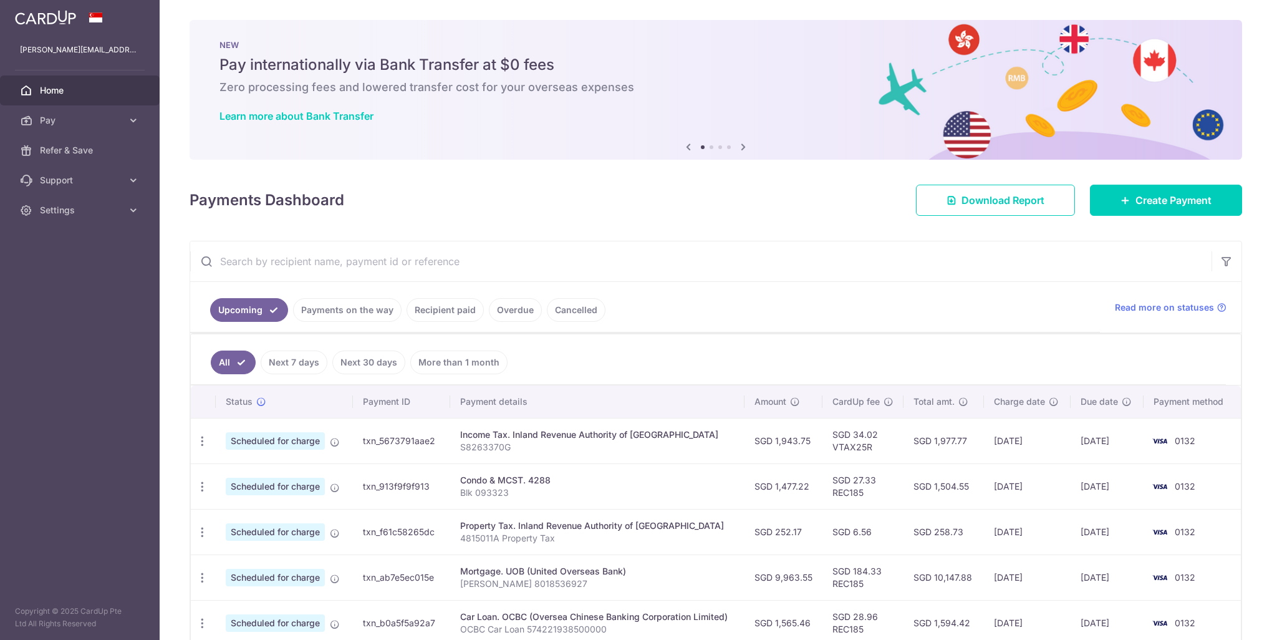
scroll to position [320, 0]
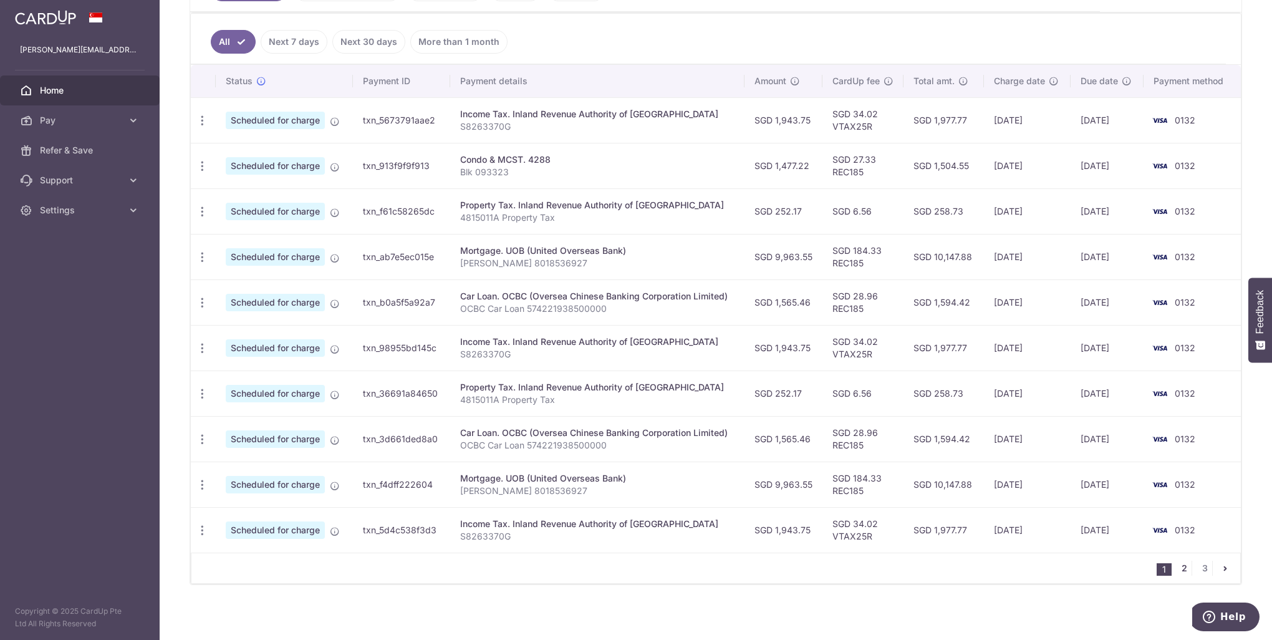
click at [1180, 567] on link "2" at bounding box center [1184, 568] width 15 height 15
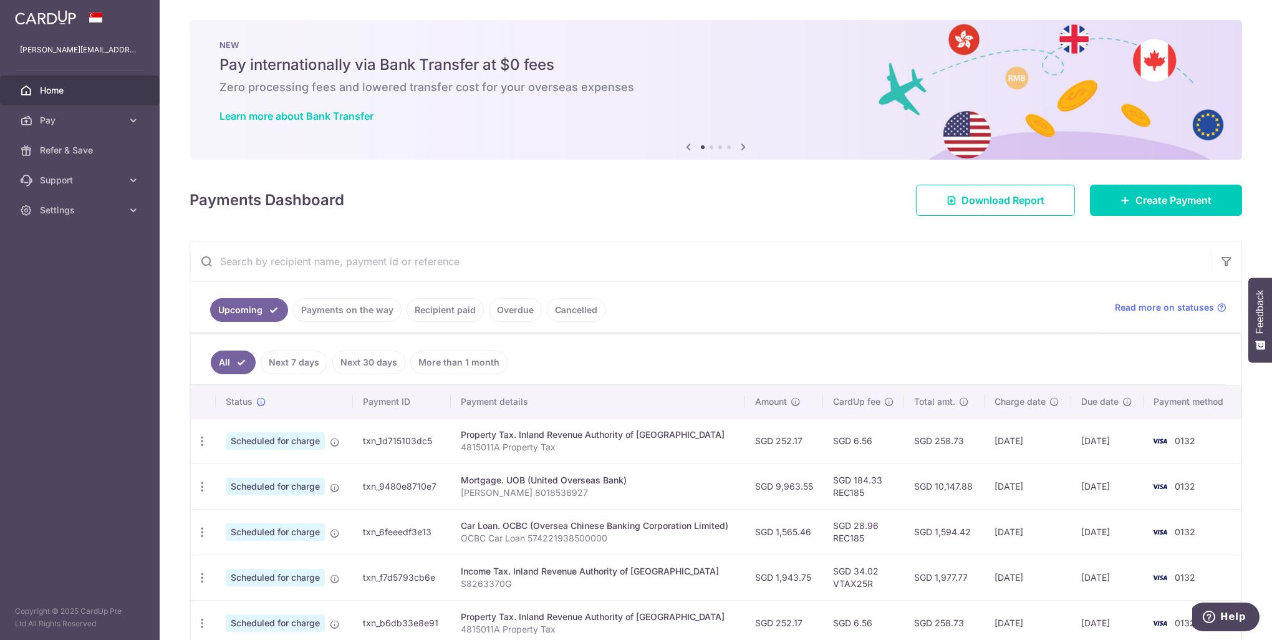
scroll to position [249, 0]
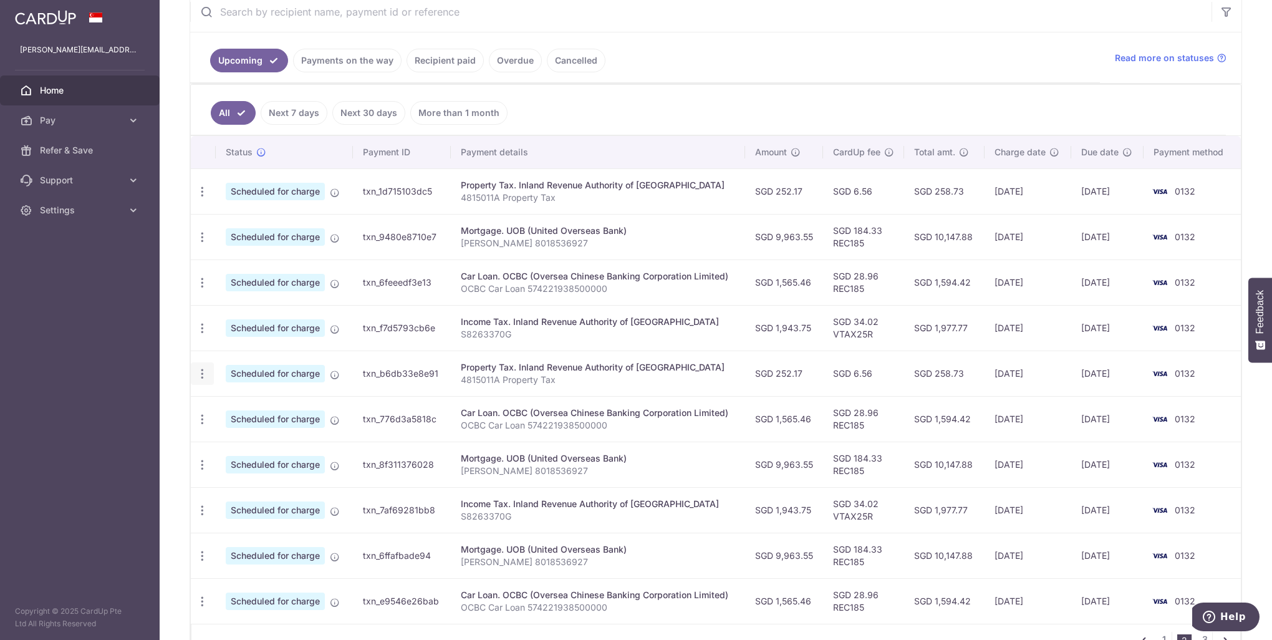
click at [205, 198] on icon "button" at bounding box center [202, 191] width 13 height 13
click at [227, 413] on link "Update payment" at bounding box center [256, 408] width 130 height 30
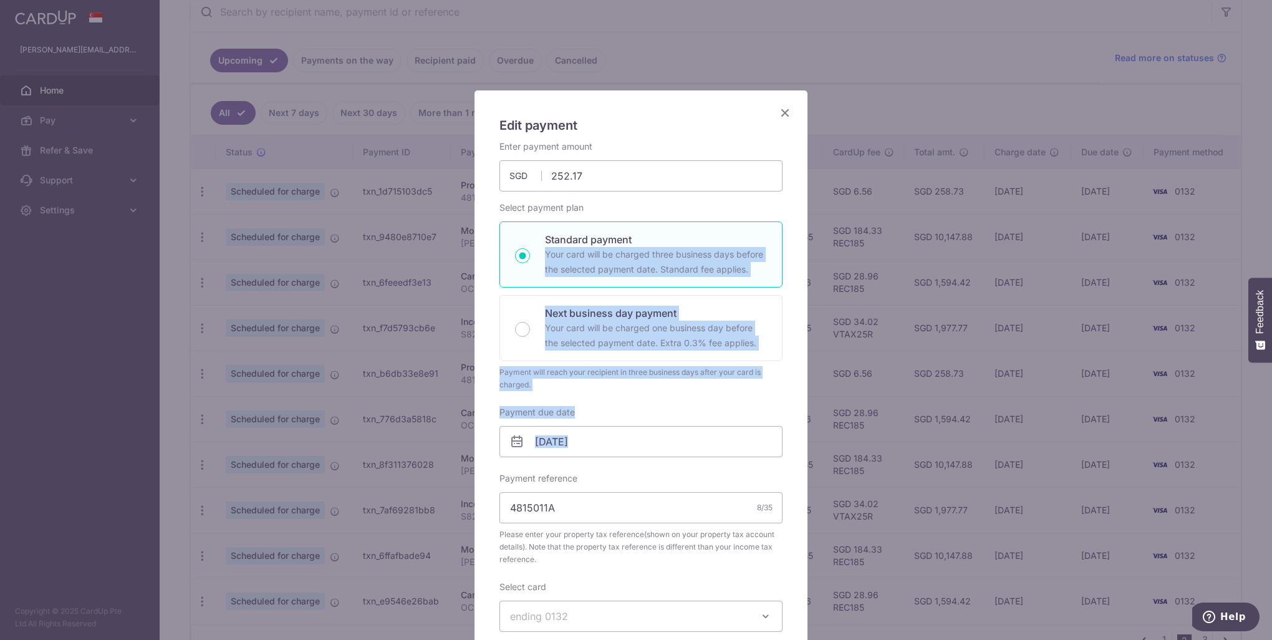
drag, startPoint x: 513, startPoint y: 439, endPoint x: 892, endPoint y: 224, distance: 435.6
click at [892, 224] on div "Edit payment By clicking apply, you will make changes to all payments to Inland…" at bounding box center [636, 320] width 1272 height 640
click at [786, 115] on icon "Close" at bounding box center [785, 113] width 15 height 16
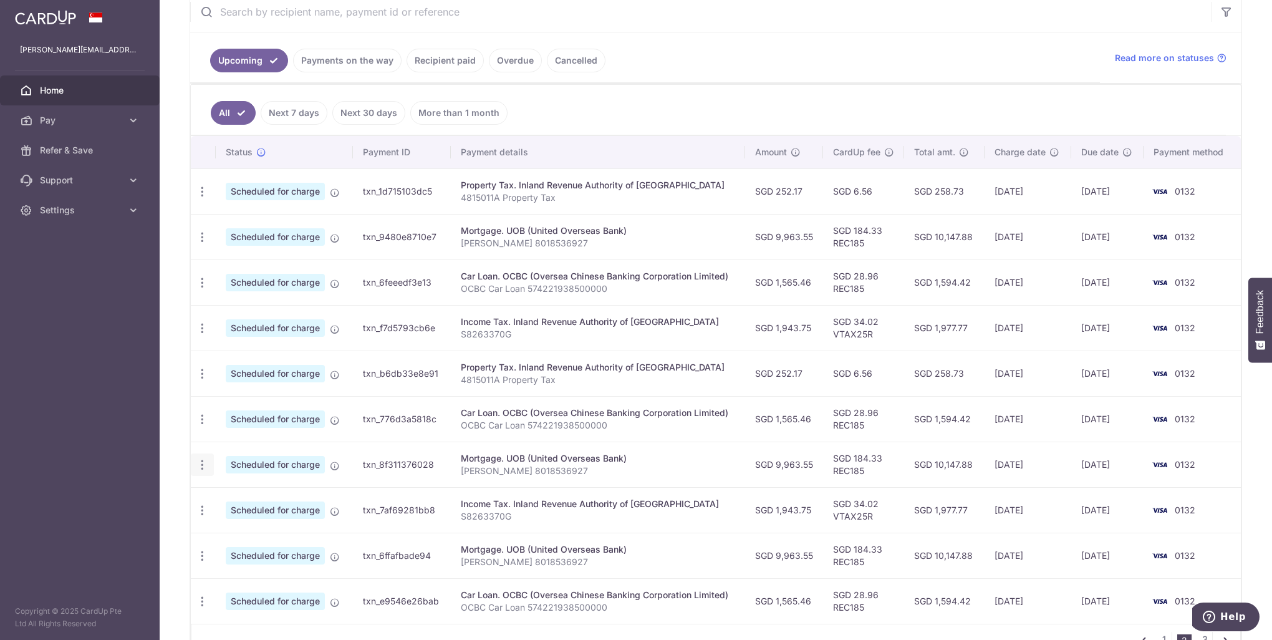
click at [208, 458] on div "Update payment Cancel payment" at bounding box center [202, 464] width 23 height 23
click at [206, 198] on icon "button" at bounding box center [202, 191] width 13 height 13
click at [234, 494] on span "Update payment" at bounding box center [268, 498] width 85 height 15
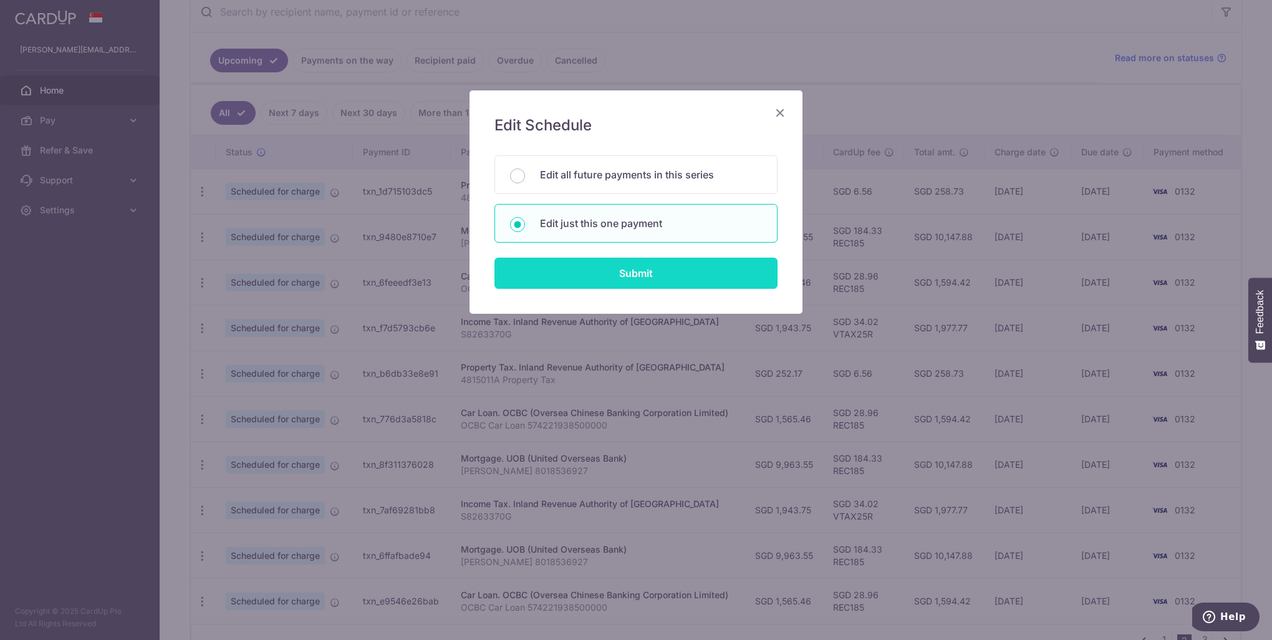
click at [586, 268] on input "Submit" at bounding box center [635, 273] width 283 height 31
type input "9,963.55"
radio input "true"
type input "01/01/2026"
type input "[PERSON_NAME] 8018536927"
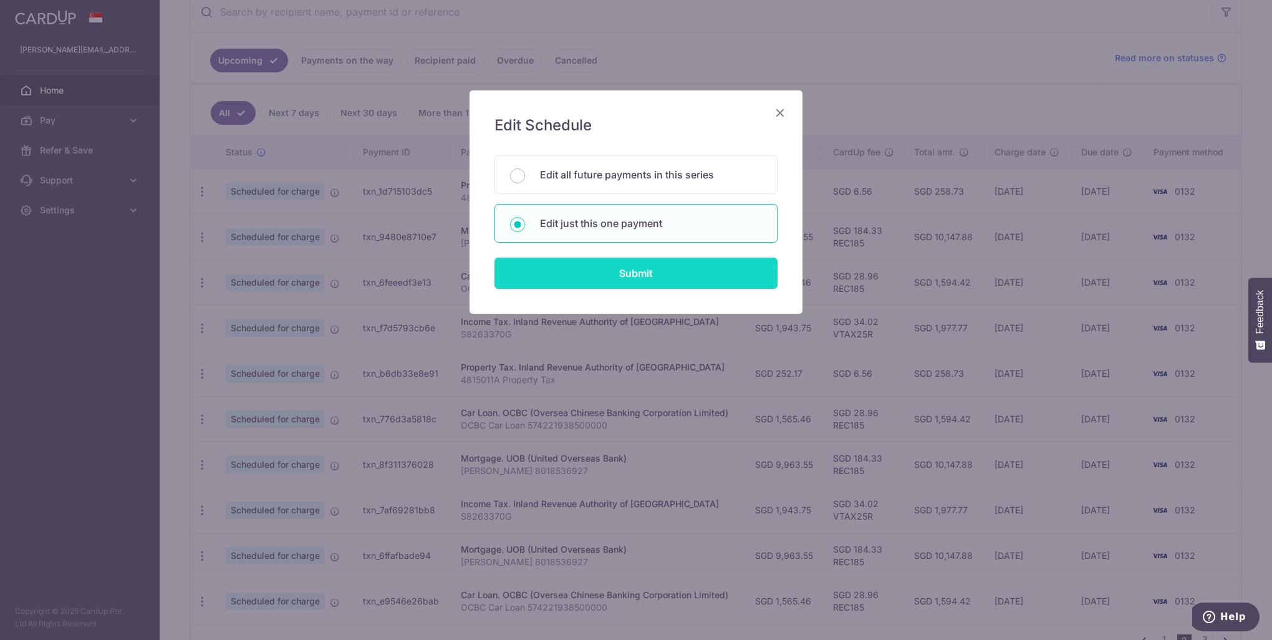
type input "REC185"
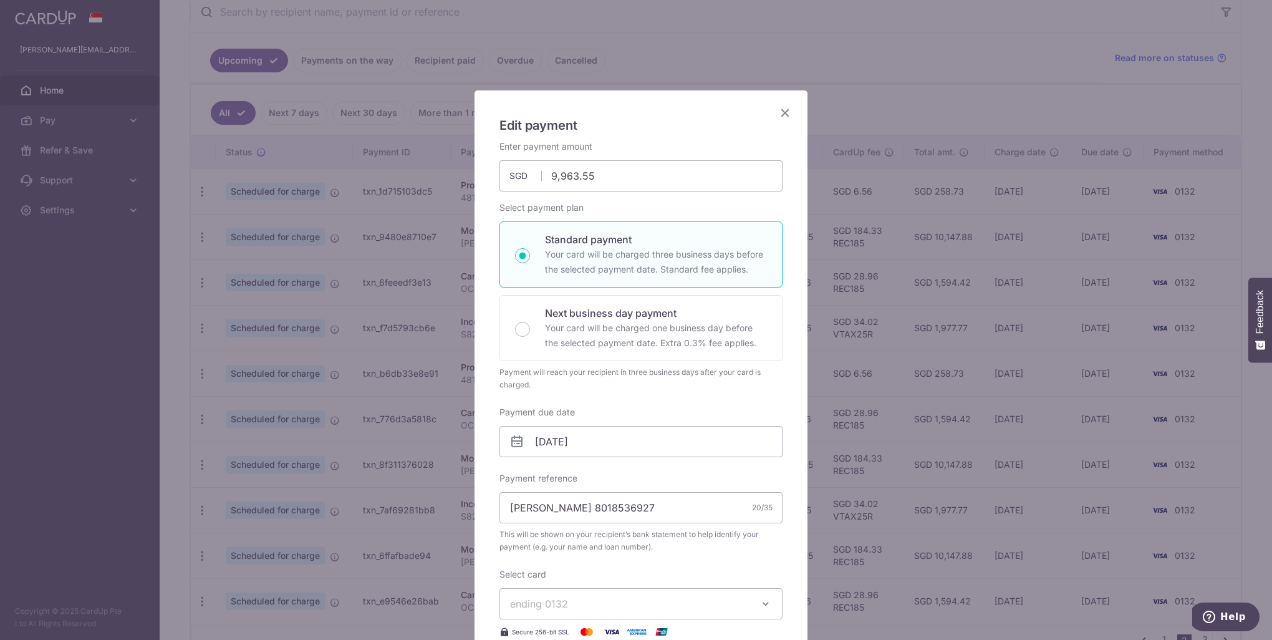
click at [514, 441] on icon at bounding box center [516, 441] width 15 height 15
click at [539, 441] on input "01/01/2026" at bounding box center [640, 441] width 283 height 31
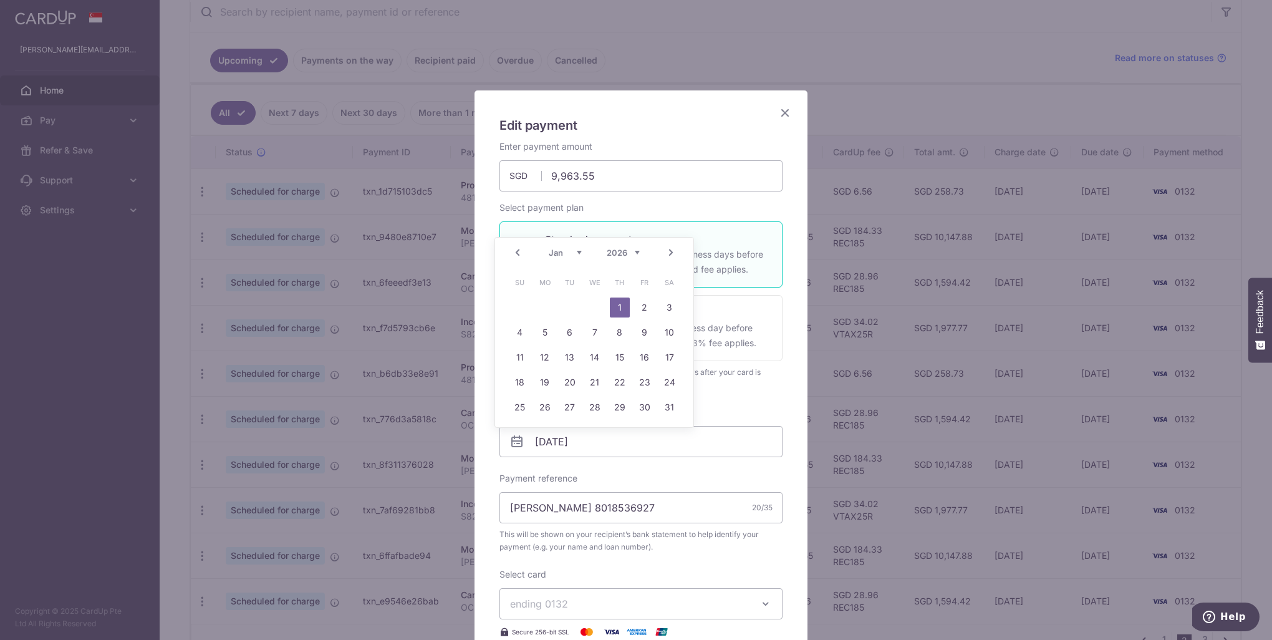
click at [519, 252] on link "Prev" at bounding box center [517, 252] width 15 height 15
click at [594, 383] on link "24" at bounding box center [595, 382] width 20 height 20
type input "[DATE]"
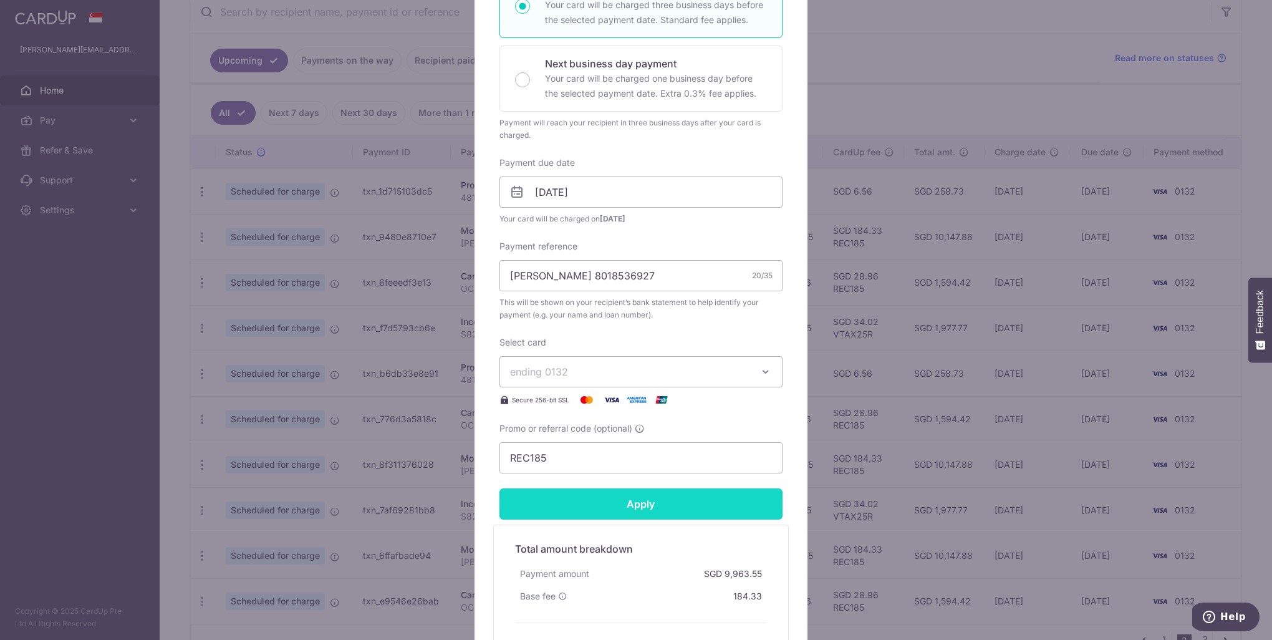
click at [608, 505] on input "Apply" at bounding box center [640, 503] width 283 height 31
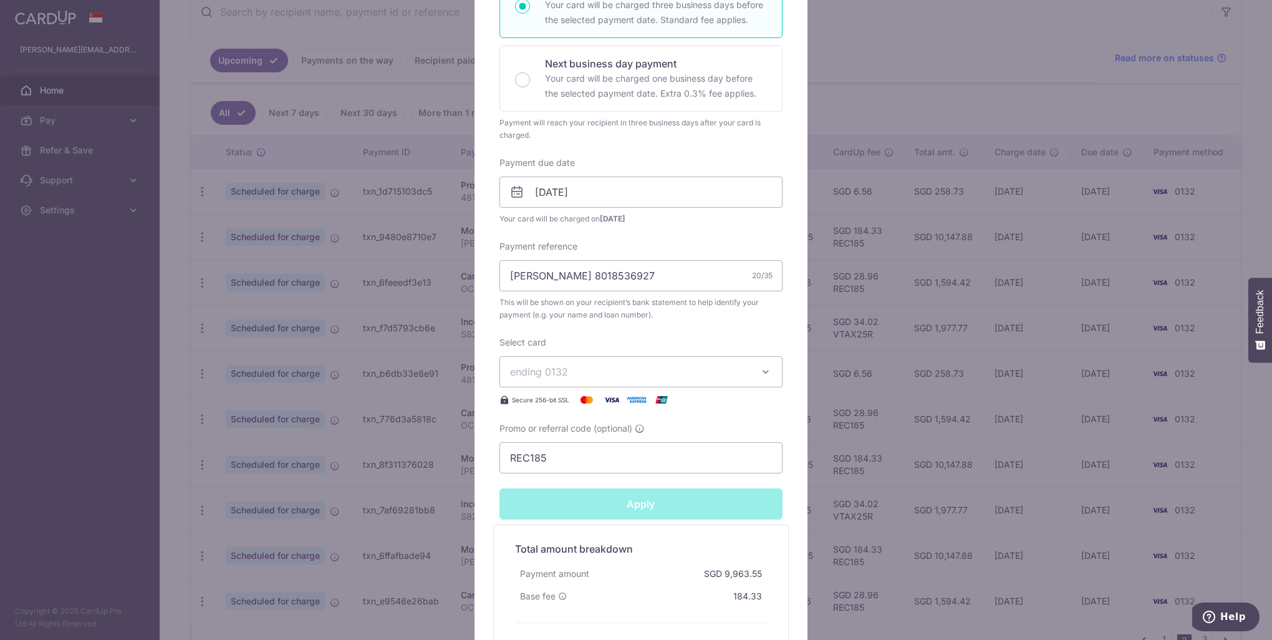
type input "Successfully Applied"
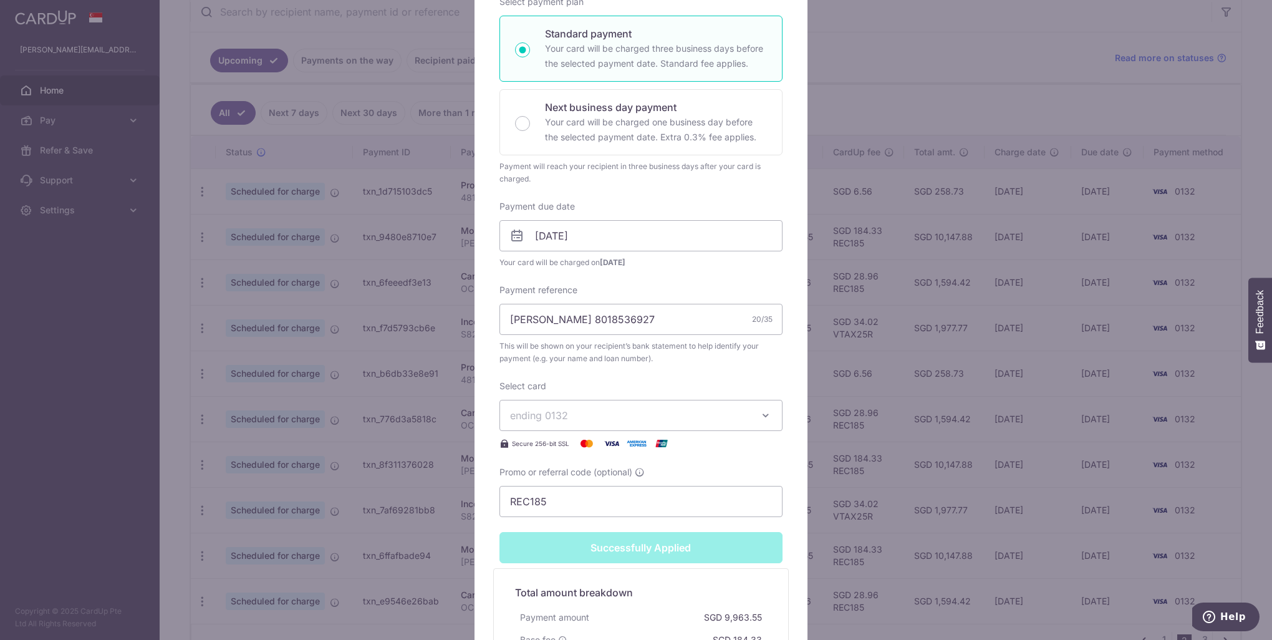
scroll to position [292, 0]
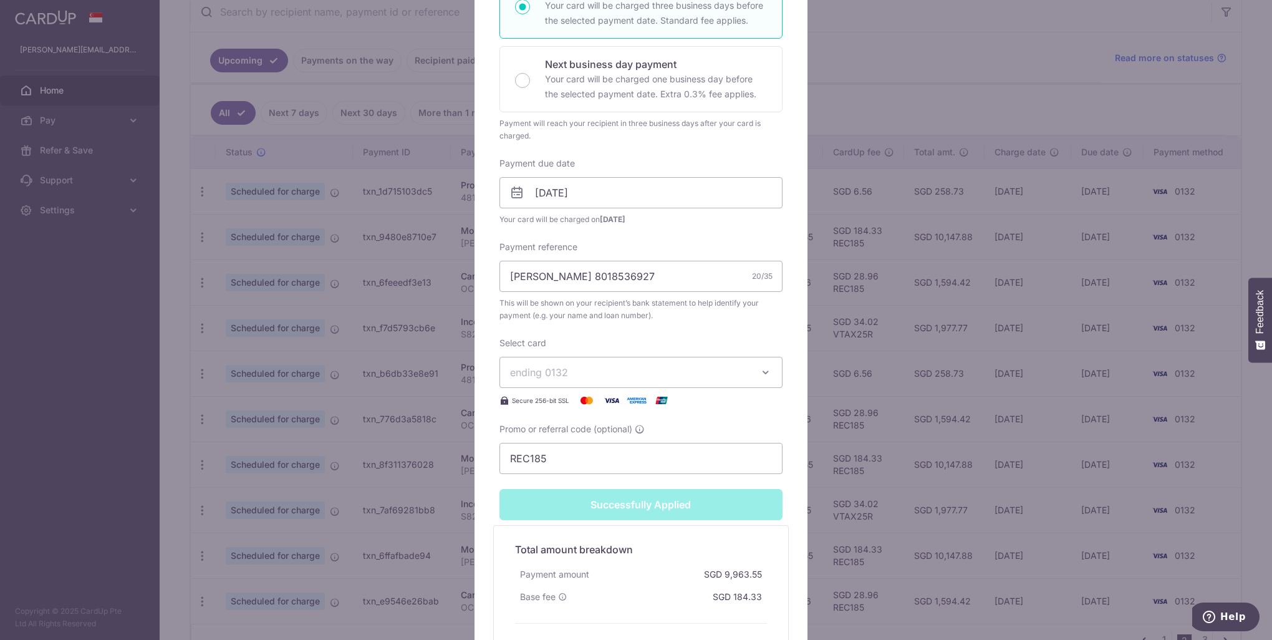
click at [1028, 383] on div "Edit payment By clicking apply, you will make changes to all payments to UOB (U…" at bounding box center [636, 320] width 1272 height 640
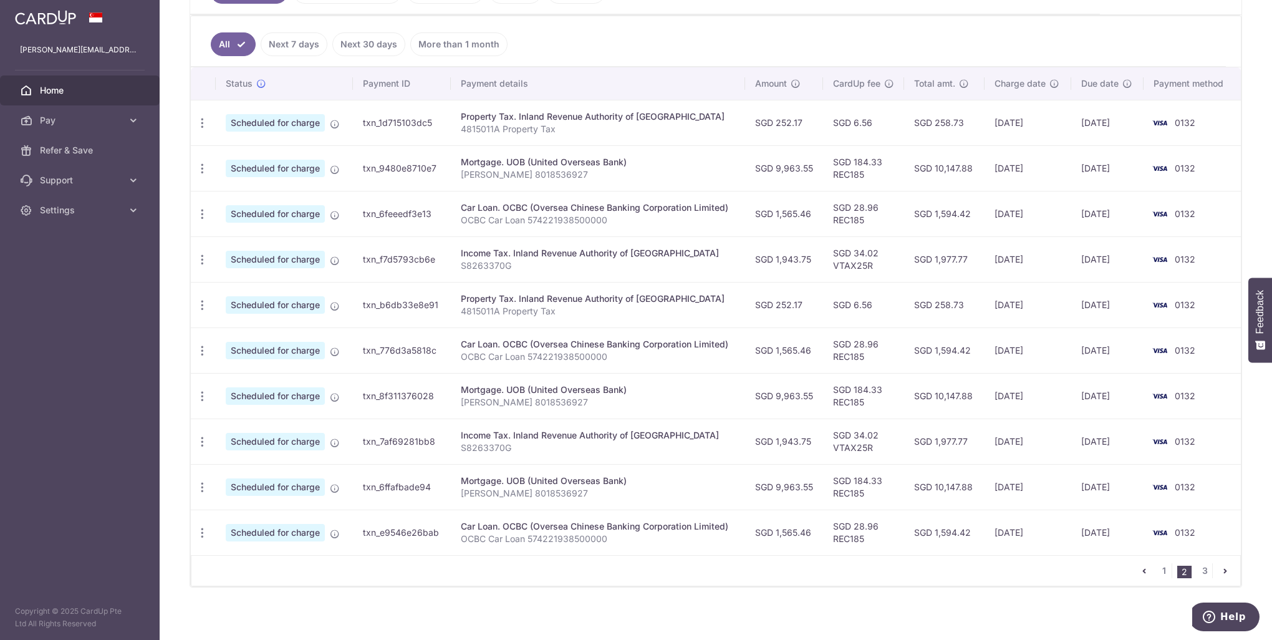
scroll to position [320, 0]
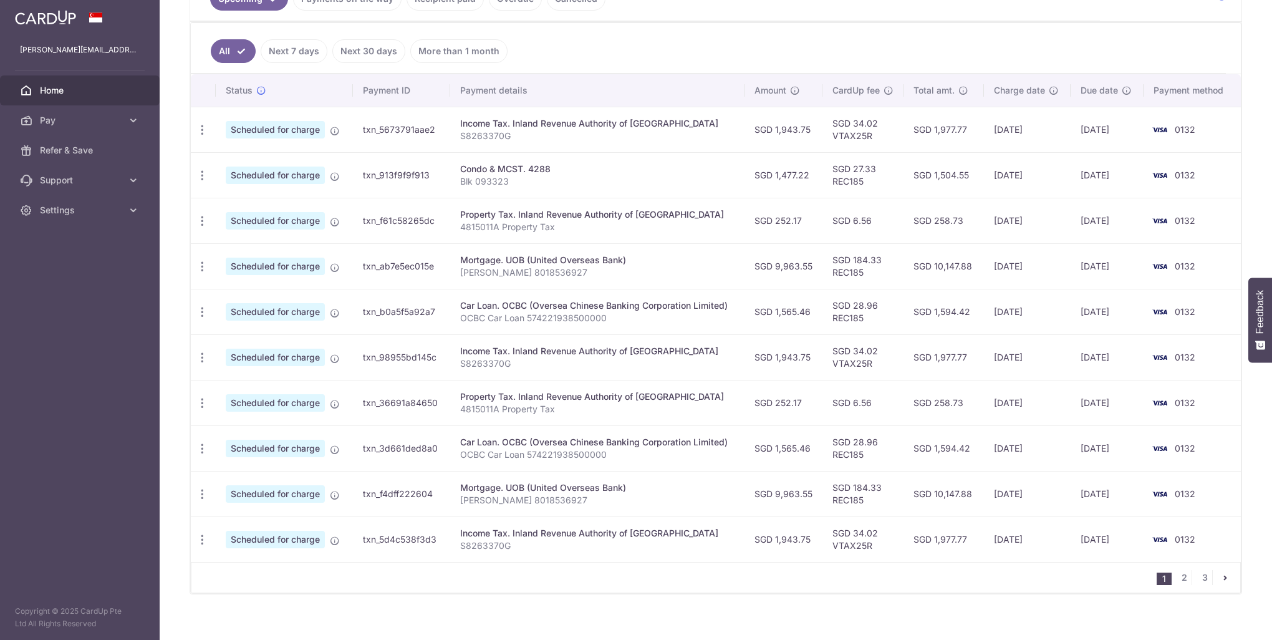
scroll to position [320, 0]
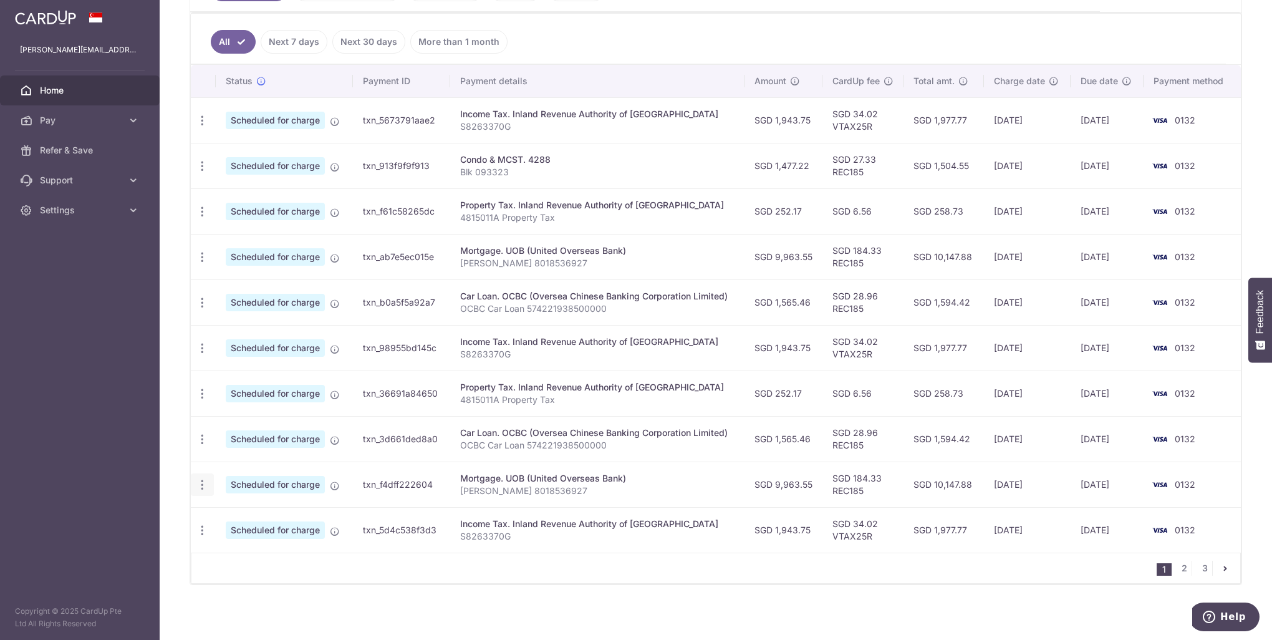
click at [203, 127] on icon "button" at bounding box center [202, 120] width 13 height 13
click at [227, 514] on span "Update payment" at bounding box center [268, 518] width 85 height 15
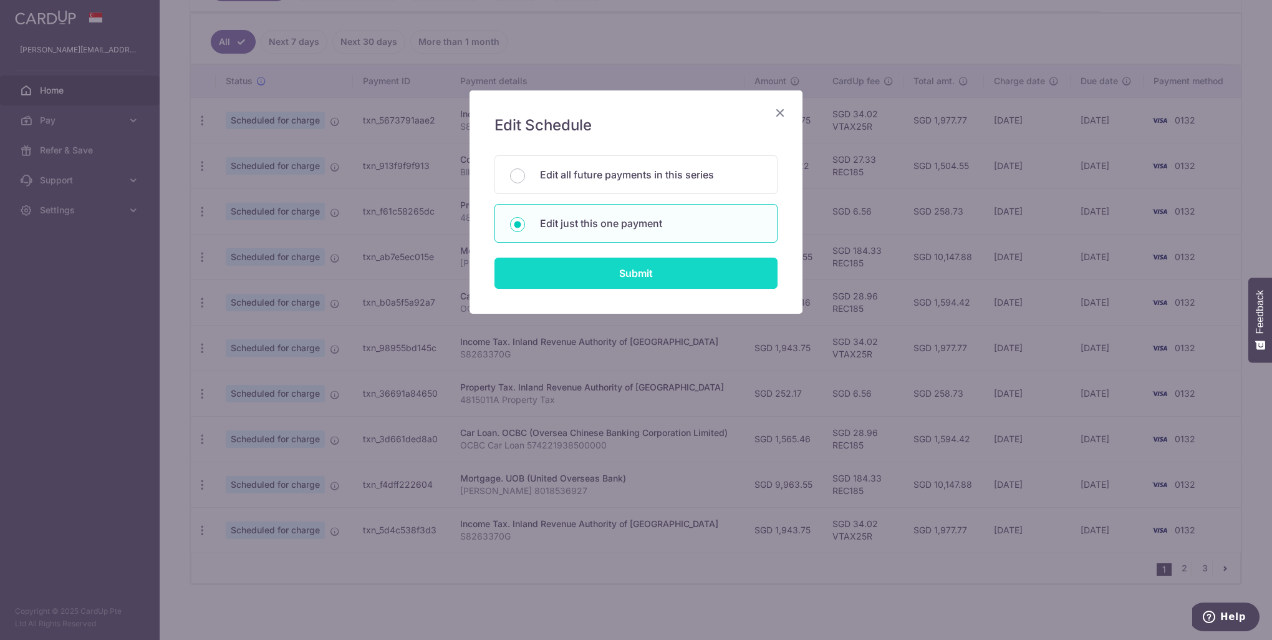
click at [645, 267] on input "Submit" at bounding box center [635, 273] width 283 height 31
radio input "true"
type input "9,963.55"
type input "[DATE]"
type input "[PERSON_NAME] 8018536927"
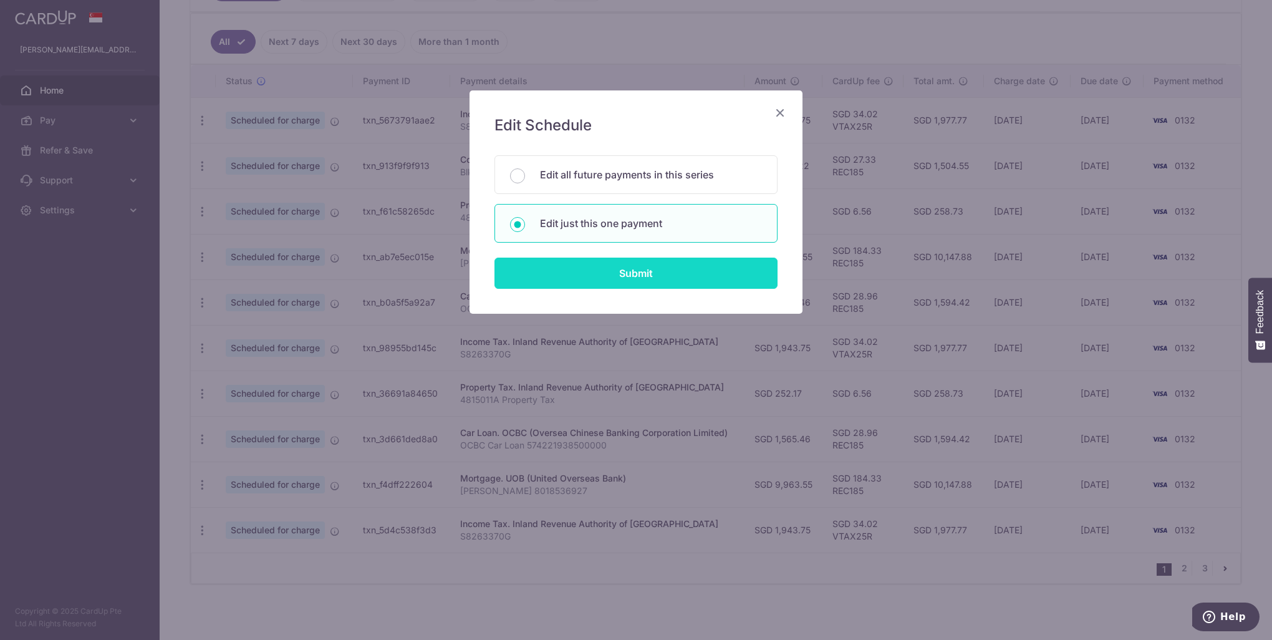
type input "REC185"
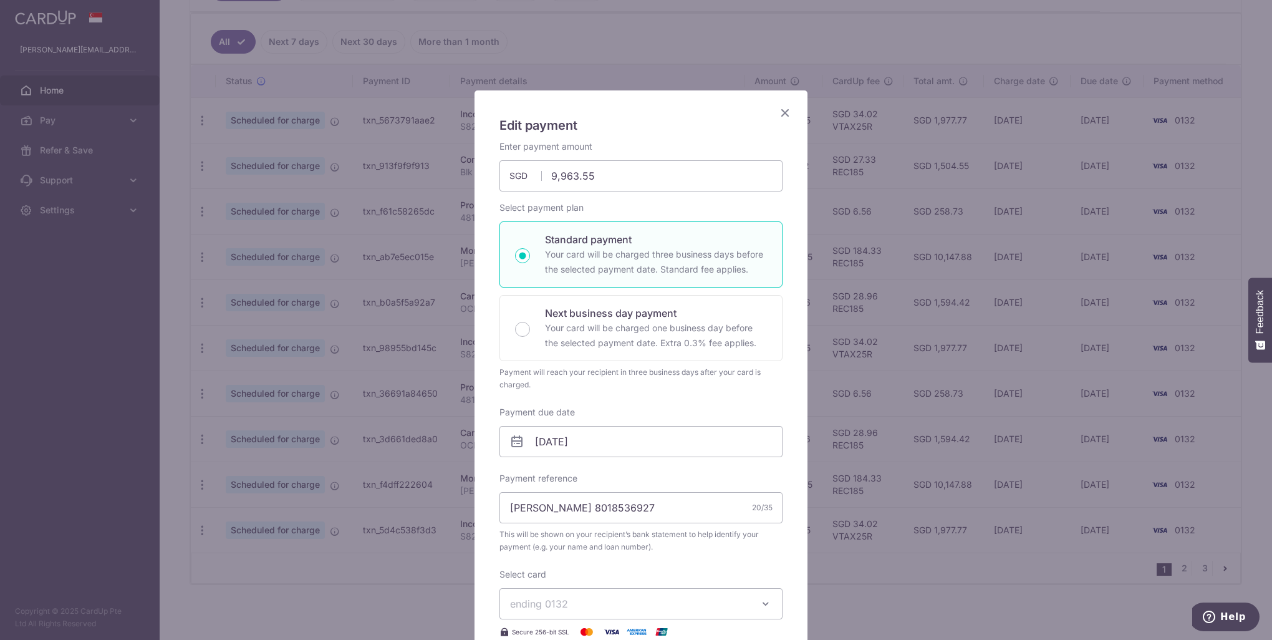
click at [781, 115] on icon "Close" at bounding box center [785, 113] width 15 height 16
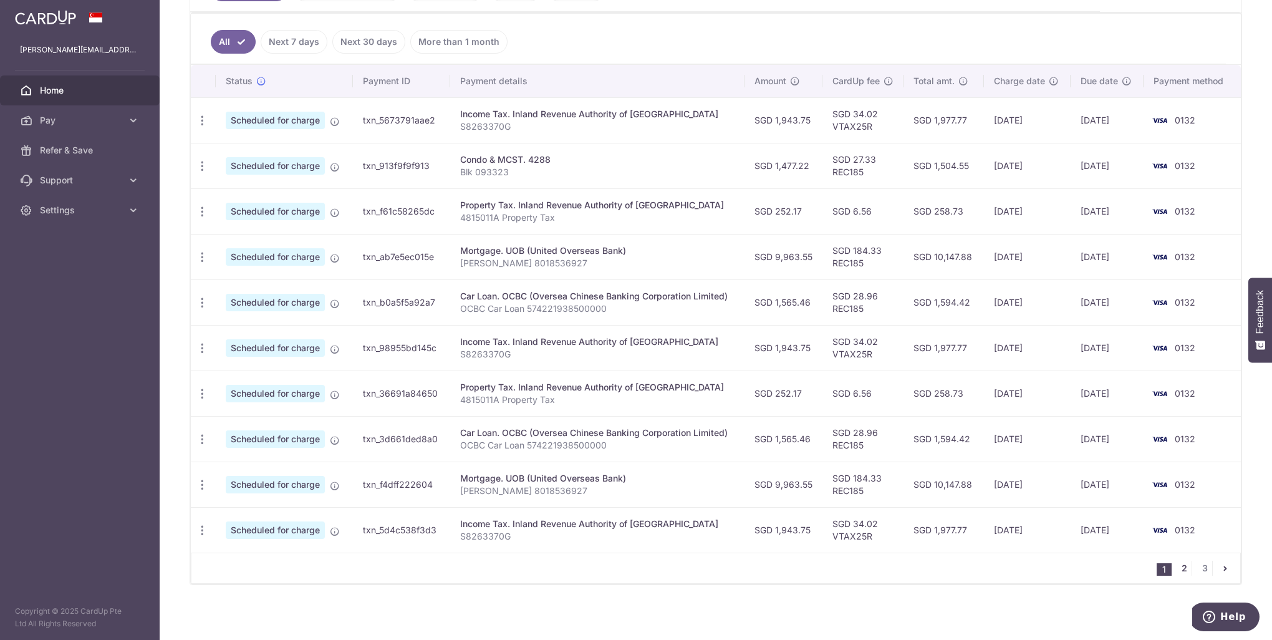
click at [1177, 569] on link "2" at bounding box center [1184, 568] width 15 height 15
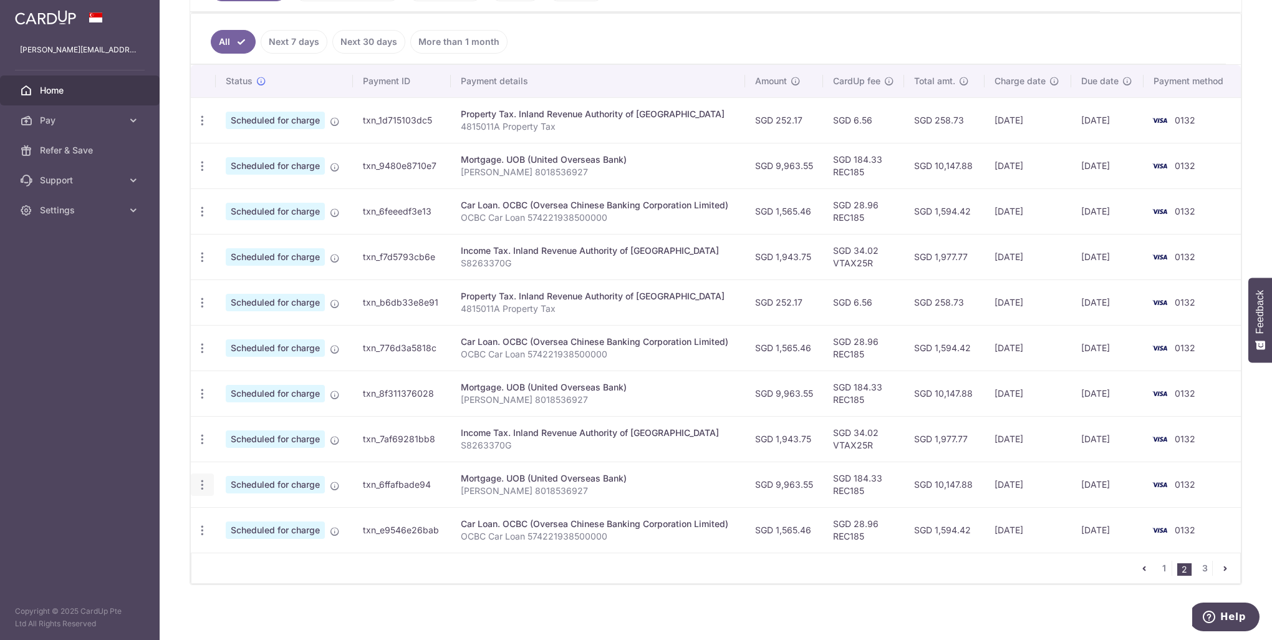
click at [205, 127] on icon "button" at bounding box center [202, 120] width 13 height 13
click at [258, 514] on span "Update payment" at bounding box center [268, 518] width 85 height 15
radio input "true"
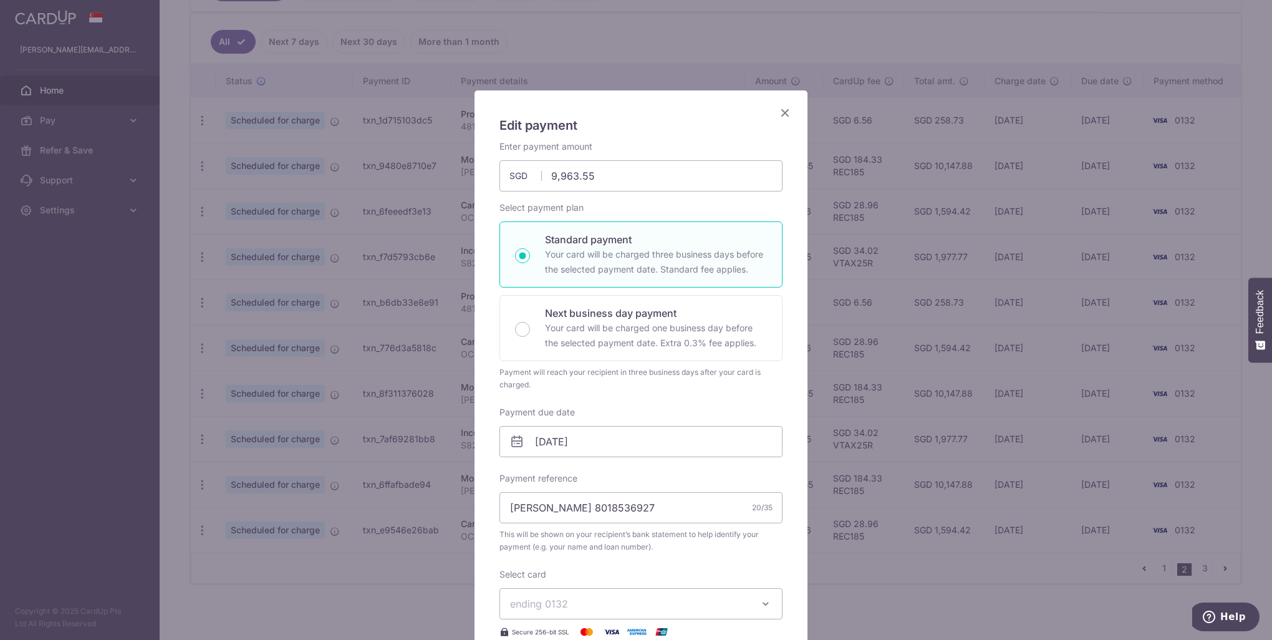
click at [511, 440] on icon at bounding box center [516, 441] width 15 height 15
click at [526, 440] on input "01/02/2026" at bounding box center [640, 441] width 283 height 31
click at [516, 474] on link "Prev" at bounding box center [517, 474] width 15 height 15
click at [594, 632] on link "28" at bounding box center [595, 629] width 20 height 20
type input "[DATE]"
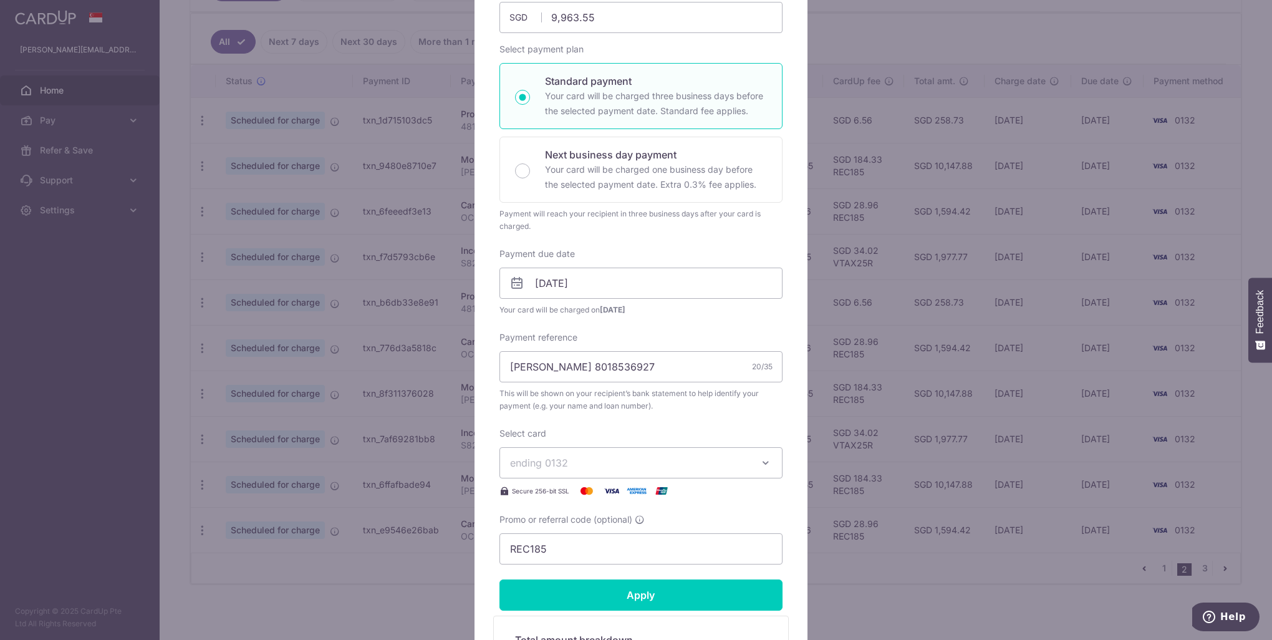
scroll to position [187, 0]
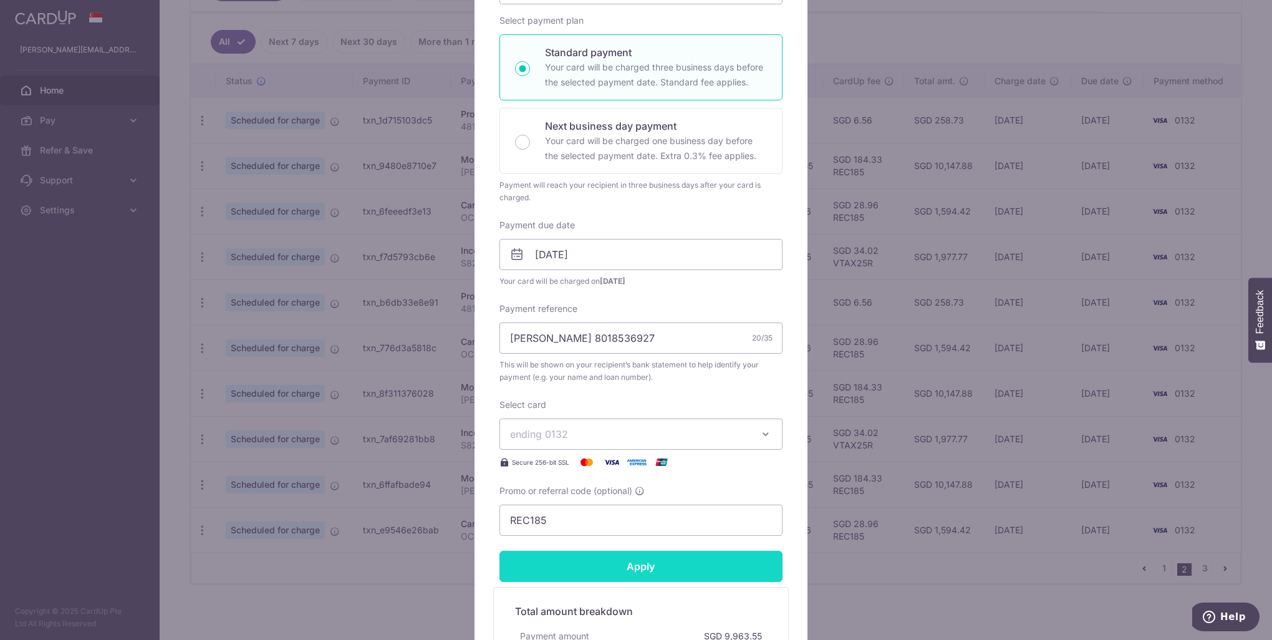
click at [627, 572] on input "Apply" at bounding box center [640, 566] width 283 height 31
type input "Successfully Applied"
click at [888, 589] on div "Edit payment By clicking apply, you will make changes to all payments to UOB (U…" at bounding box center [636, 320] width 1272 height 640
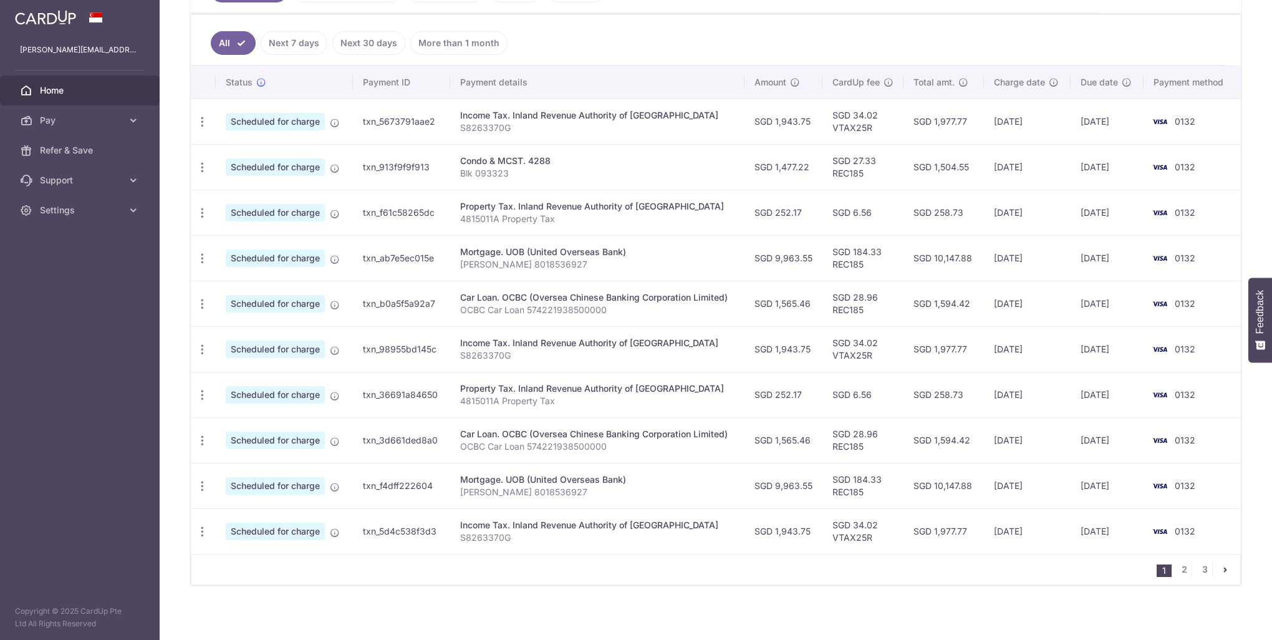
scroll to position [320, 0]
click at [1181, 562] on link "2" at bounding box center [1184, 568] width 15 height 15
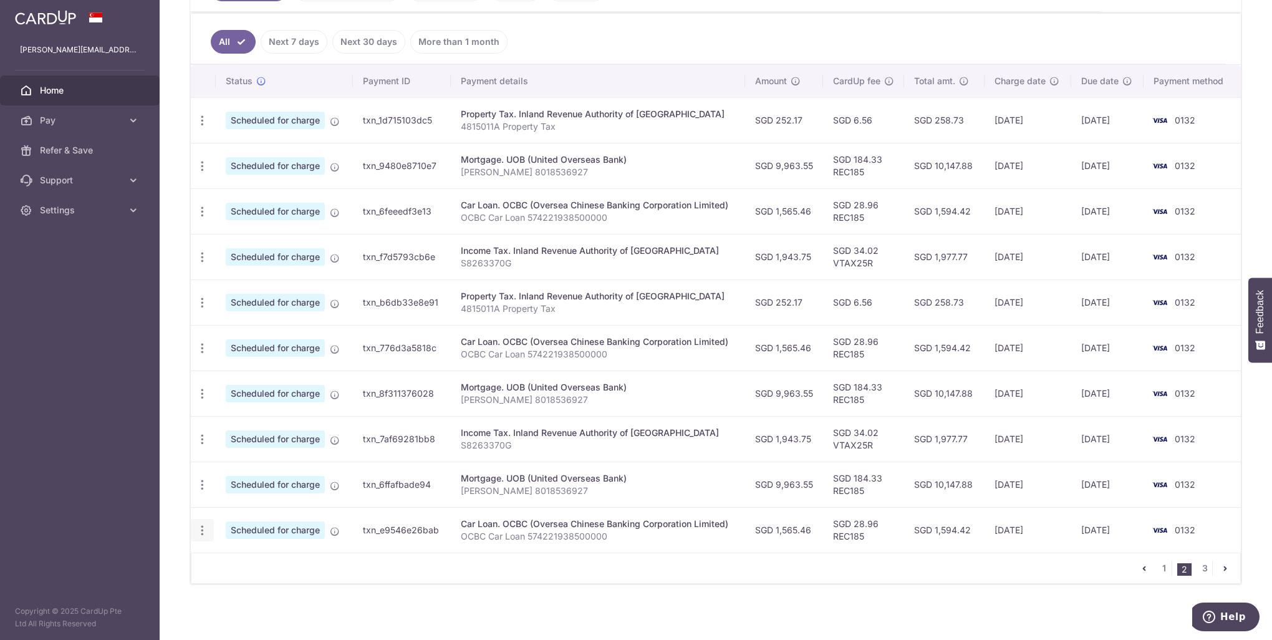
click at [202, 127] on icon "button" at bounding box center [202, 120] width 13 height 13
click at [247, 564] on span "Update payment" at bounding box center [268, 564] width 85 height 15
radio input "true"
type input "1,565.46"
type input "[DATE]"
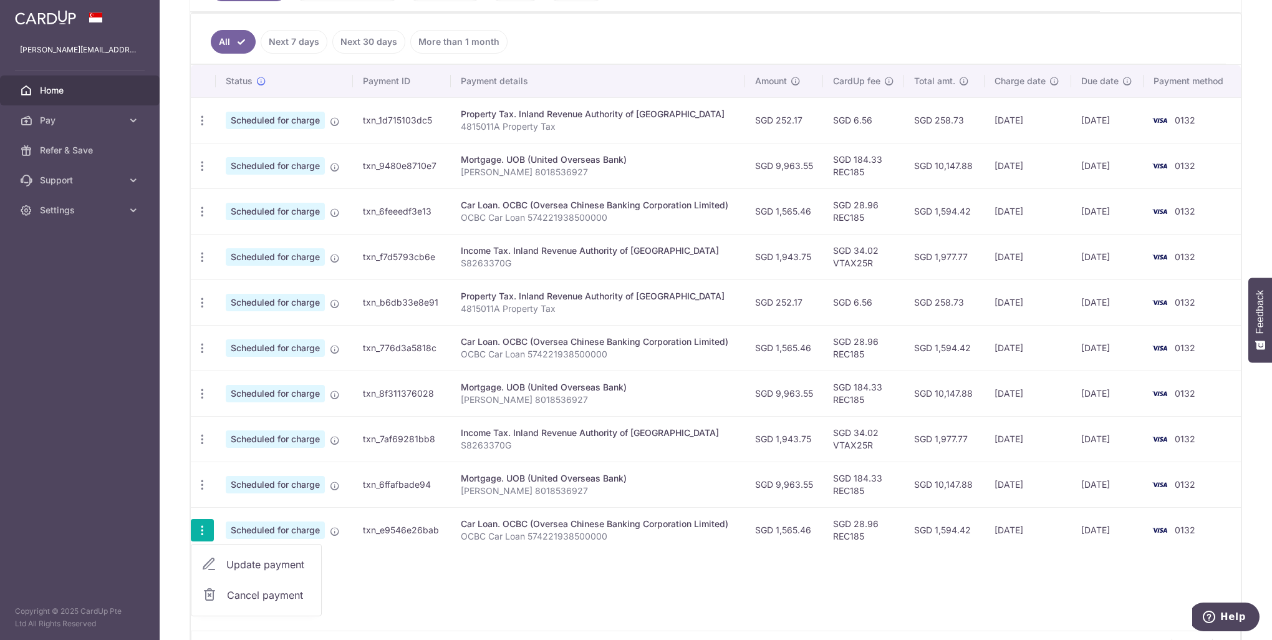
type input "OCBC Car Loan 574221938500000"
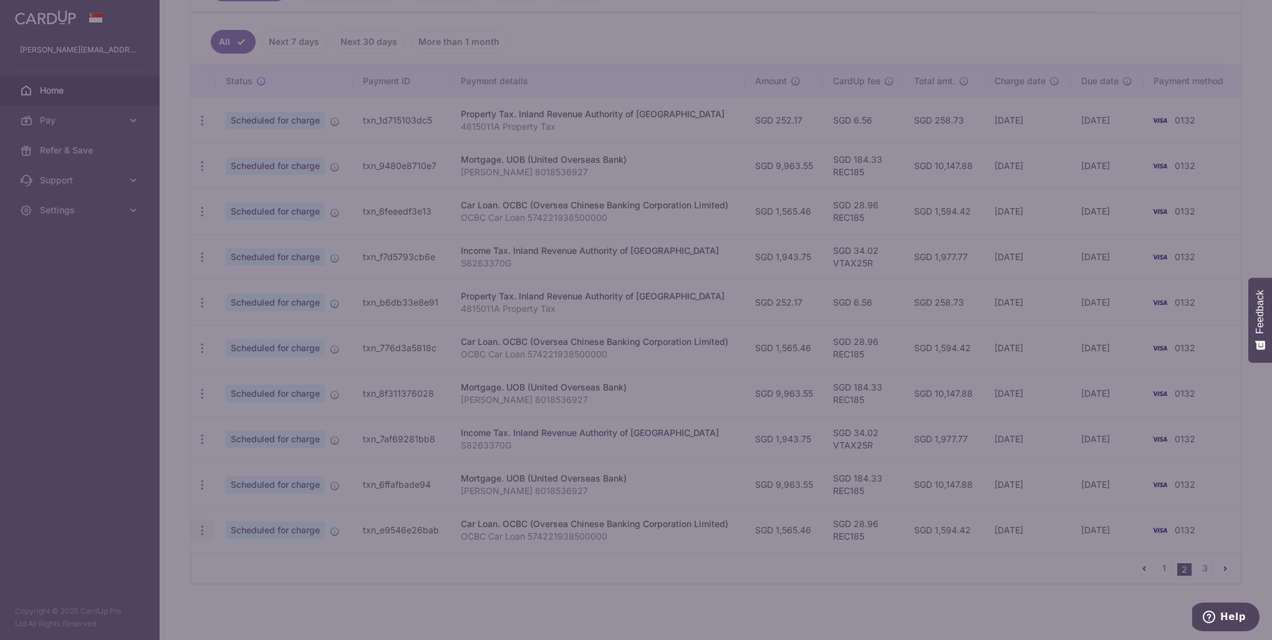
type input "REC185"
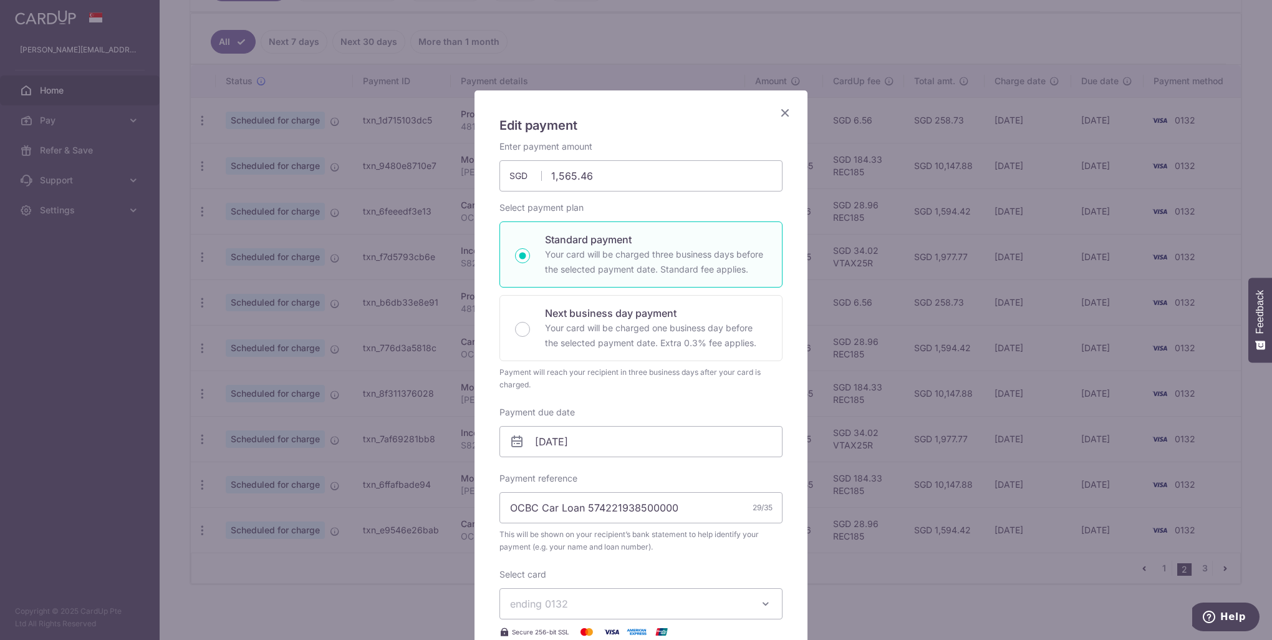
click at [513, 445] on icon at bounding box center [516, 441] width 15 height 15
click at [517, 444] on icon at bounding box center [516, 441] width 15 height 15
click at [567, 432] on input "03/02/2026" at bounding box center [640, 441] width 283 height 31
click at [518, 471] on link "Prev" at bounding box center [517, 474] width 15 height 15
click at [592, 629] on link "28" at bounding box center [595, 629] width 20 height 20
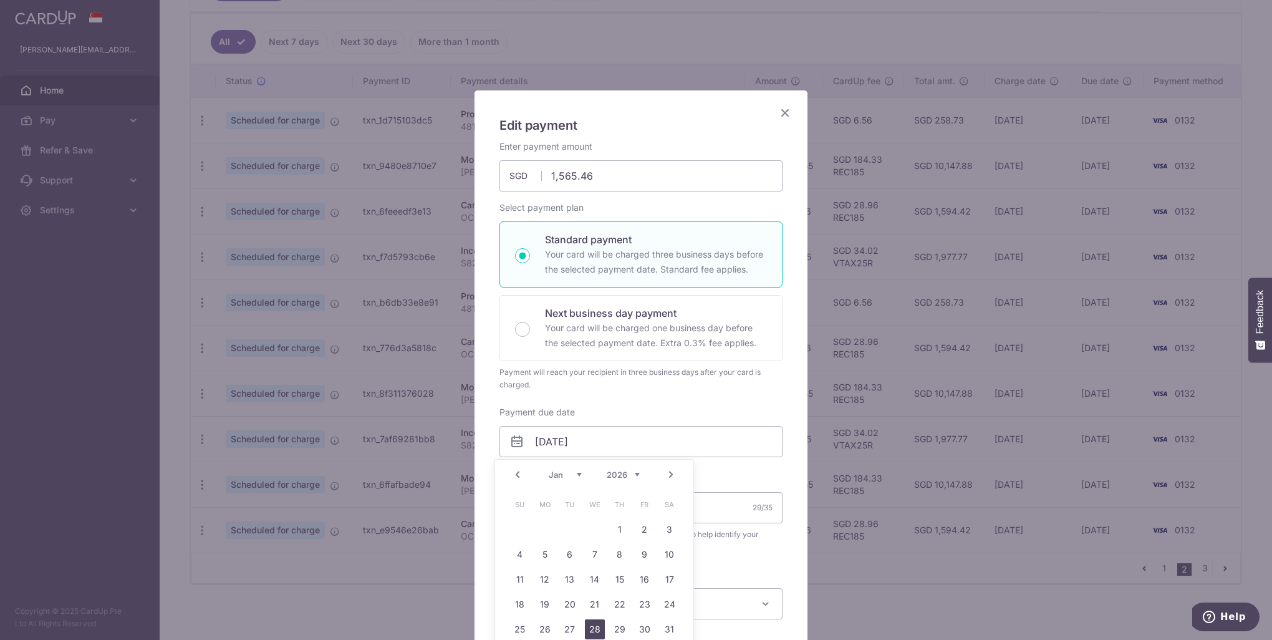
type input "[DATE]"
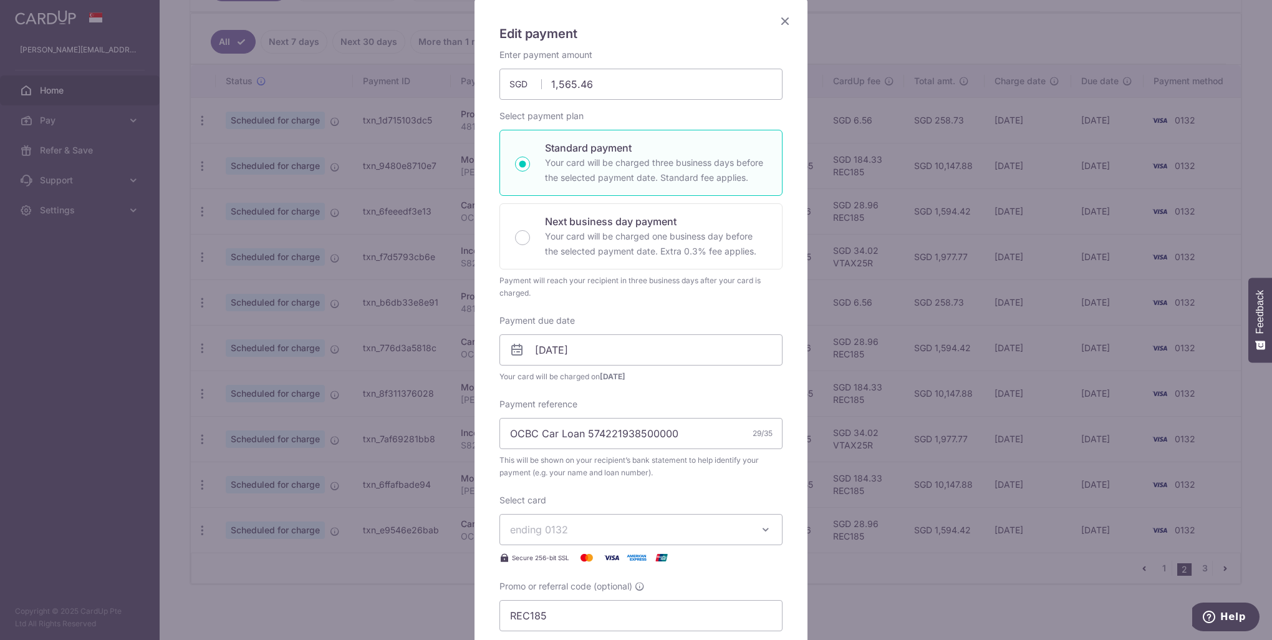
scroll to position [125, 0]
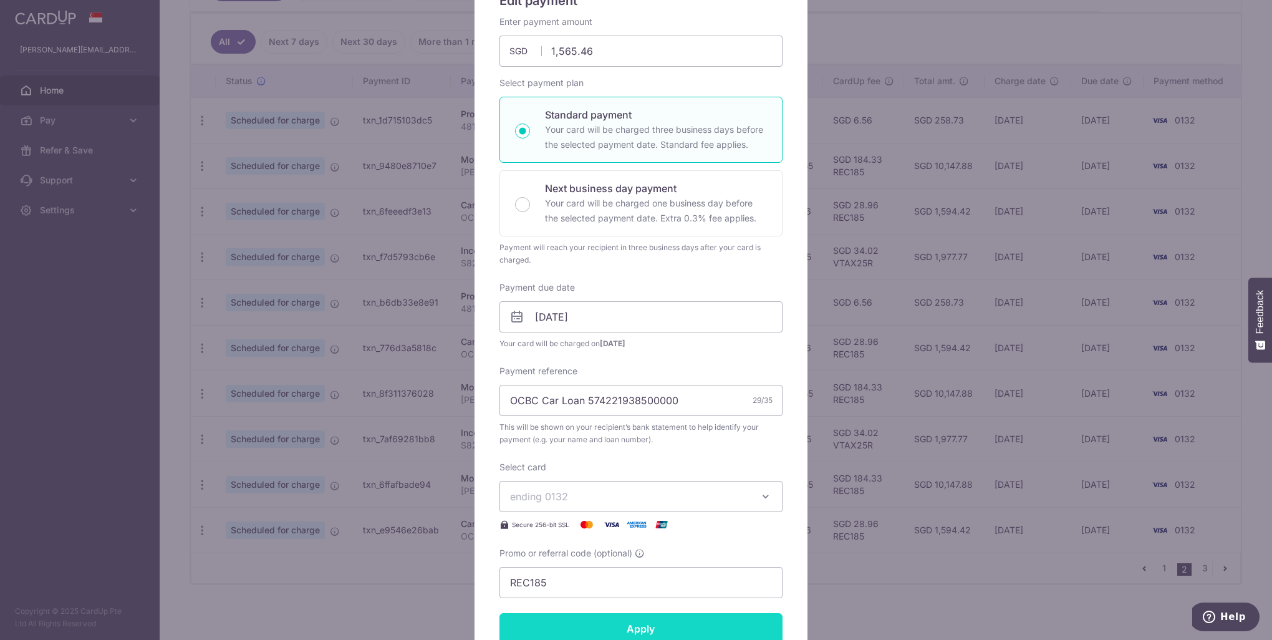
click at [708, 620] on input "Apply" at bounding box center [640, 628] width 283 height 31
type input "Successfully Applied"
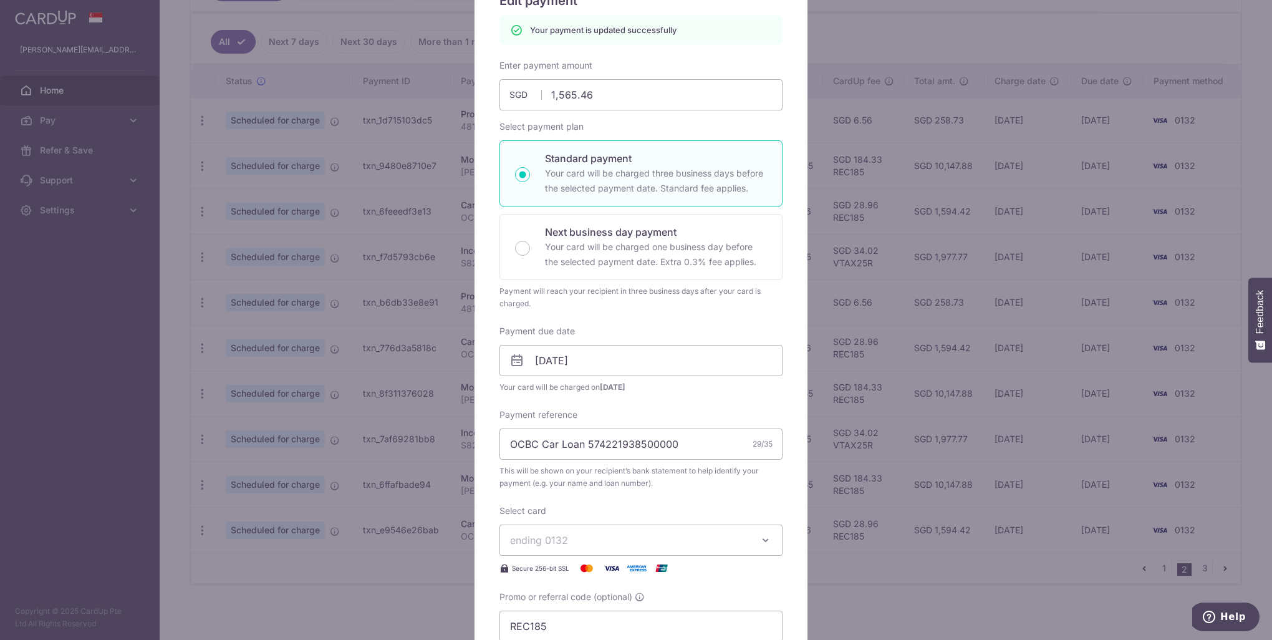
click at [955, 599] on div "Edit payment By clicking apply, you will make changes to all payments to OCBC (…" at bounding box center [636, 320] width 1272 height 640
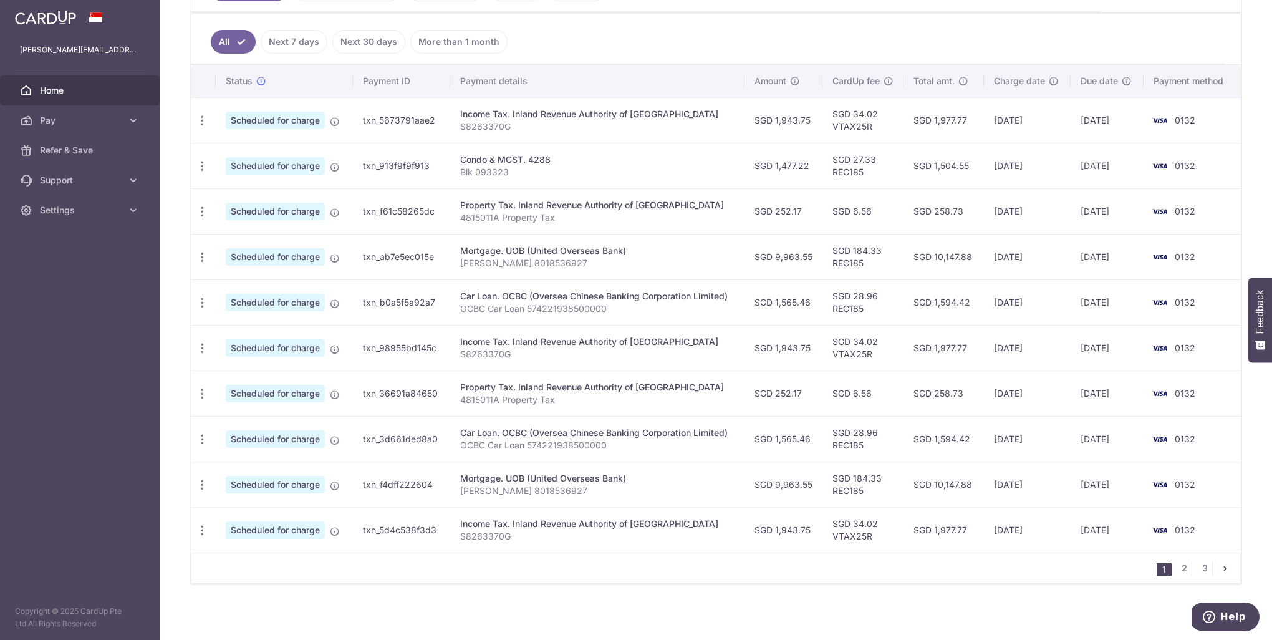
scroll to position [320, 0]
click at [1197, 567] on link "3" at bounding box center [1204, 568] width 15 height 15
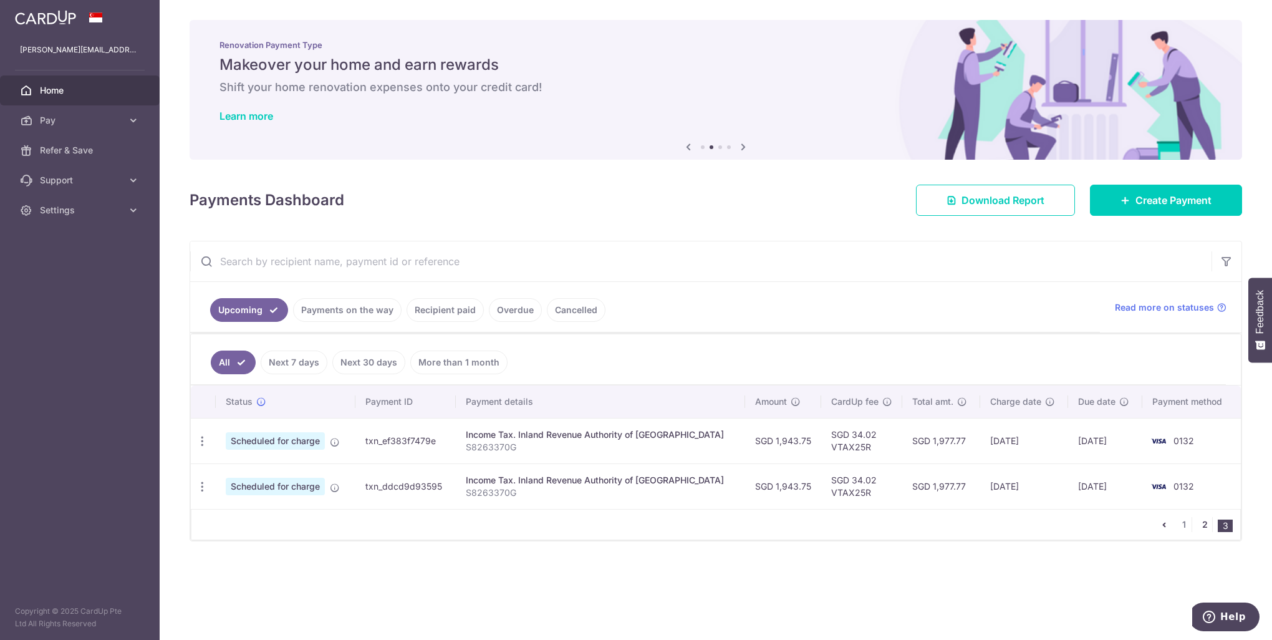
click at [1204, 521] on link "2" at bounding box center [1204, 524] width 15 height 15
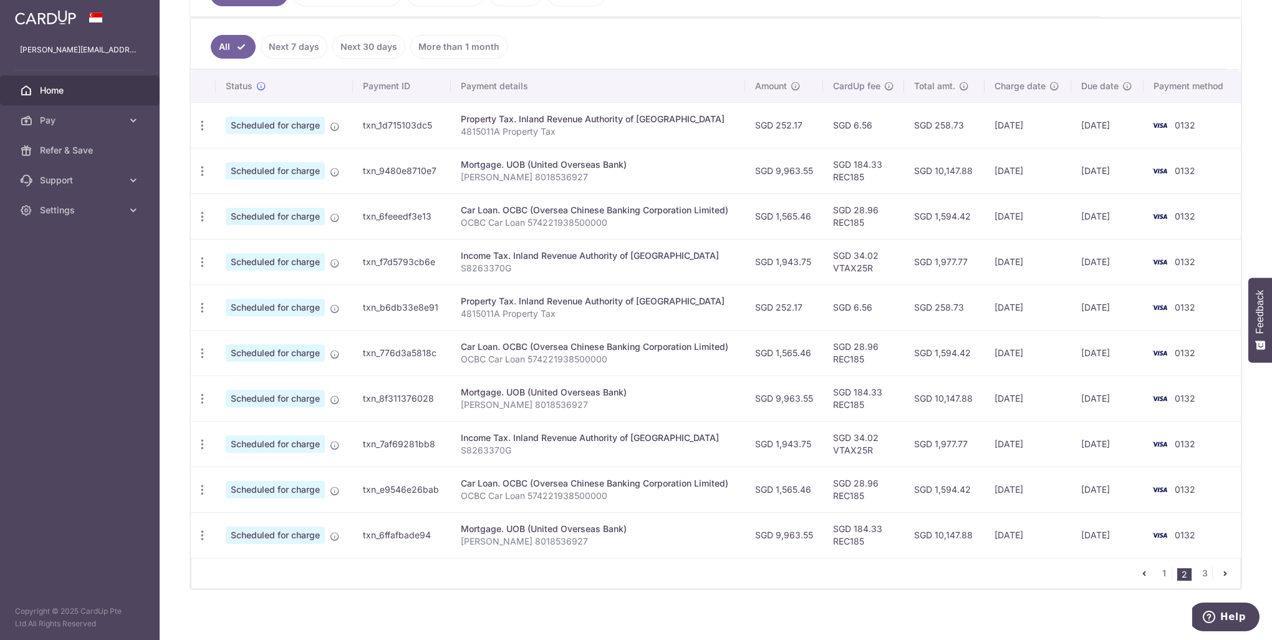
scroll to position [320, 0]
